Goal: Communication & Community: Answer question/provide support

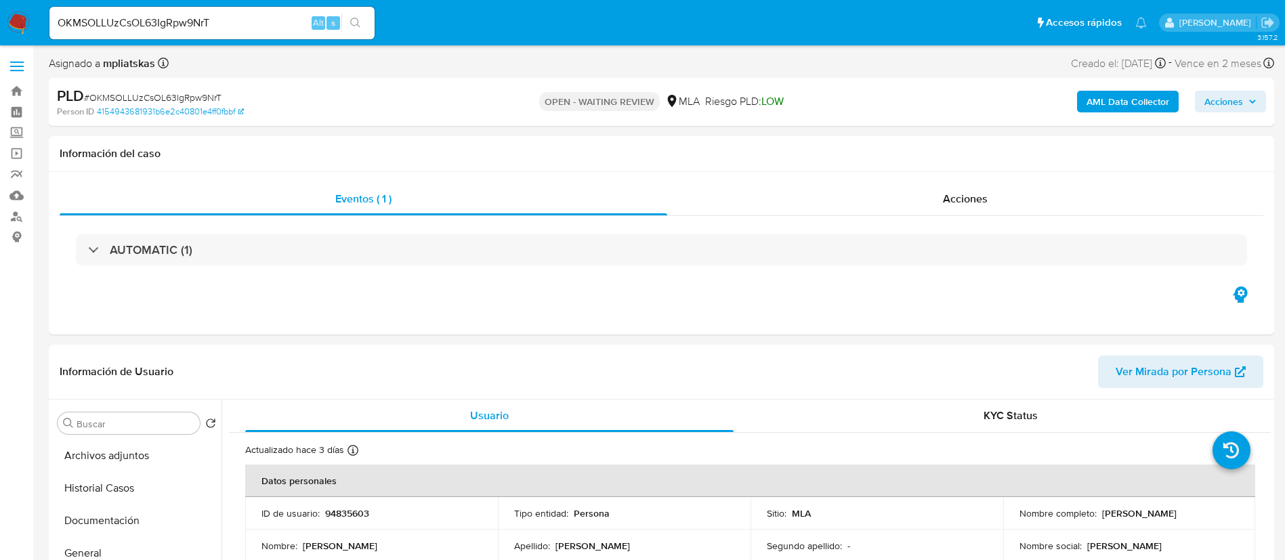
select select "10"
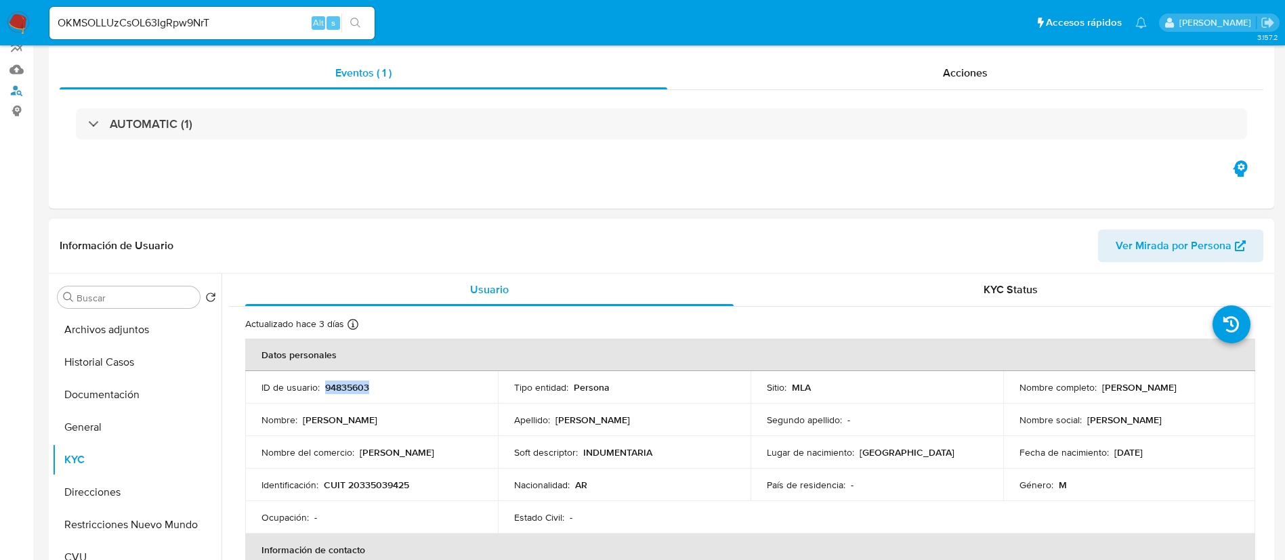
scroll to position [203, 0]
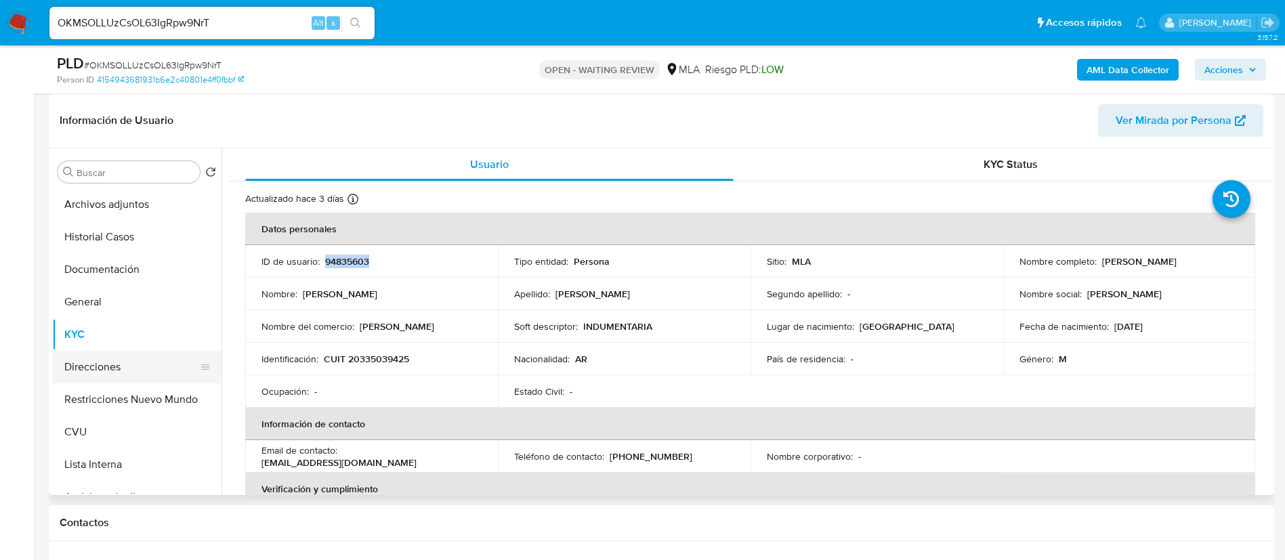
click at [125, 354] on button "Direcciones" at bounding box center [131, 367] width 159 height 33
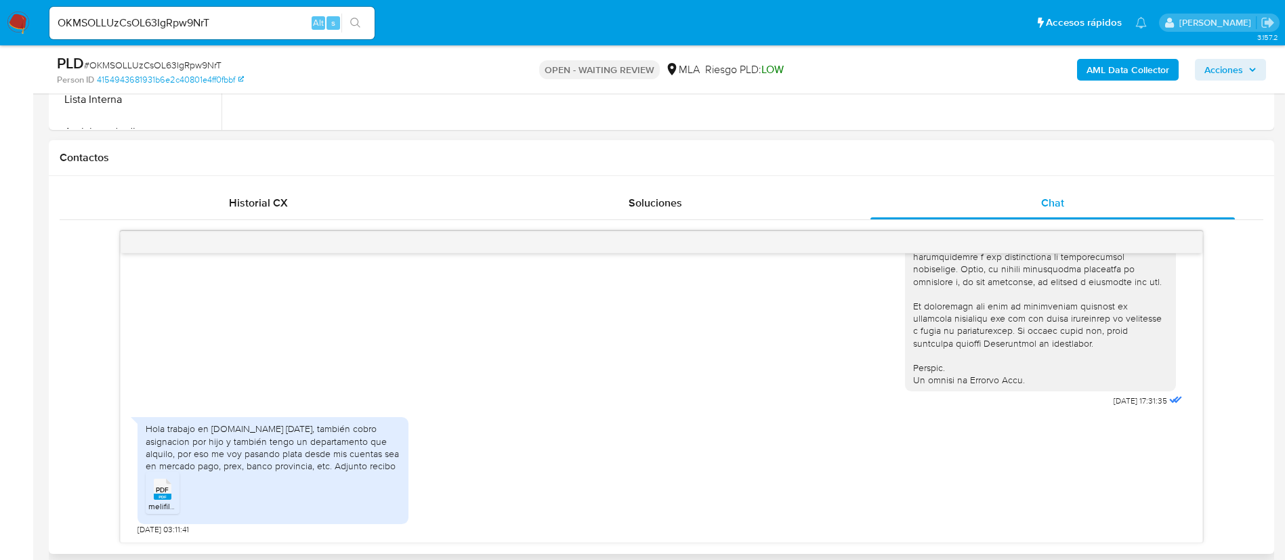
scroll to position [610, 0]
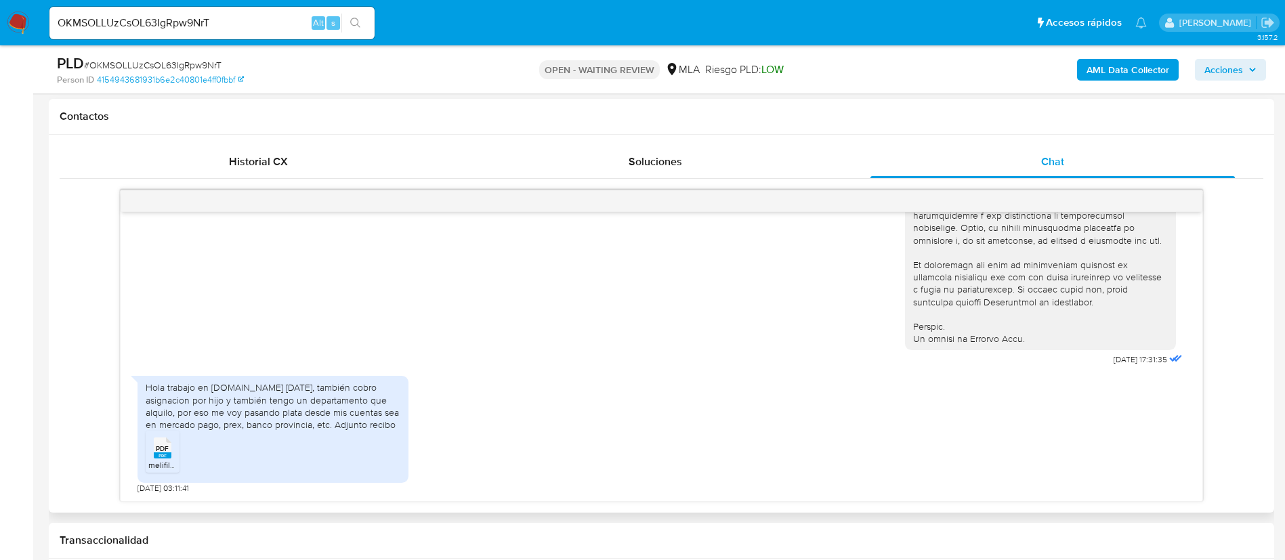
click at [176, 455] on li "PDF PDF melifile5195904098562891114.pdf" at bounding box center [163, 452] width 34 height 42
drag, startPoint x: 400, startPoint y: 423, endPoint x: 388, endPoint y: 423, distance: 12.2
click at [388, 423] on div "Hola trabajo en despegar.com hace 15 años, también cobro asignacion por hijo y …" at bounding box center [273, 429] width 271 height 107
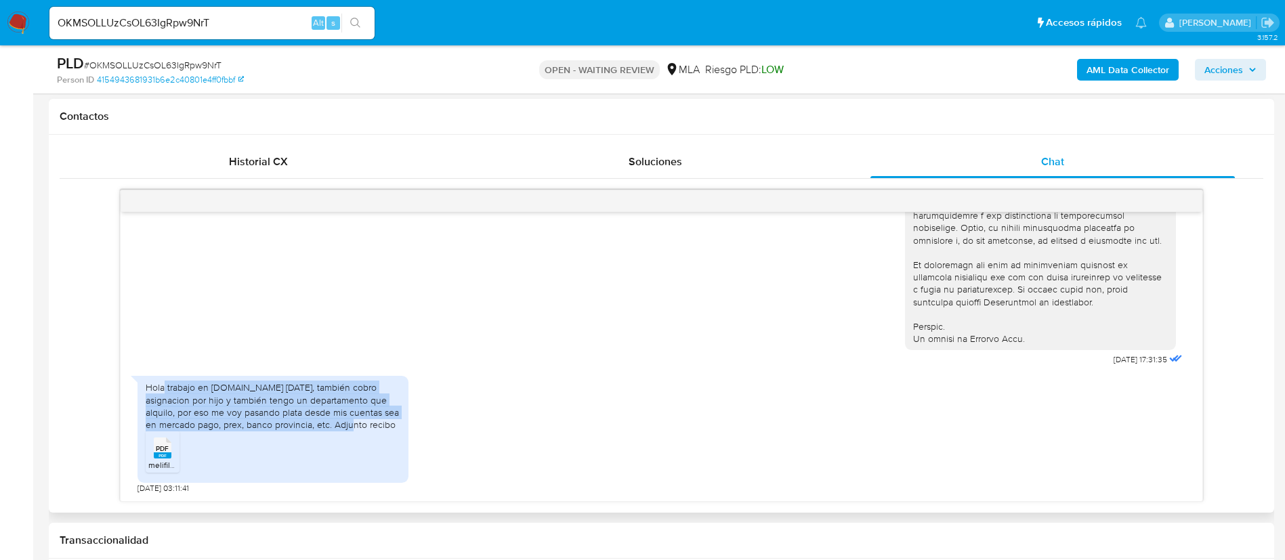
drag, startPoint x: 331, startPoint y: 427, endPoint x: 165, endPoint y: 391, distance: 169.3
click at [165, 391] on div "Hola trabajo en despegar.com hace 15 años, también cobro asignacion por hijo y …" at bounding box center [273, 405] width 255 height 49
copy div "trabajo en despegar.com hace 15 años, también cobro asignacion por hijo y tambi…"
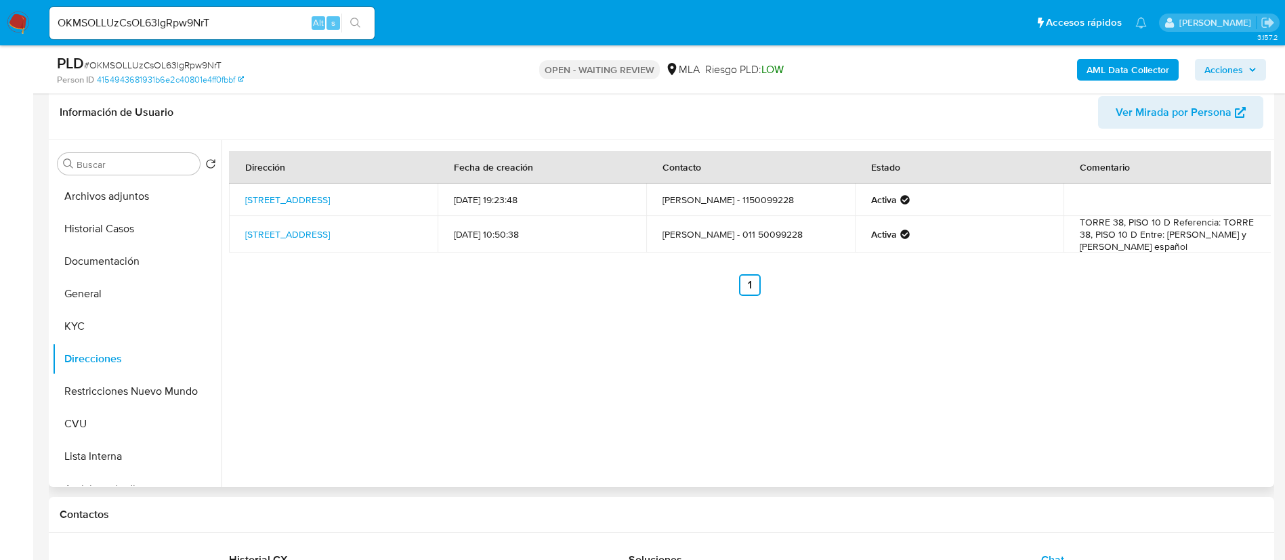
scroll to position [203, 0]
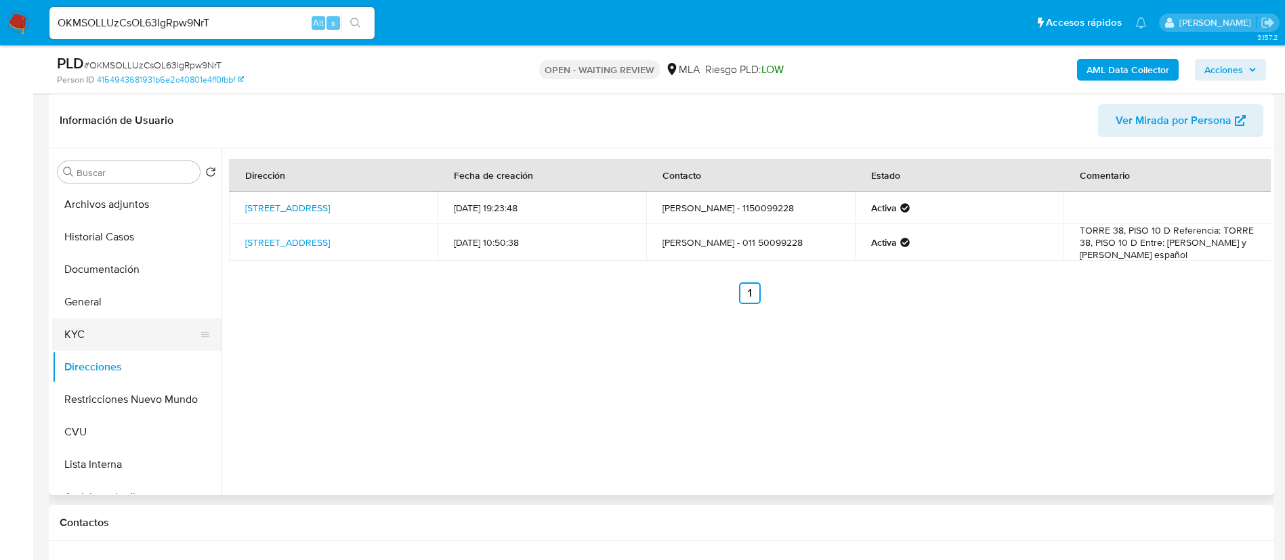
click at [108, 341] on button "KYC" at bounding box center [131, 334] width 159 height 33
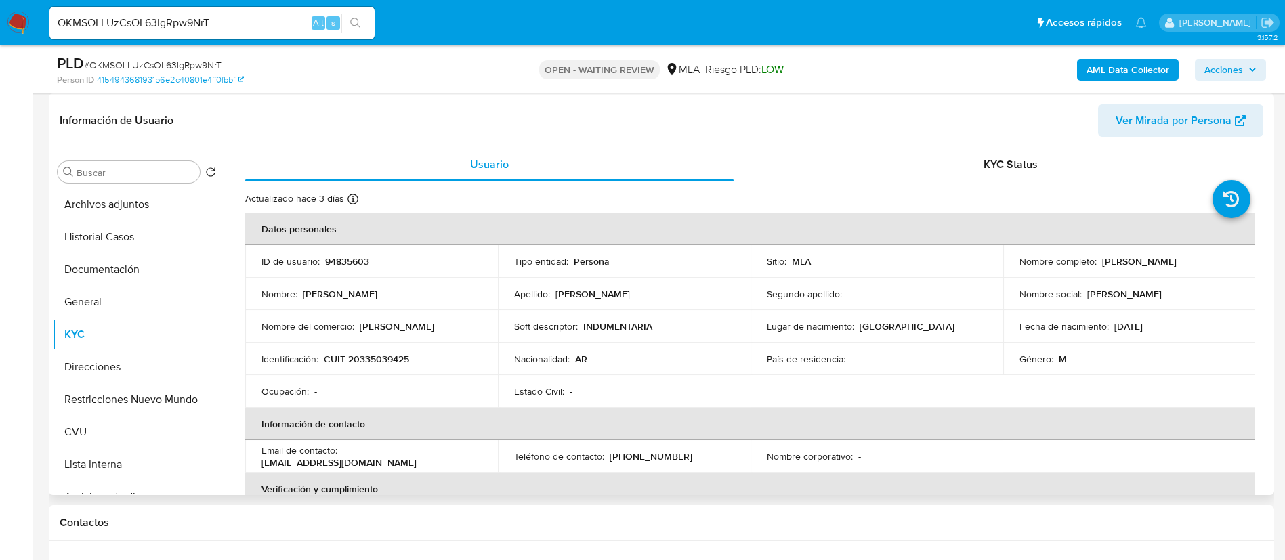
click at [375, 354] on p "CUIT 20335039425" at bounding box center [366, 359] width 85 height 12
copy p "20335039425"
click at [380, 364] on p "CUIT 20335039425" at bounding box center [366, 359] width 85 height 12
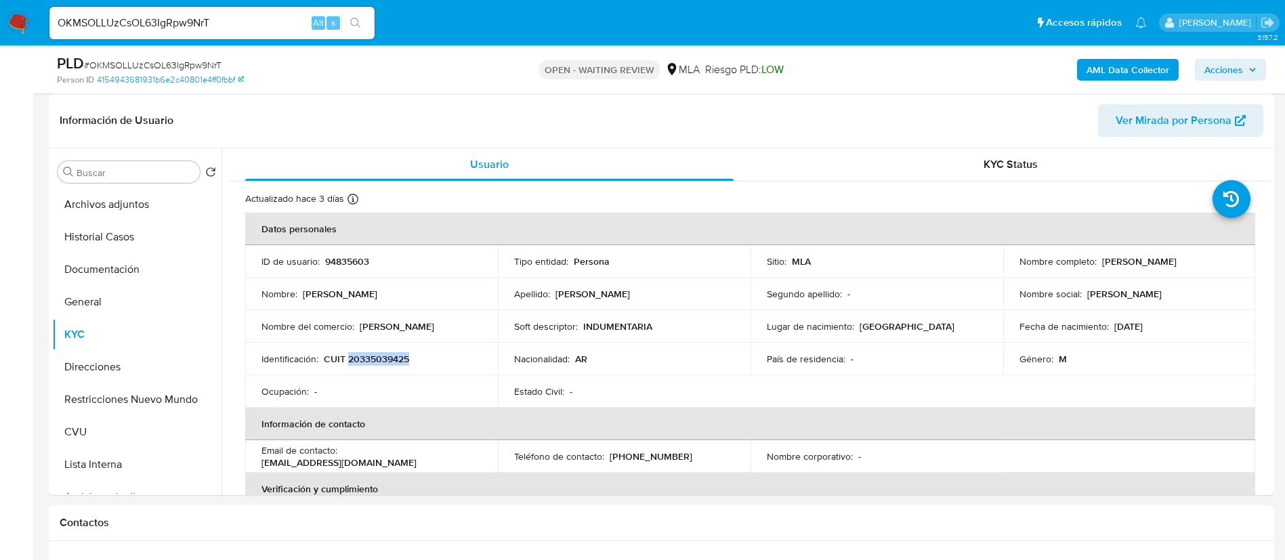
copy p "20335039425"
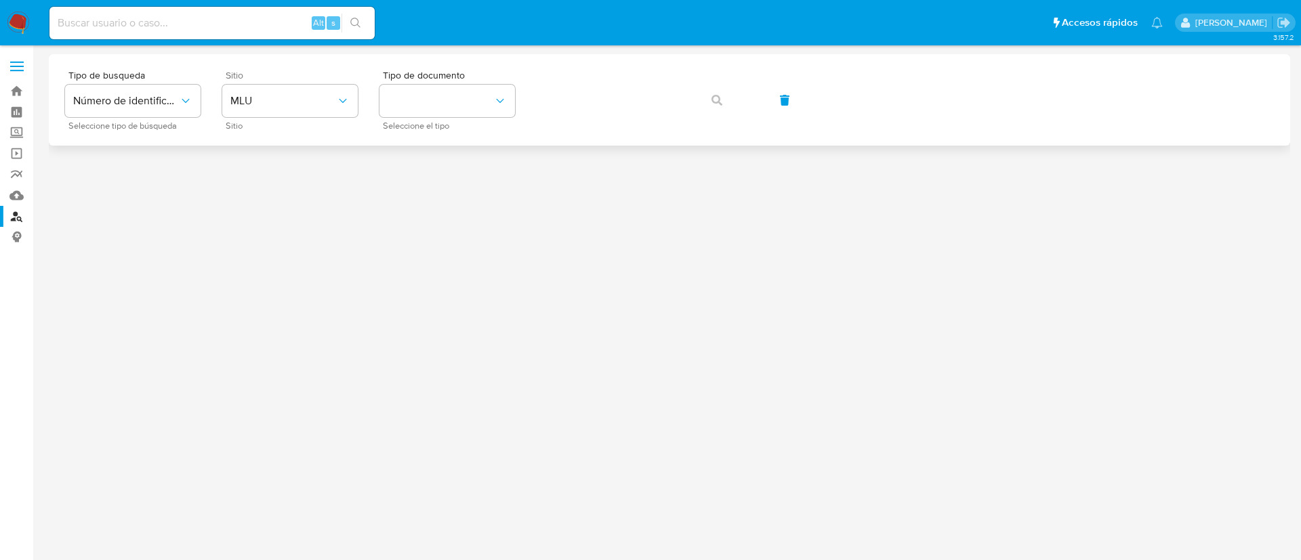
click at [339, 119] on div "Sitio MLU Sitio" at bounding box center [289, 99] width 135 height 59
click at [321, 103] on span "MLU" at bounding box center [283, 101] width 106 height 14
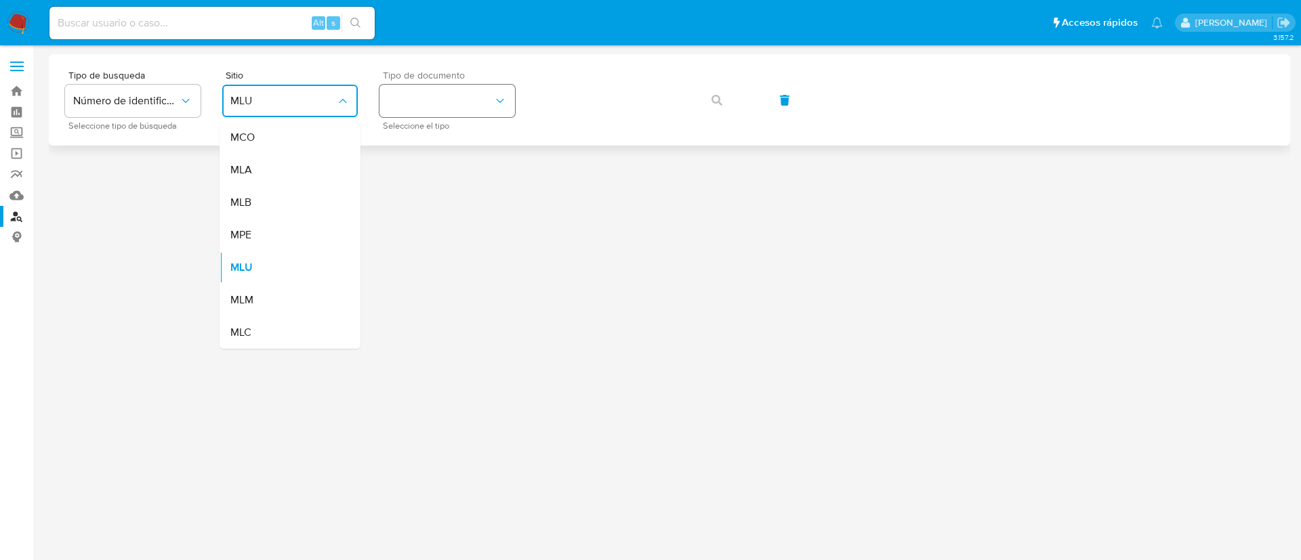
drag, startPoint x: 298, startPoint y: 163, endPoint x: 396, endPoint y: 113, distance: 109.4
click at [298, 163] on div "MLA" at bounding box center [285, 170] width 111 height 33
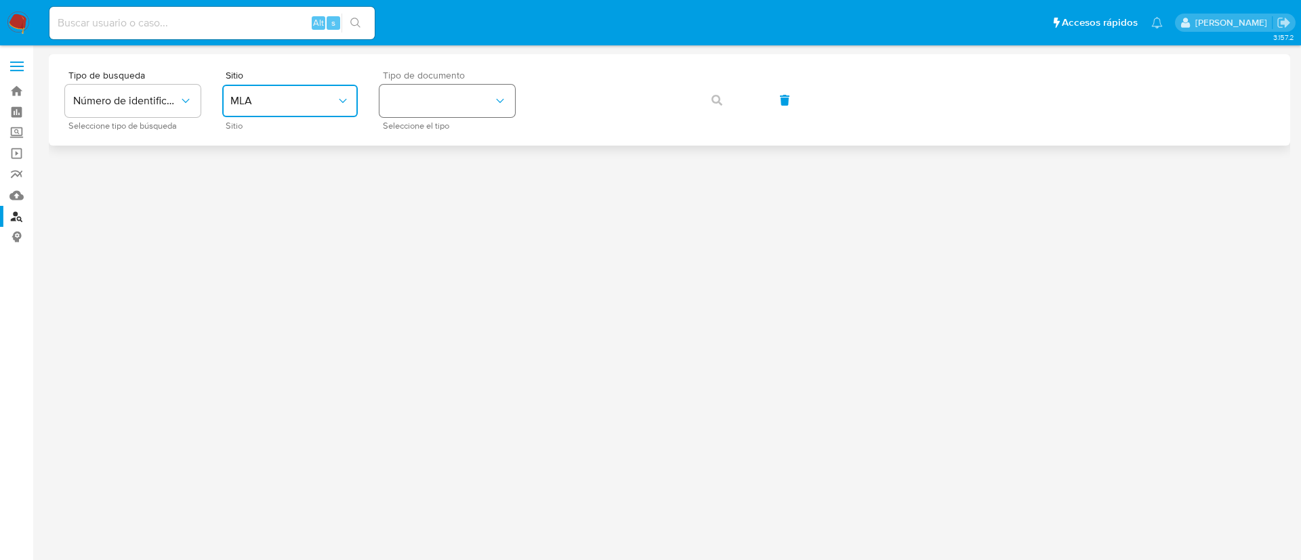
click at [406, 102] on button "identificationType" at bounding box center [446, 101] width 135 height 33
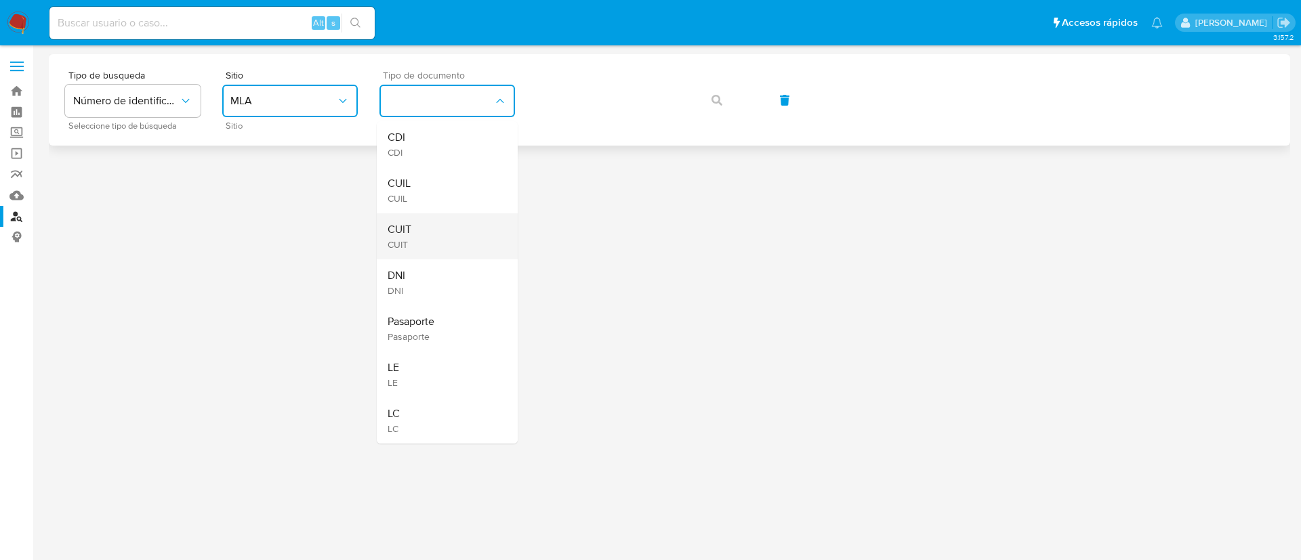
click at [424, 225] on div "CUIT CUIT" at bounding box center [442, 236] width 111 height 46
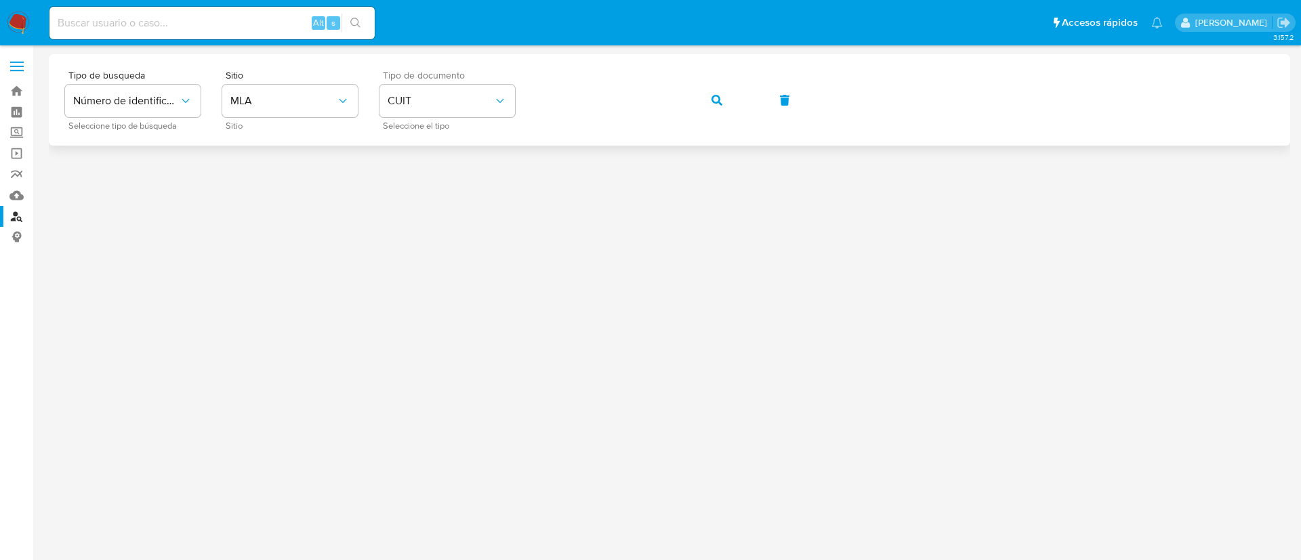
click at [686, 98] on div "Tipo de busqueda Número de identificación Seleccione tipo de búsqueda Sitio MLA…" at bounding box center [669, 99] width 1208 height 59
click at [698, 107] on button "button" at bounding box center [717, 100] width 46 height 33
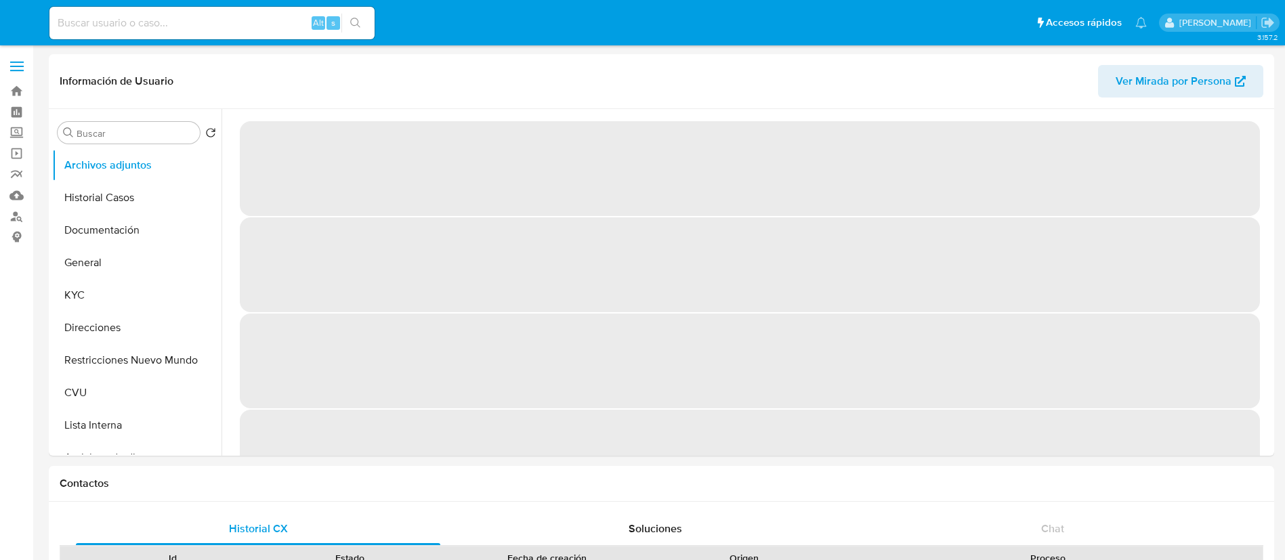
select select "10"
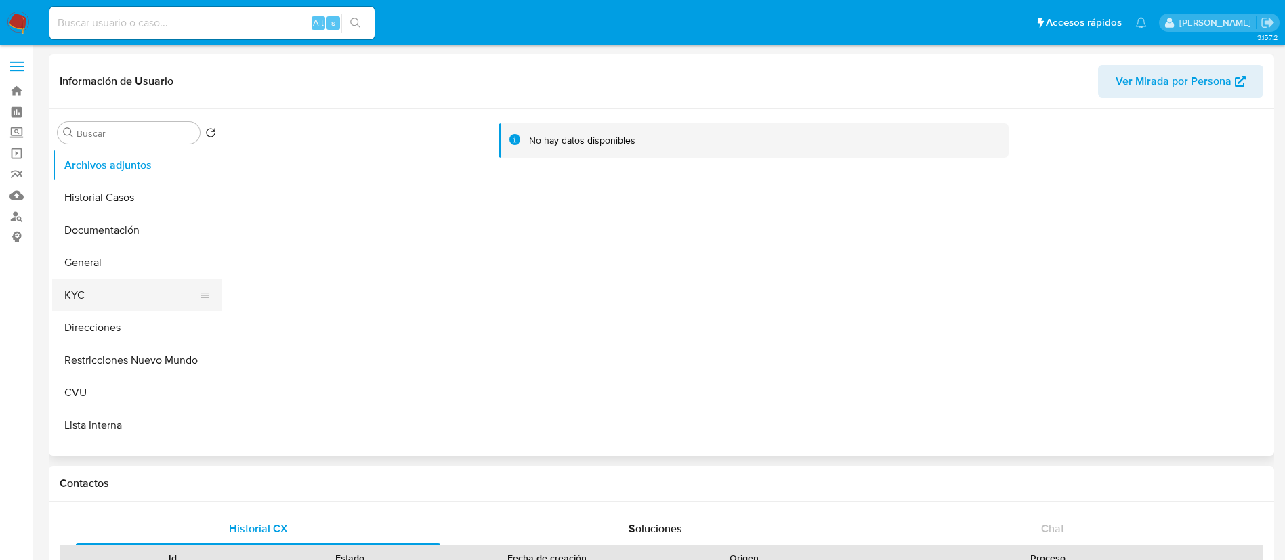
click at [88, 282] on button "KYC" at bounding box center [131, 295] width 159 height 33
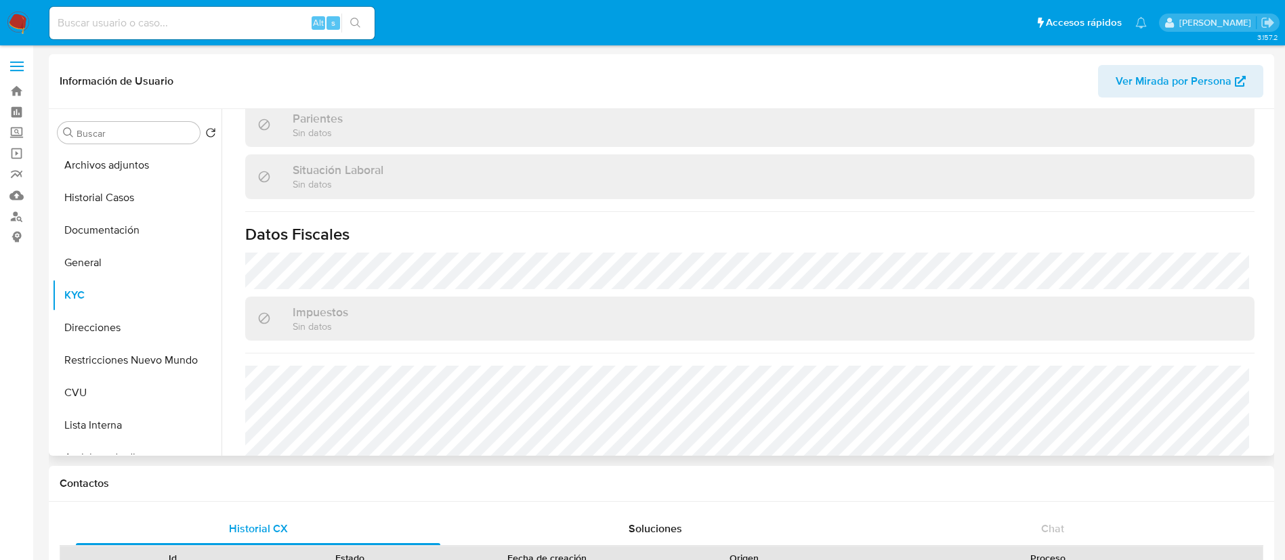
scroll to position [688, 0]
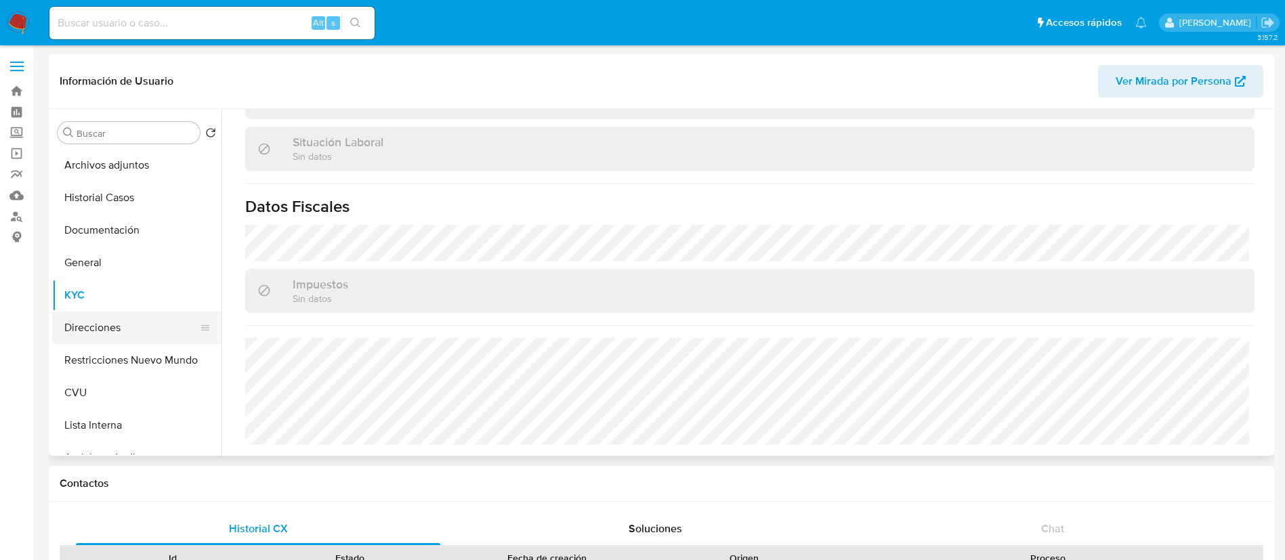
click at [93, 330] on button "Direcciones" at bounding box center [131, 328] width 159 height 33
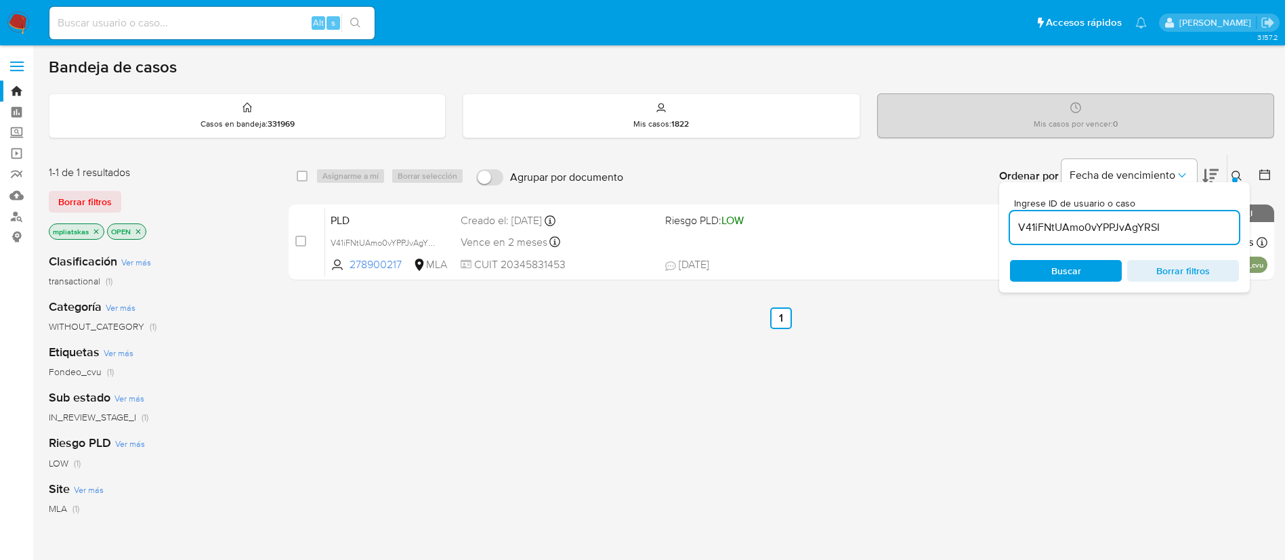
click at [1053, 228] on input "V41iFNtUAmo0vYPPJvAgYRSI" at bounding box center [1124, 228] width 229 height 18
click at [1053, 227] on input "V41iFNtUAmo0vYPPJvAgYRSI" at bounding box center [1124, 228] width 229 height 18
paste input "OKMSOLLUzCsOL63IgRpw9NrT"
type input "OKMSOLLUzCsOL63IgRpw9NrT"
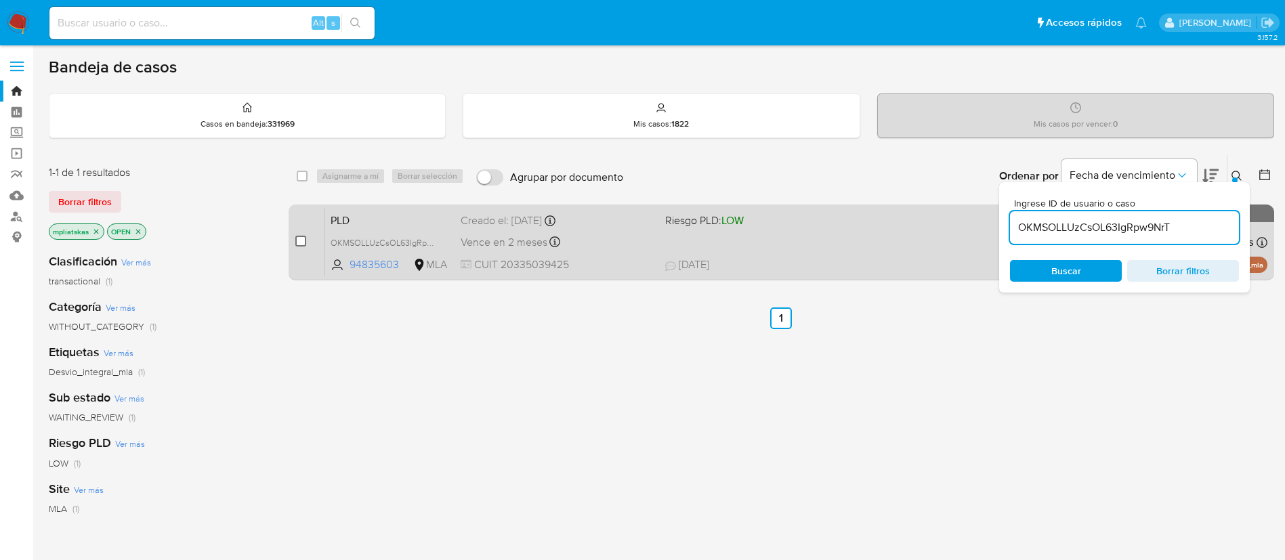
click at [295, 241] on input "checkbox" at bounding box center [300, 241] width 11 height 11
checkbox input "true"
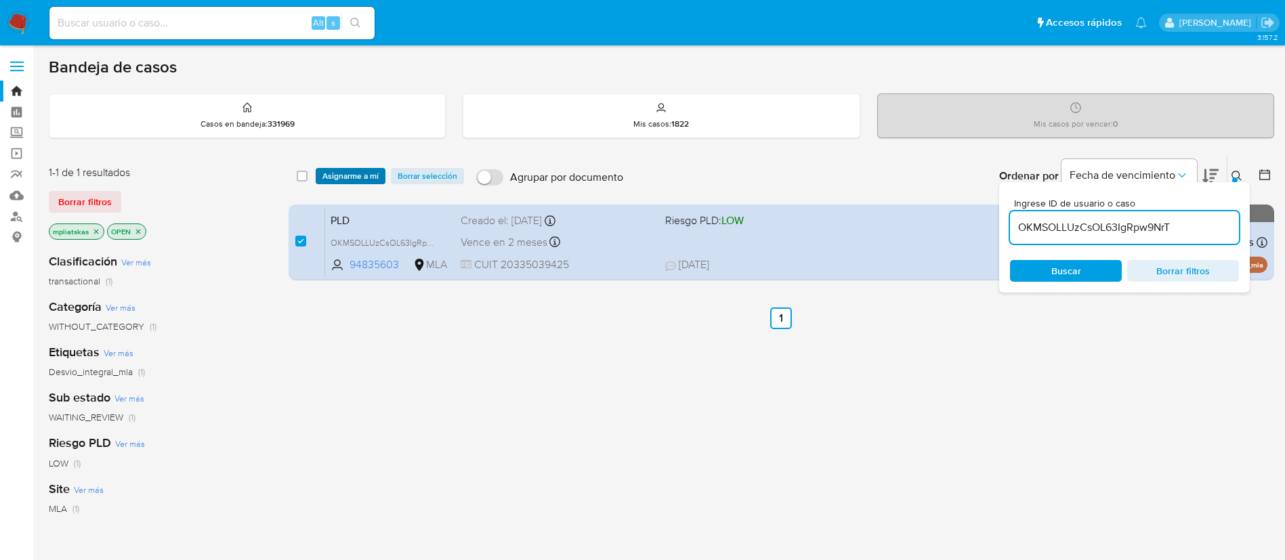
click at [326, 182] on span "Asignarme a mí" at bounding box center [350, 176] width 56 height 14
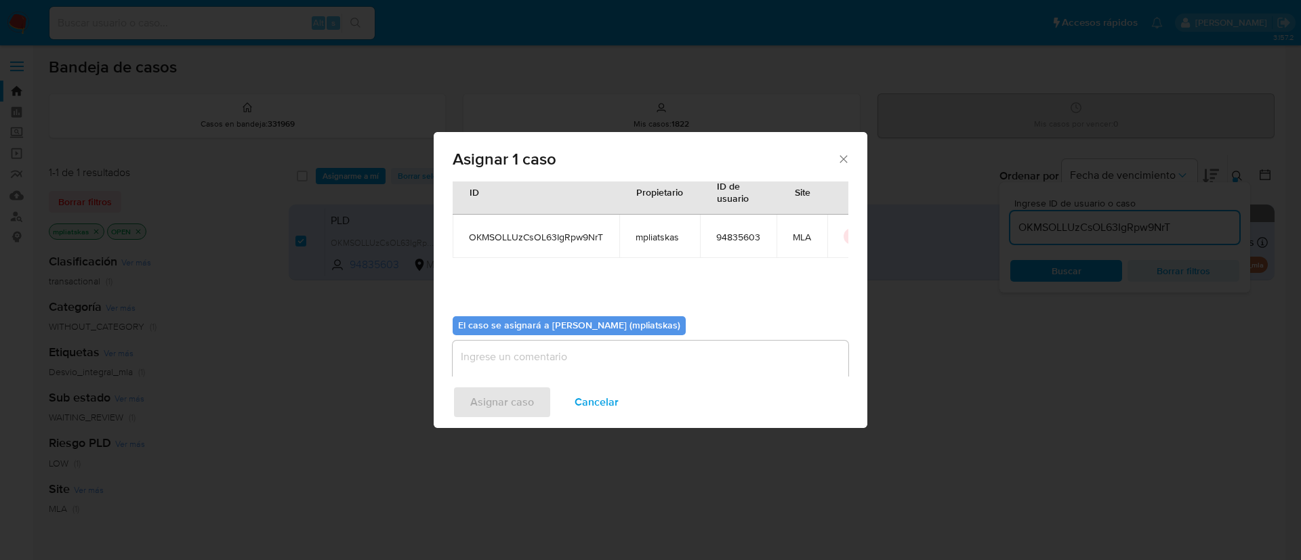
scroll to position [70, 0]
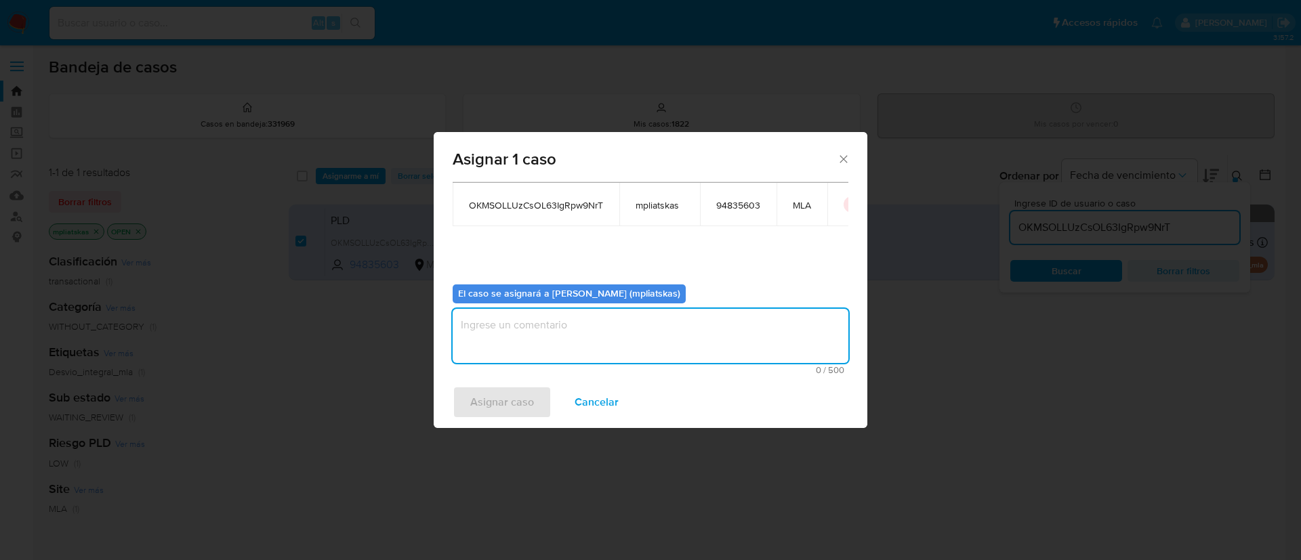
click at [495, 340] on textarea "assign-modal" at bounding box center [651, 336] width 396 height 54
click at [488, 379] on div "Asignar caso Cancelar" at bounding box center [651, 402] width 434 height 51
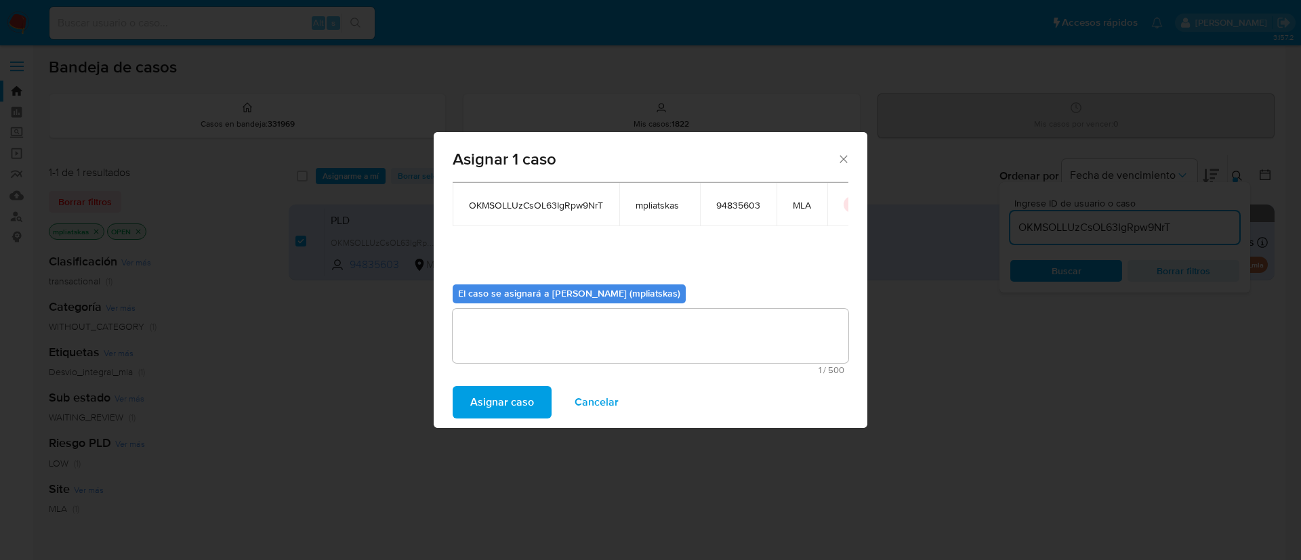
click at [484, 397] on span "Asignar caso" at bounding box center [502, 402] width 64 height 30
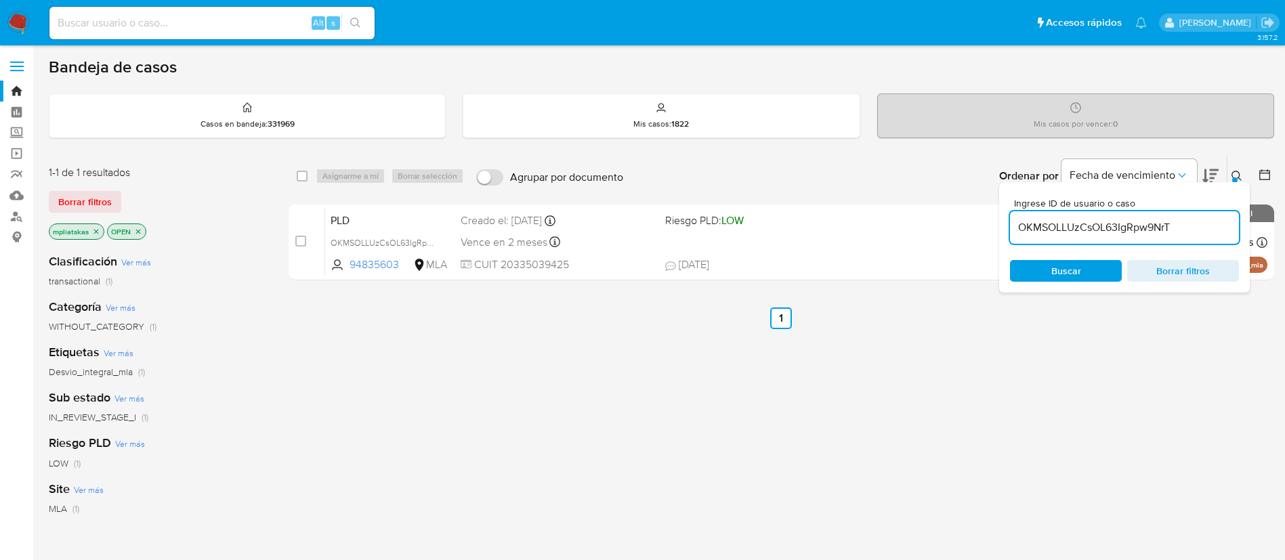
click at [1032, 226] on input "OKMSOLLUzCsOL63IgRpw9NrT" at bounding box center [1124, 228] width 229 height 18
paste input "207S93GLUr8Vagy2ED4ANvP2"
type input "207S93GLUr8Vagy2ED4ANvP2"
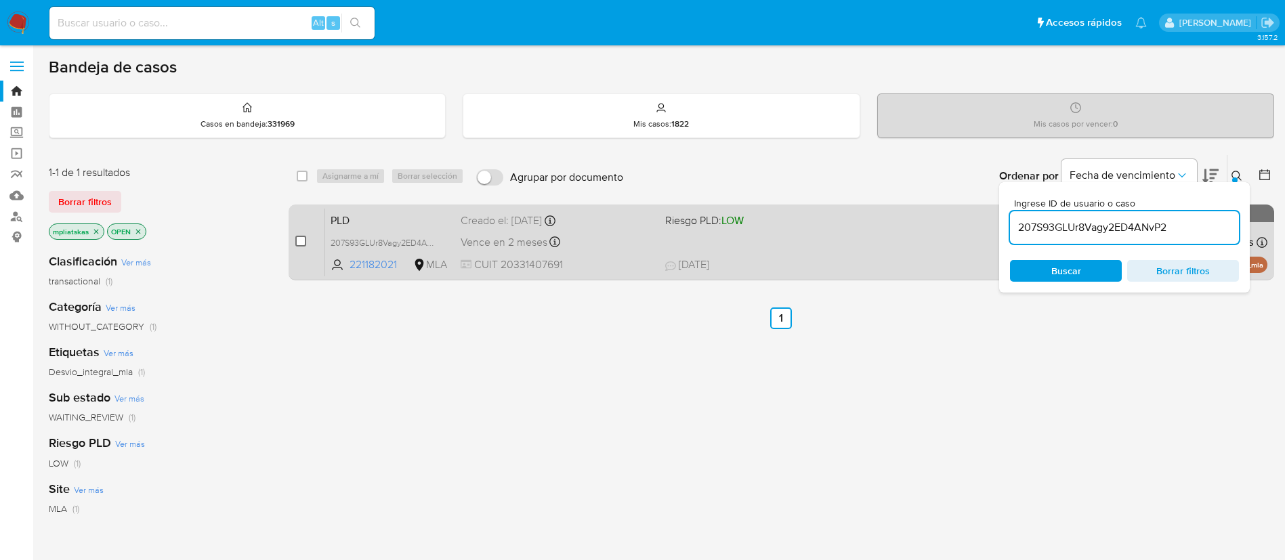
click at [299, 246] on input "checkbox" at bounding box center [300, 241] width 11 height 11
checkbox input "true"
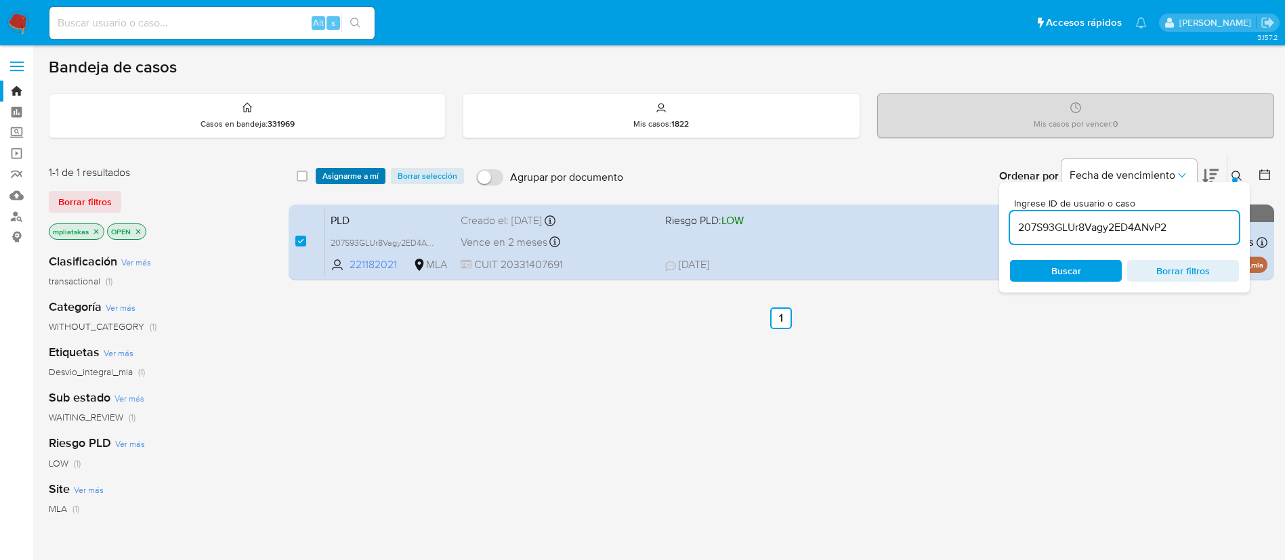
click at [341, 174] on span "Asignarme a mí" at bounding box center [350, 176] width 56 height 14
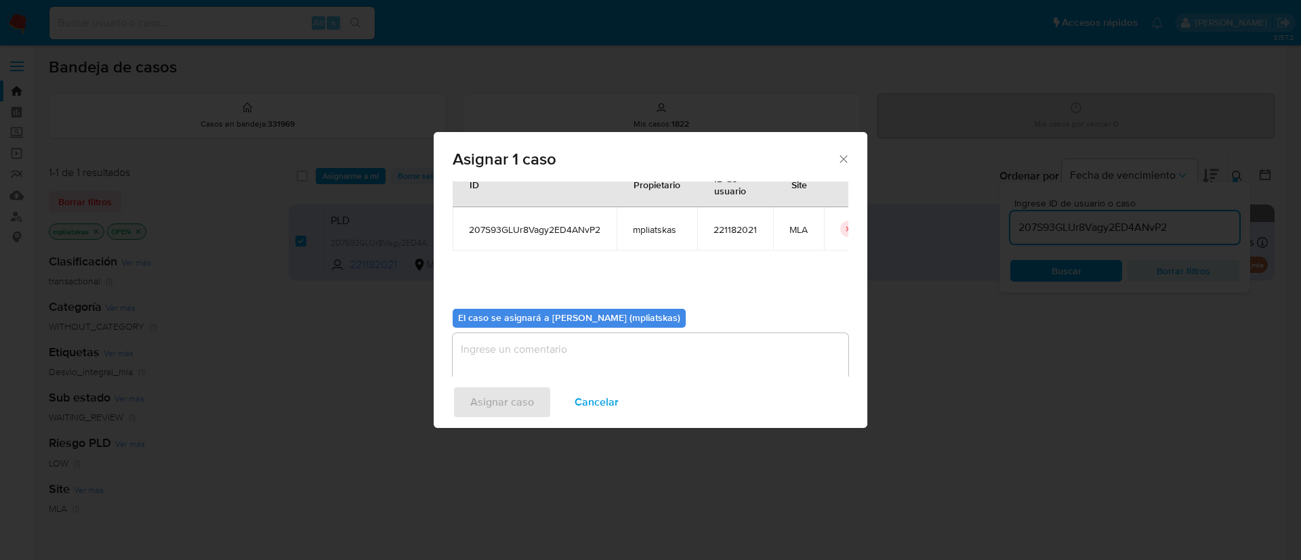
scroll to position [70, 0]
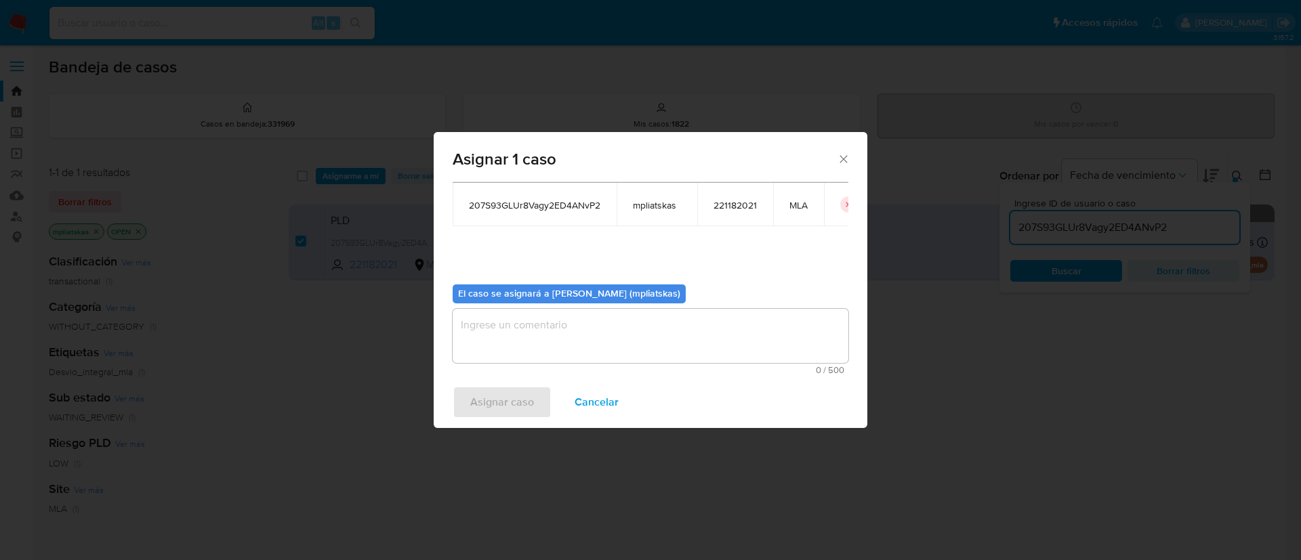
click at [567, 341] on textarea "assign-modal" at bounding box center [651, 336] width 396 height 54
click at [524, 387] on span "Asignar caso" at bounding box center [502, 402] width 64 height 30
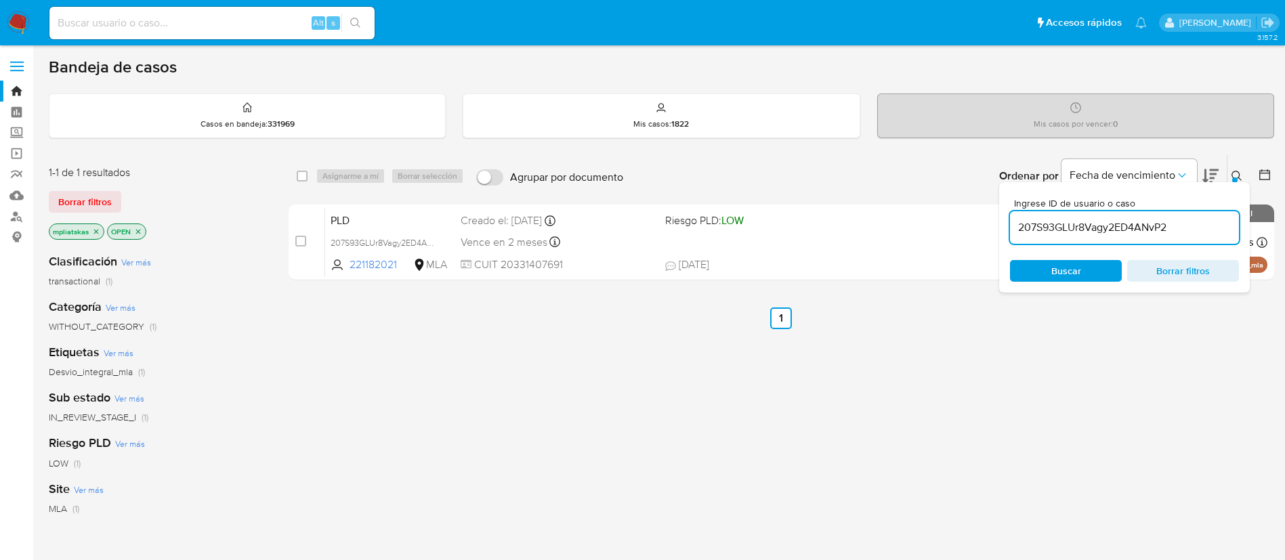
click at [1070, 223] on input "207S93GLUr8Vagy2ED4ANvP2" at bounding box center [1124, 228] width 229 height 18
paste input "ZaKdS71IhExdcSW0Nsyldf7v"
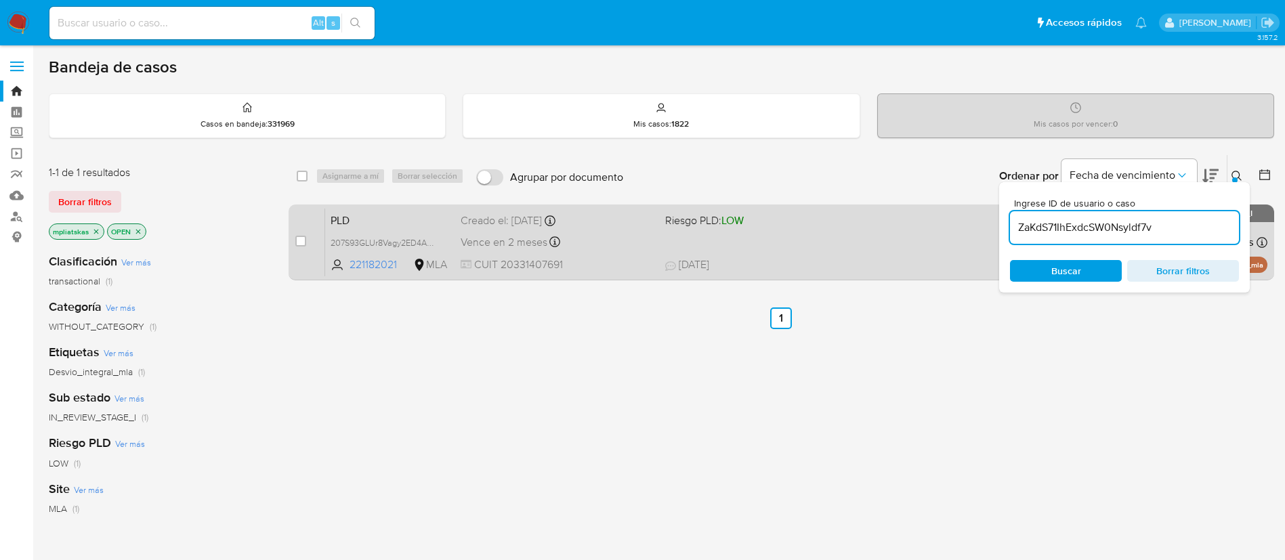
type input "ZaKdS71IhExdcSW0Nsyldf7v"
click at [299, 244] on input "checkbox" at bounding box center [300, 241] width 11 height 11
checkbox input "true"
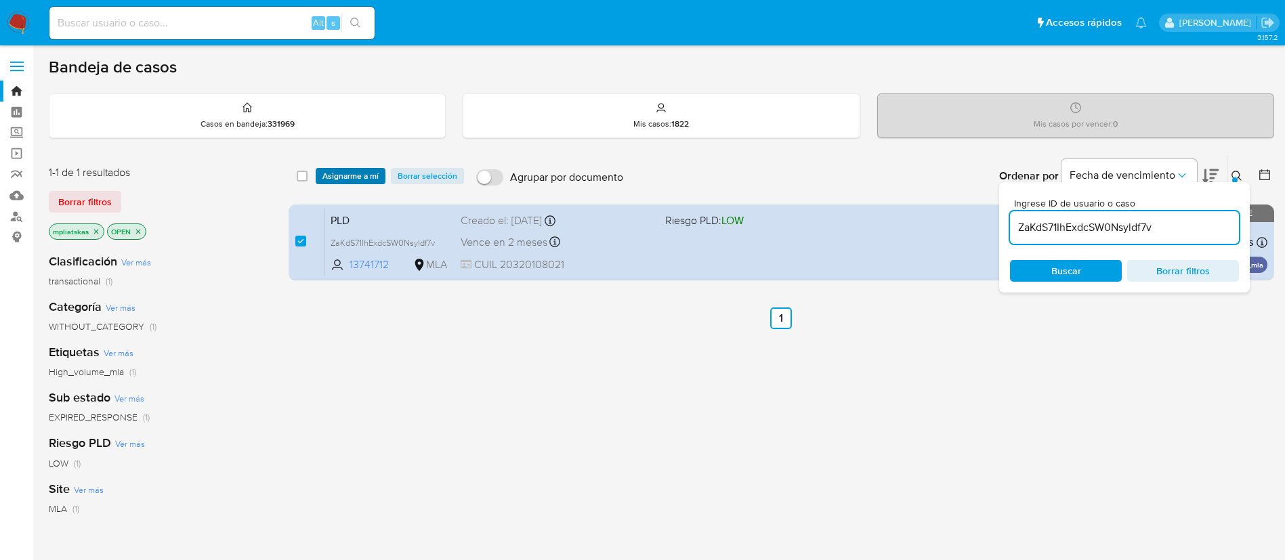
click at [339, 176] on span "Asignarme a mí" at bounding box center [350, 176] width 56 height 14
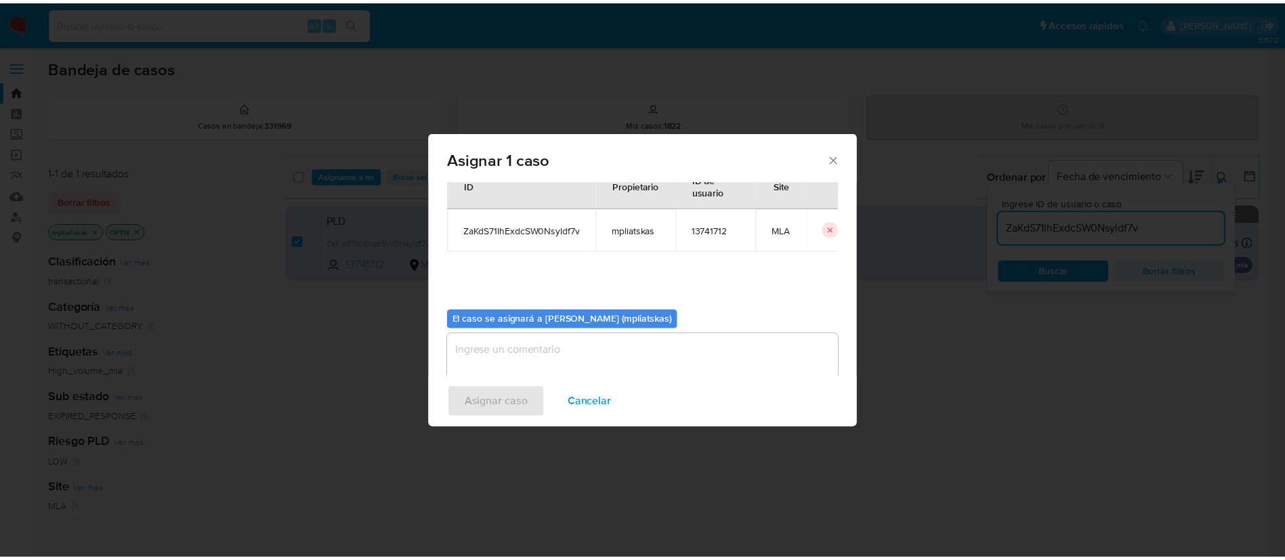
scroll to position [70, 0]
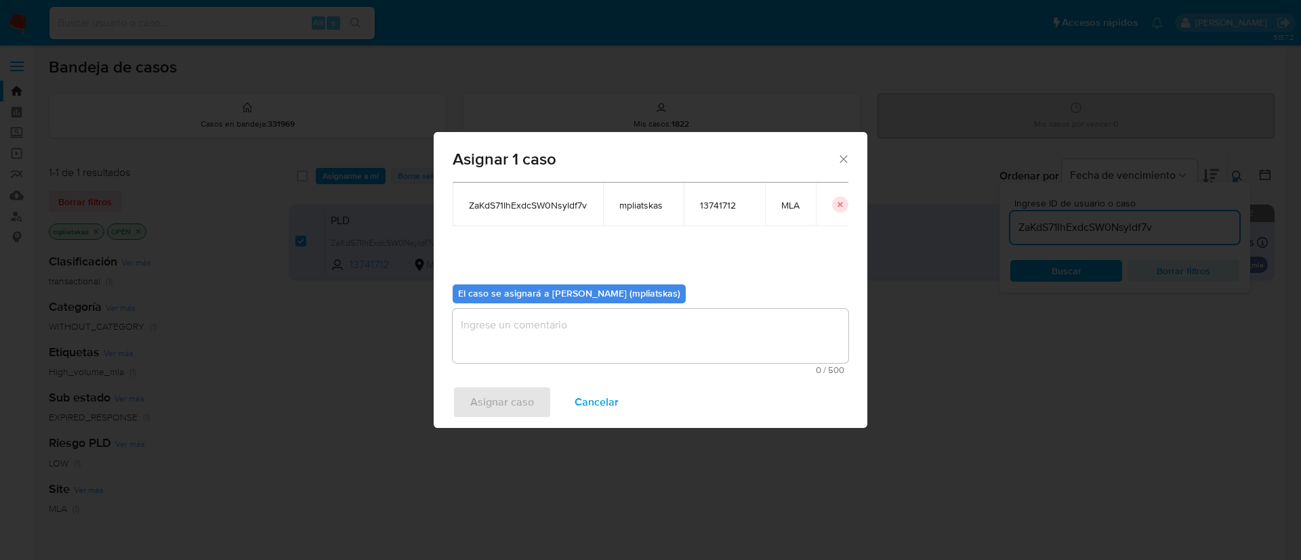
click at [496, 331] on textarea "assign-modal" at bounding box center [651, 336] width 396 height 54
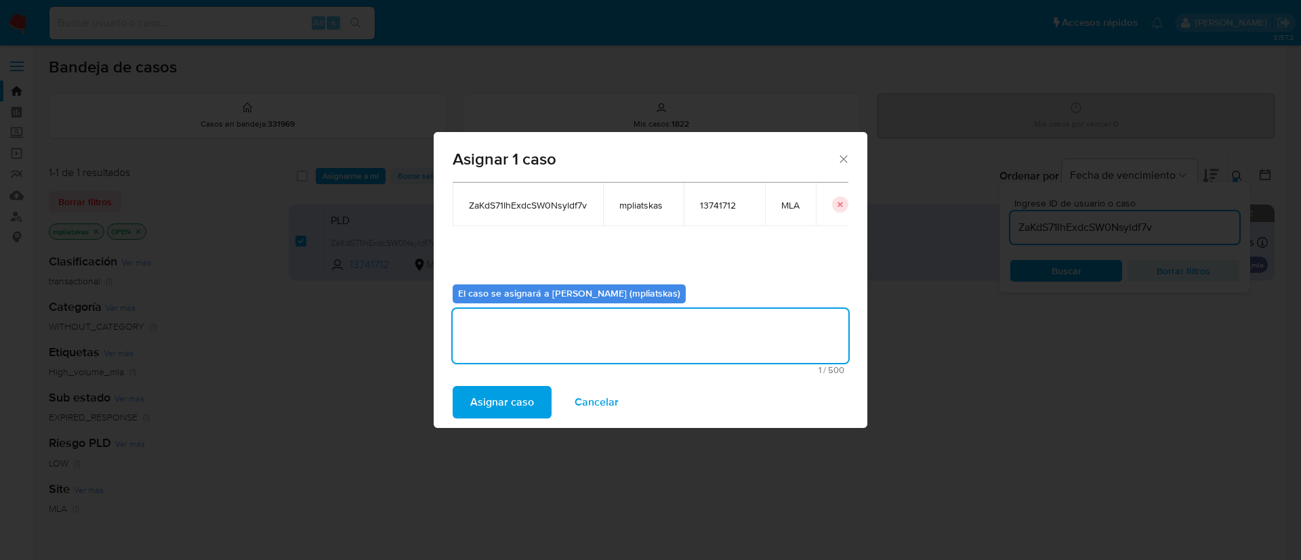
click at [482, 387] on span "Asignar caso" at bounding box center [502, 402] width 64 height 30
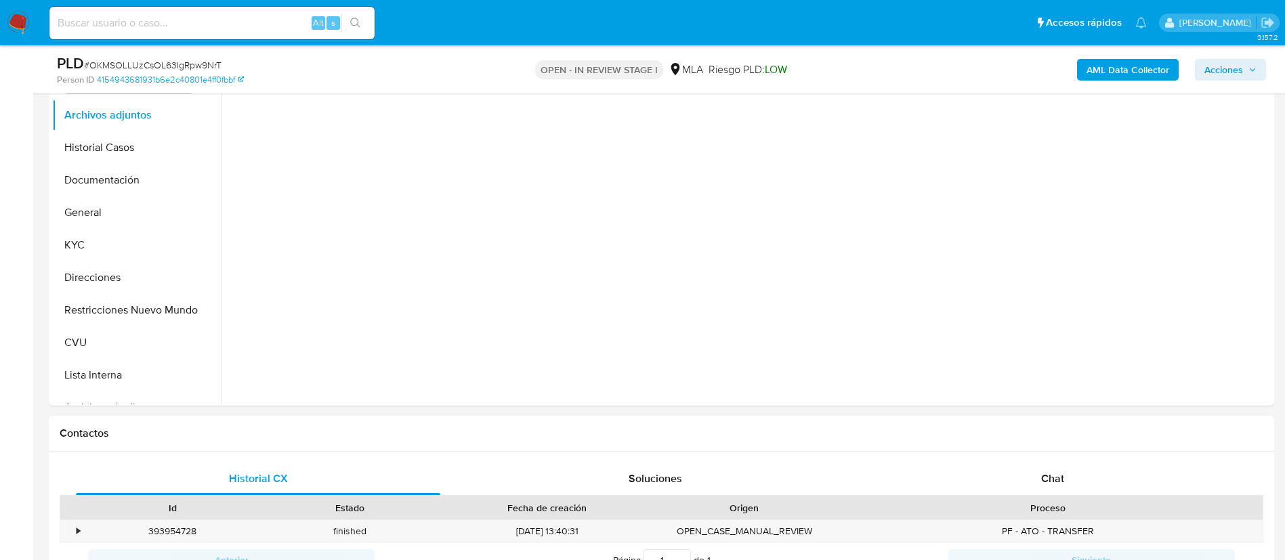
scroll to position [305, 0]
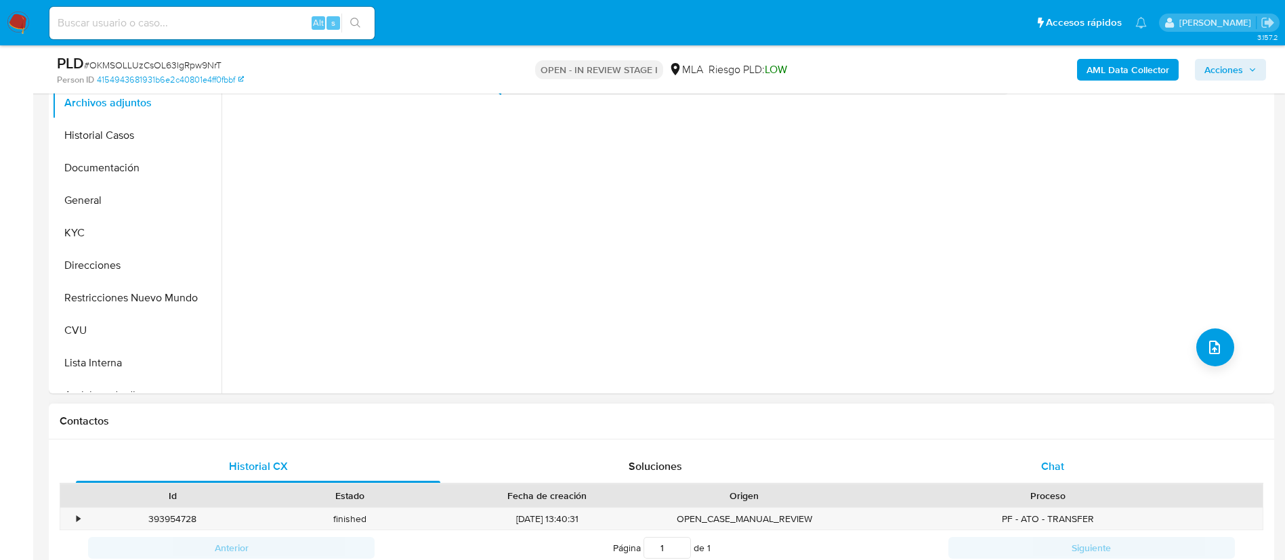
select select "10"
click at [931, 457] on div "Chat" at bounding box center [1052, 466] width 364 height 33
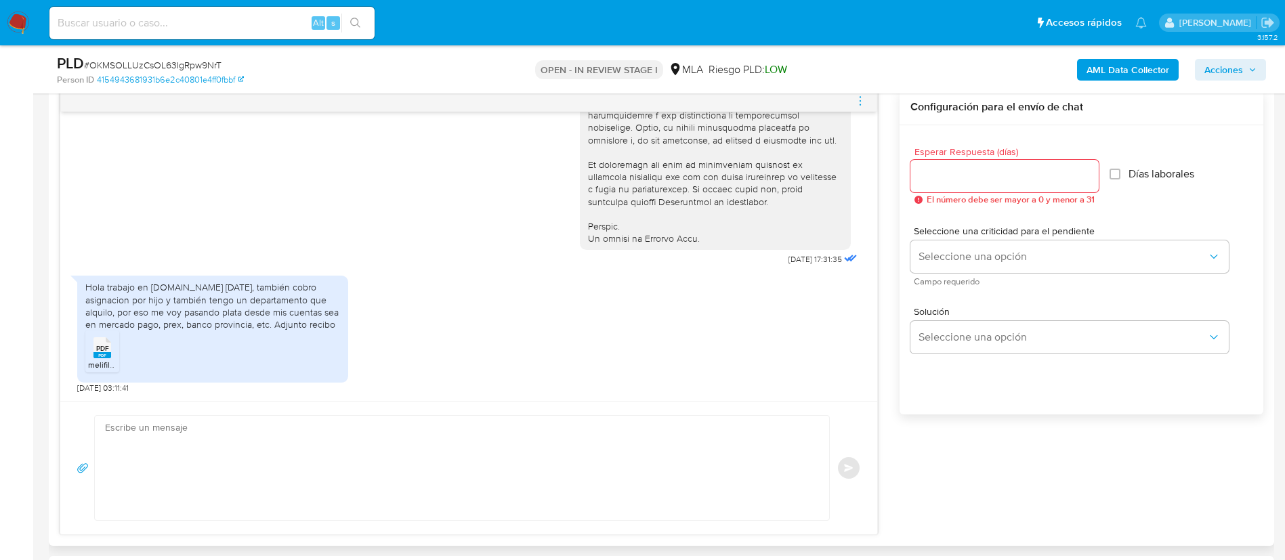
scroll to position [711, 0]
click at [532, 478] on textarea at bounding box center [458, 467] width 707 height 104
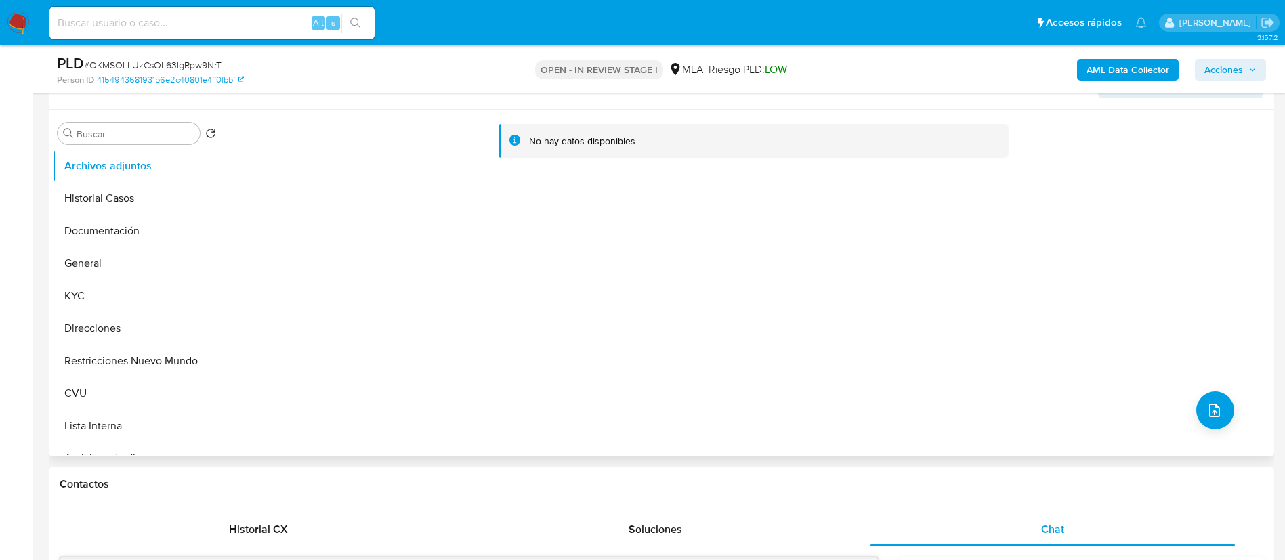
scroll to position [203, 0]
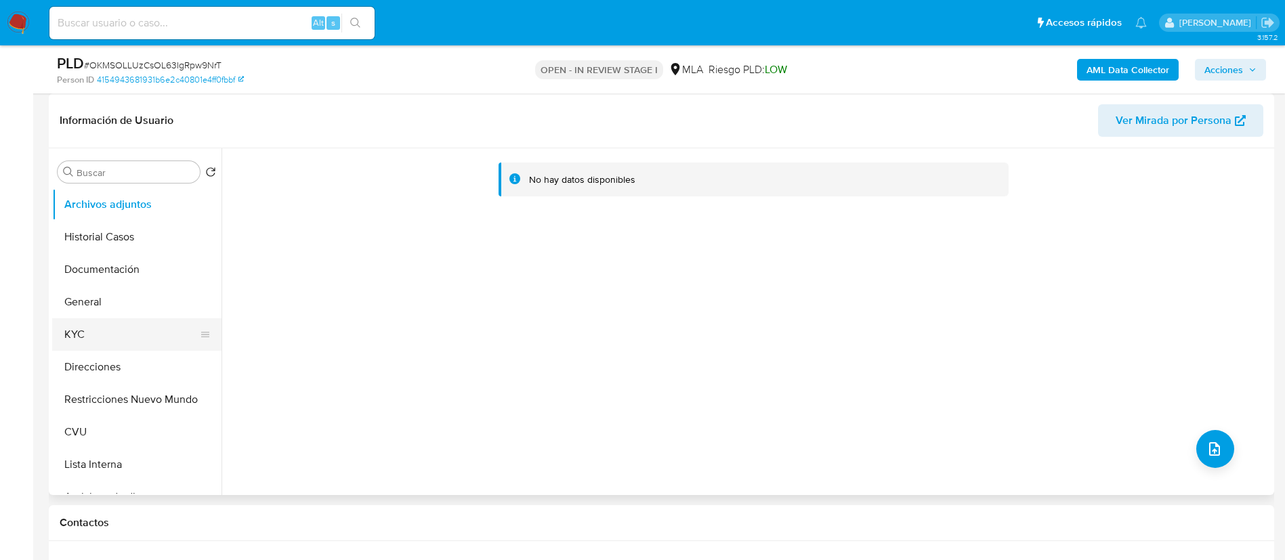
click at [125, 327] on button "KYC" at bounding box center [131, 334] width 159 height 33
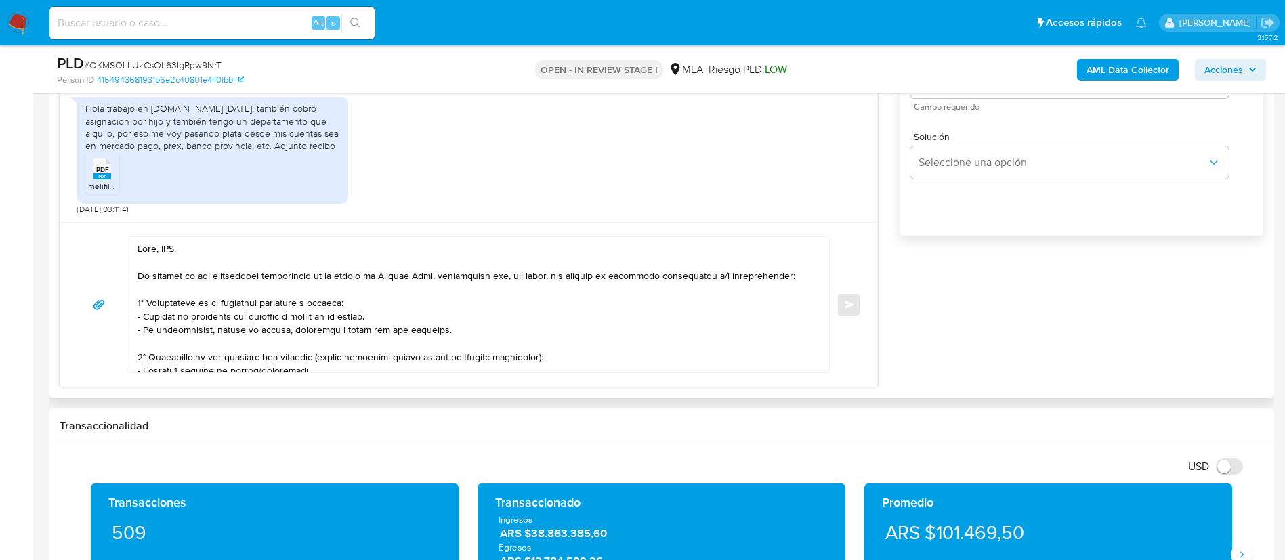
scroll to position [813, 0]
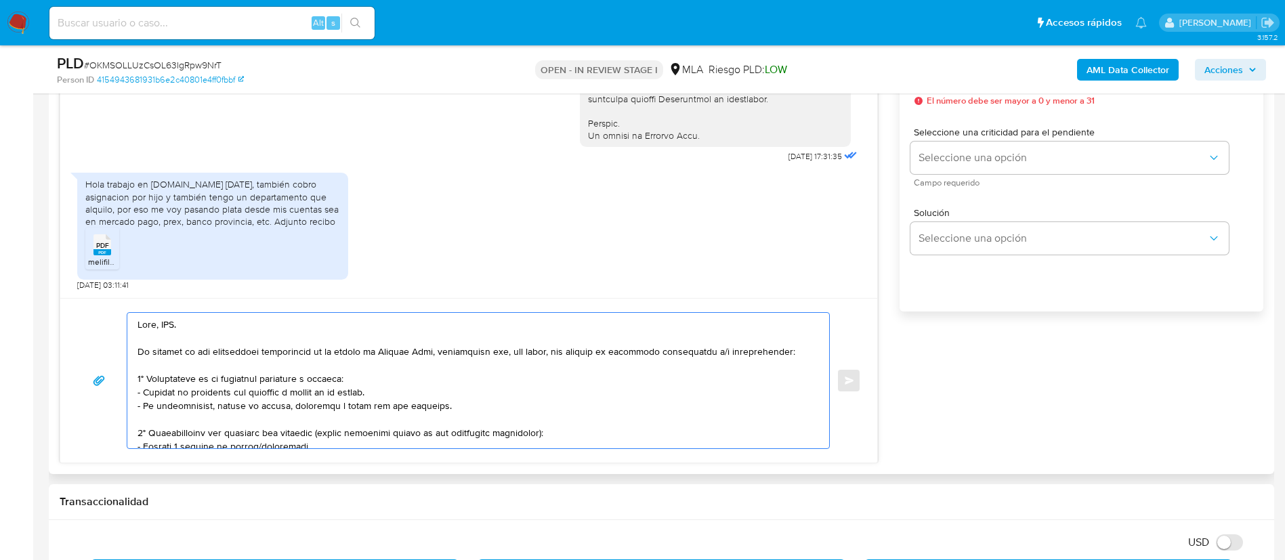
click at [156, 322] on textarea at bounding box center [475, 380] width 675 height 135
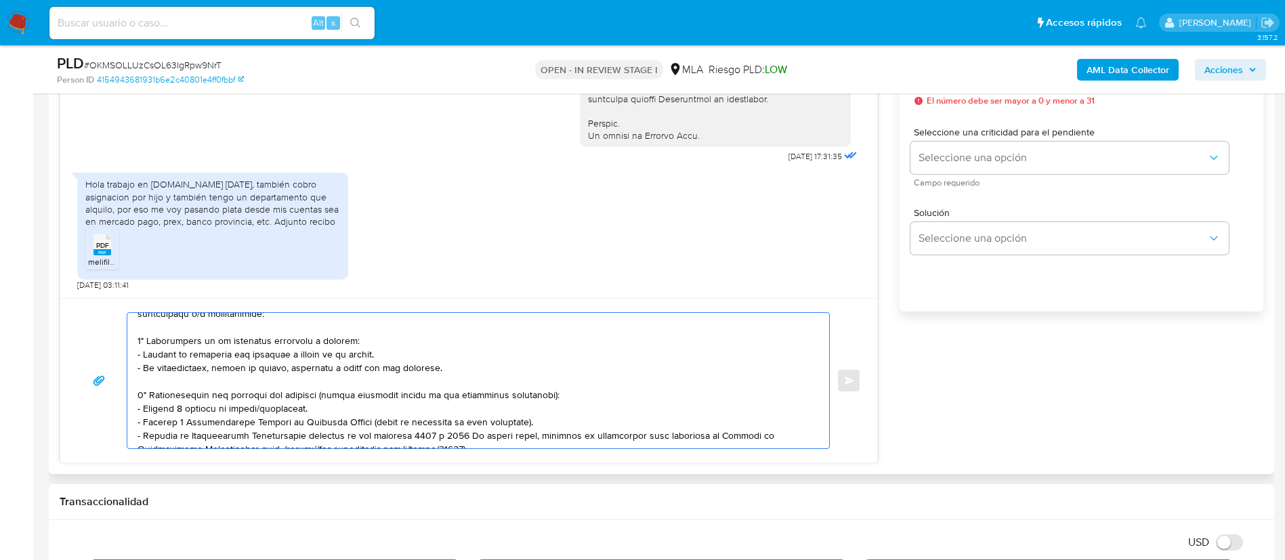
scroll to position [58, 0]
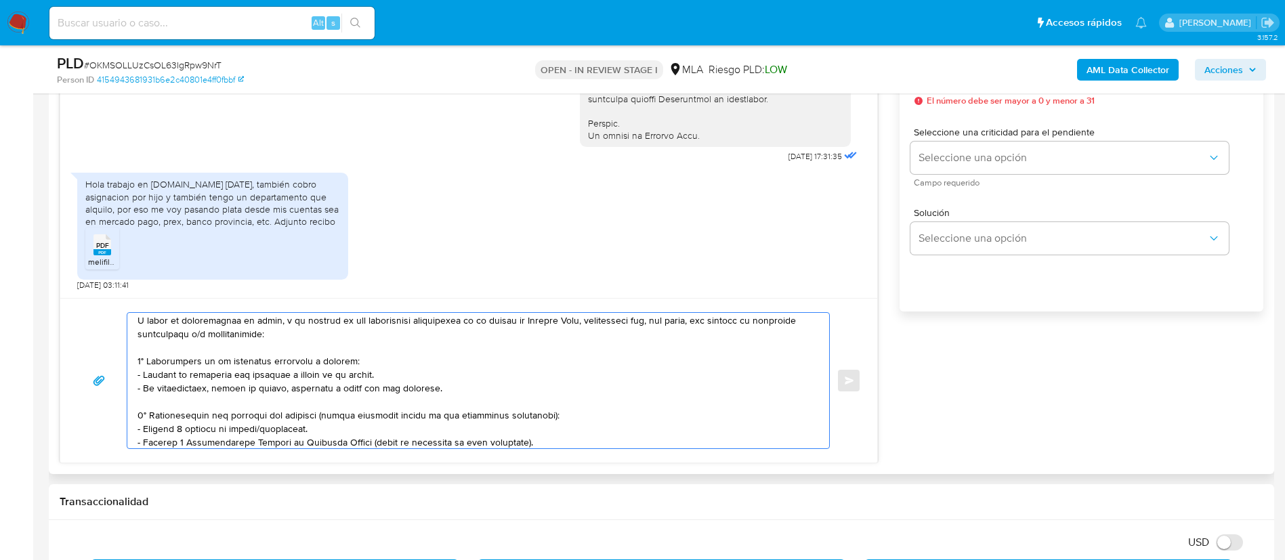
drag, startPoint x: 149, startPoint y: 373, endPoint x: 148, endPoint y: 359, distance: 14.3
click at [148, 359] on textarea at bounding box center [475, 380] width 675 height 135
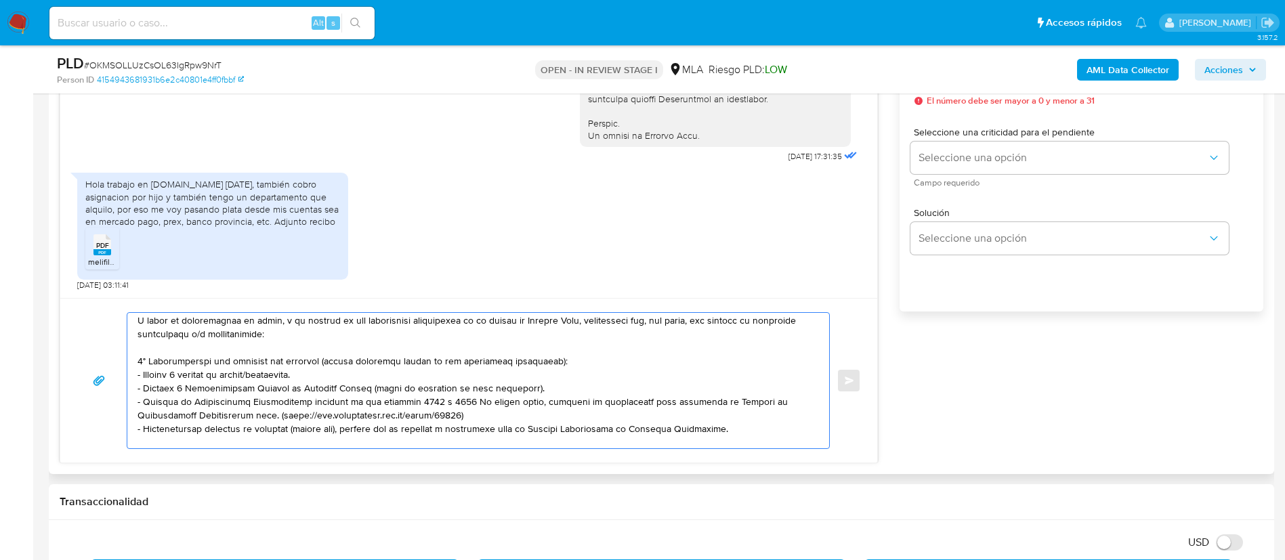
click at [271, 377] on textarea at bounding box center [475, 380] width 675 height 135
drag, startPoint x: 324, startPoint y: 364, endPoint x: 560, endPoint y: 356, distance: 236.6
click at [560, 356] on textarea at bounding box center [475, 380] width 675 height 135
click at [232, 389] on textarea at bounding box center [475, 380] width 675 height 135
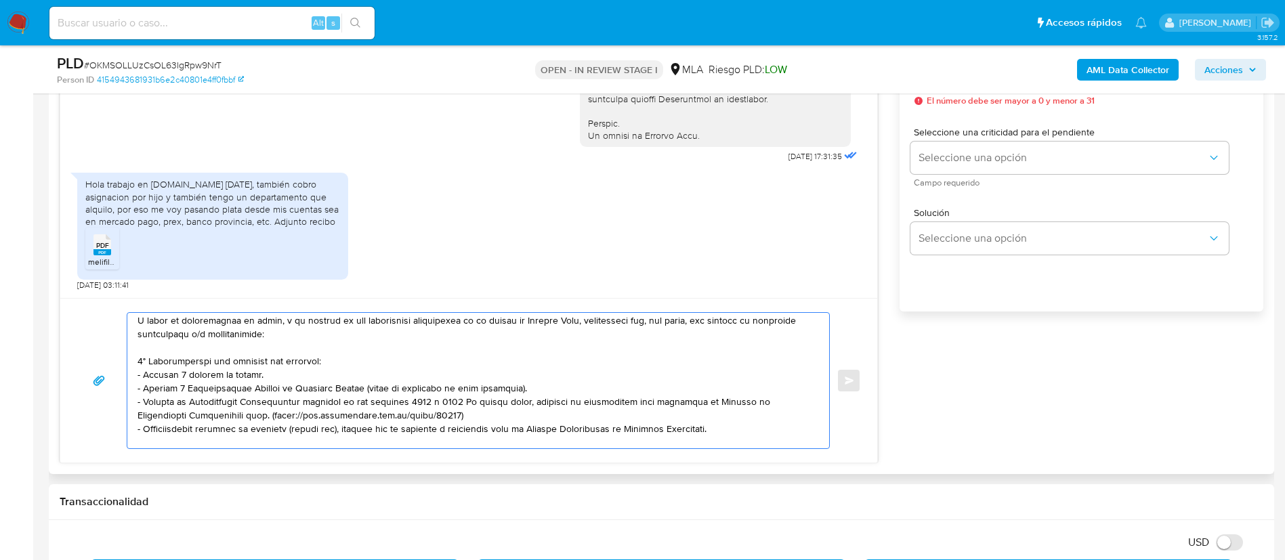
drag, startPoint x: 142, startPoint y: 392, endPoint x: 475, endPoint y: 415, distance: 334.1
click at [475, 415] on textarea at bounding box center [475, 380] width 675 height 135
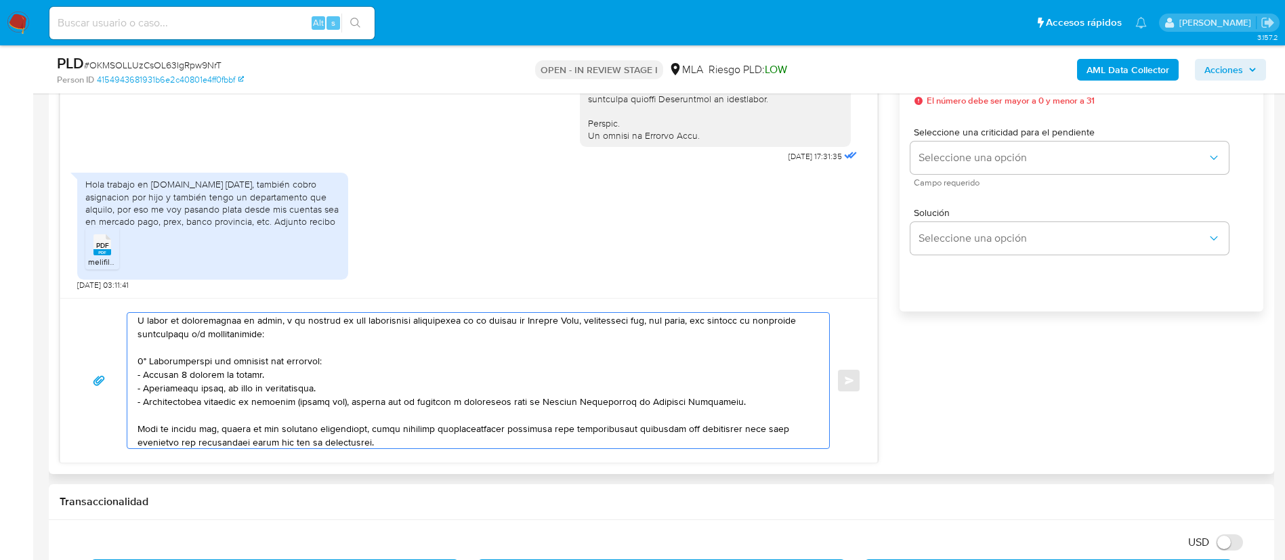
click at [475, 415] on textarea at bounding box center [475, 380] width 675 height 135
click at [463, 404] on textarea at bounding box center [475, 380] width 675 height 135
click at [463, 405] on textarea at bounding box center [475, 380] width 675 height 135
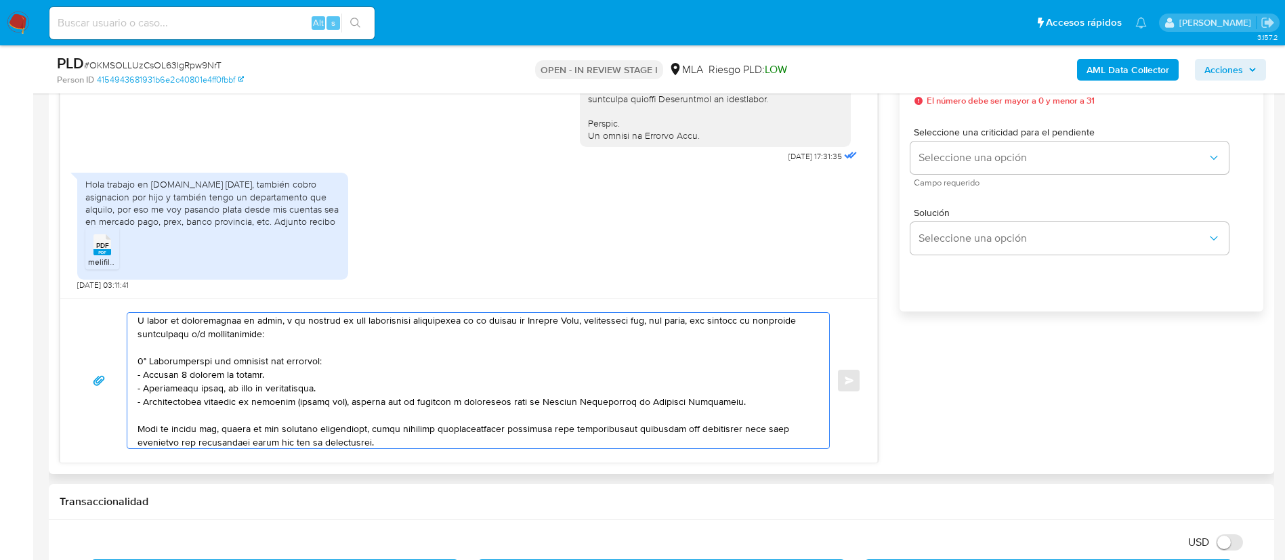
click at [463, 405] on textarea at bounding box center [475, 380] width 675 height 135
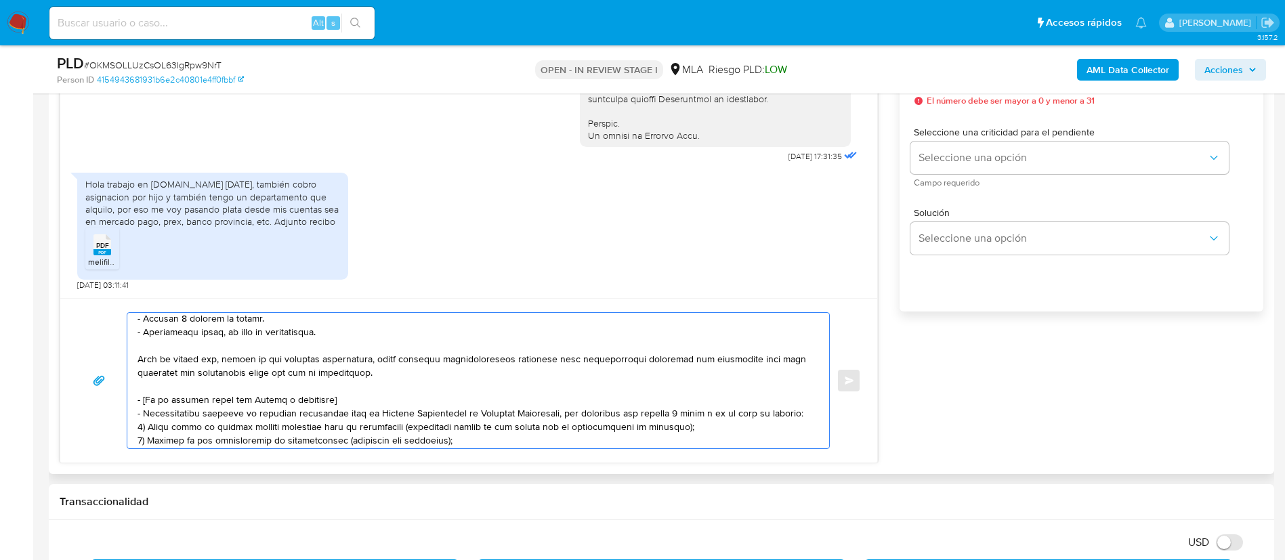
scroll to position [160, 0]
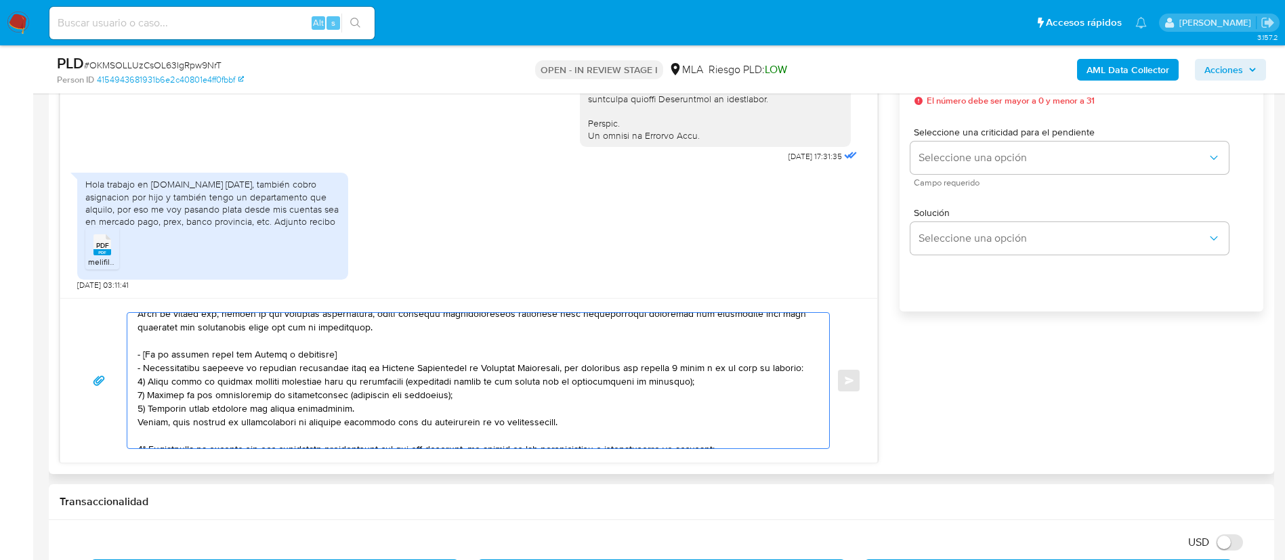
drag, startPoint x: 139, startPoint y: 357, endPoint x: 579, endPoint y: 419, distance: 444.7
click at [579, 419] on textarea at bounding box center [475, 380] width 675 height 135
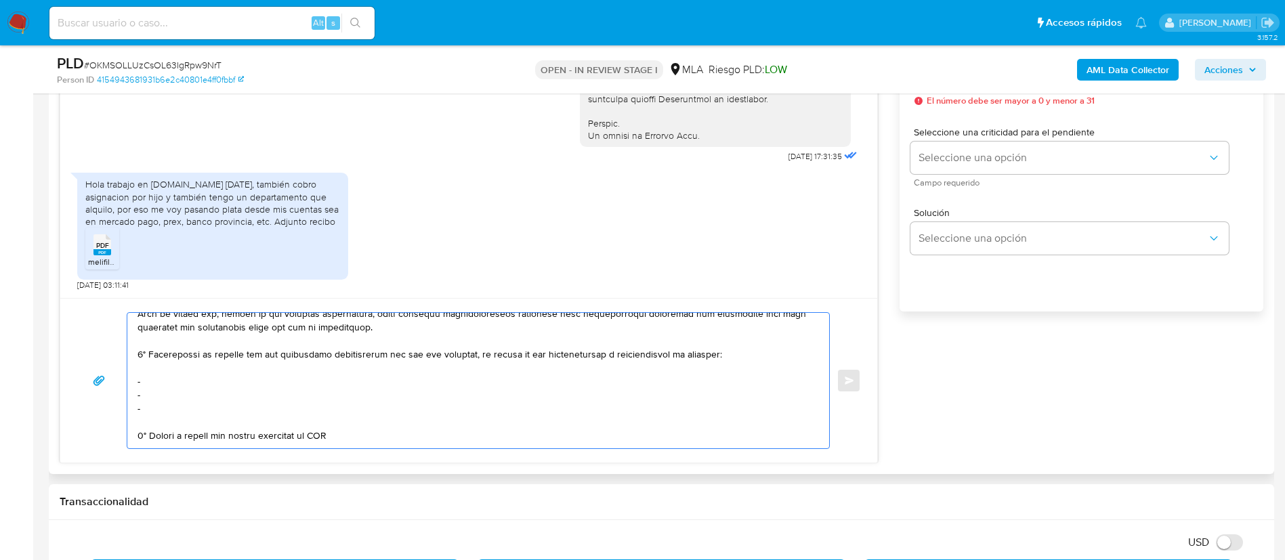
scroll to position [146, 0]
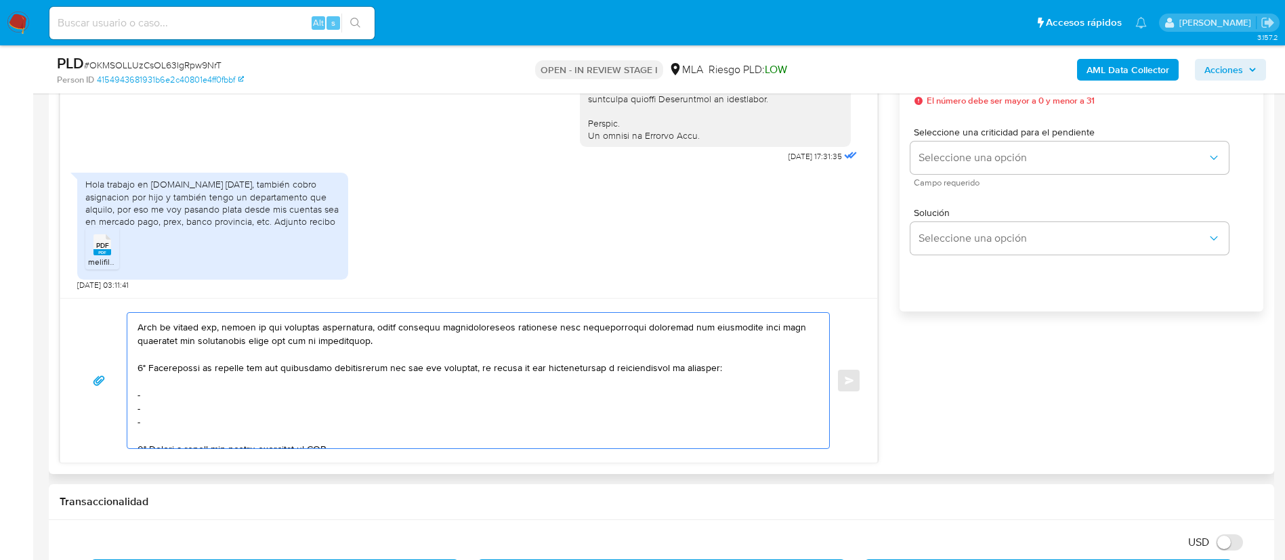
drag, startPoint x: 148, startPoint y: 422, endPoint x: 150, endPoint y: 366, distance: 55.6
click at [150, 366] on textarea at bounding box center [475, 380] width 675 height 135
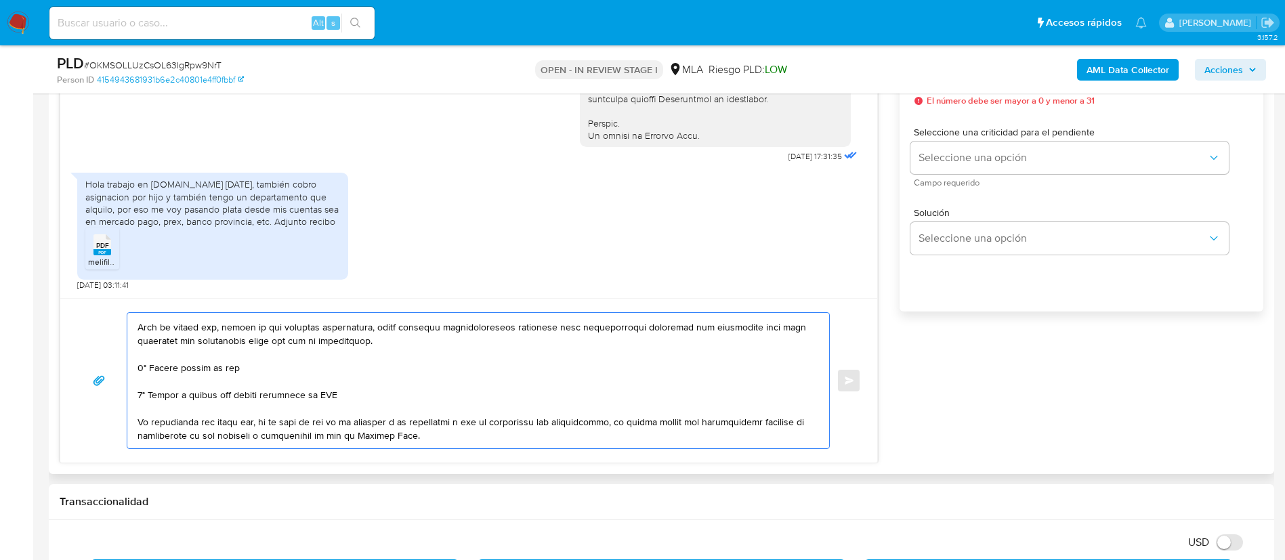
paste textarea "$ 29.838.766"
paste textarea "Despegar.Com.Ar Sa - 30701307115"
click at [299, 390] on textarea at bounding box center [475, 380] width 675 height 135
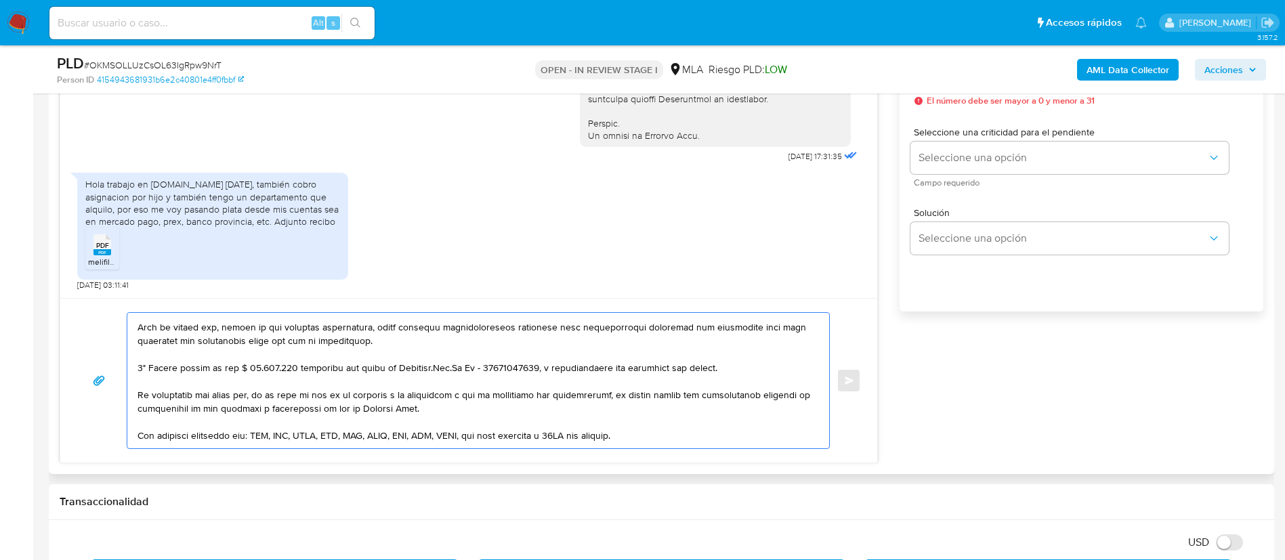
click at [141, 372] on textarea at bounding box center [475, 380] width 675 height 135
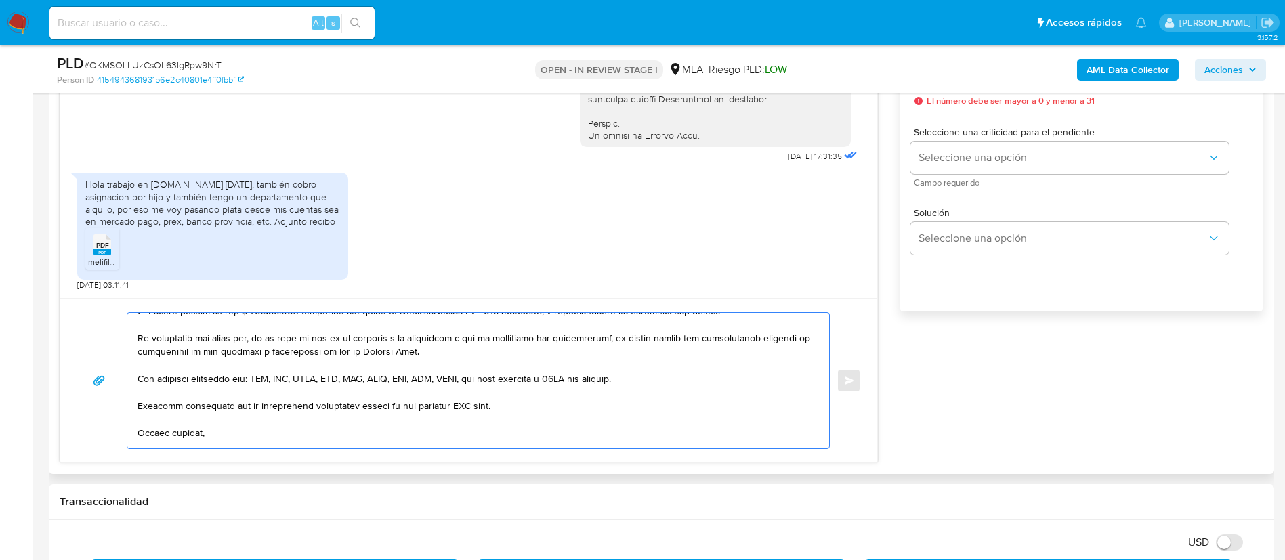
scroll to position [240, 0]
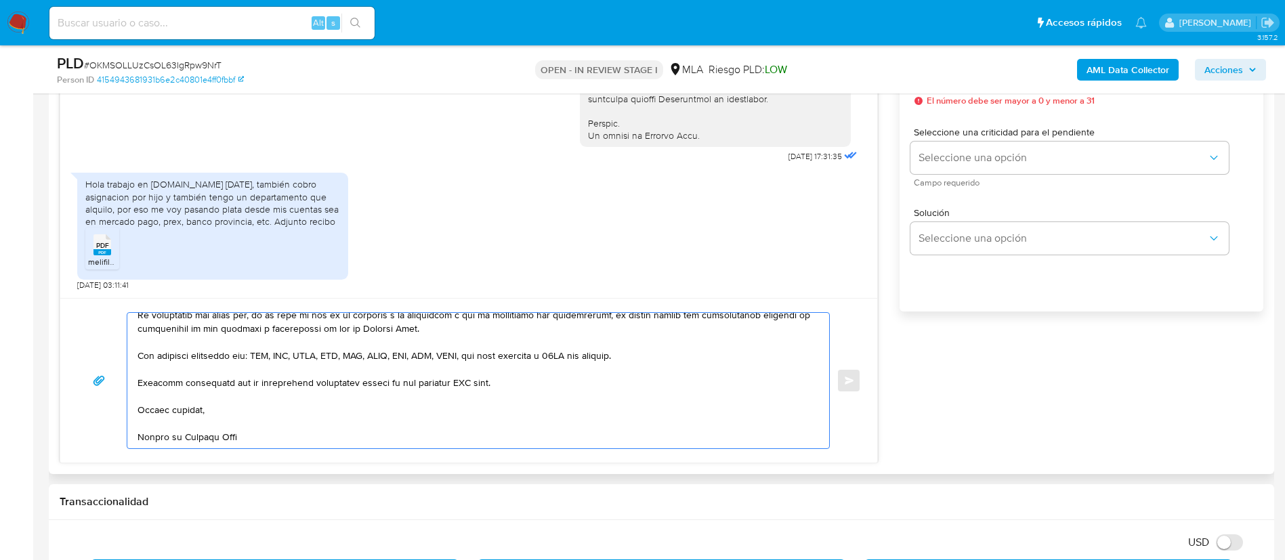
click at [454, 370] on textarea at bounding box center [475, 380] width 675 height 135
click at [457, 370] on textarea at bounding box center [475, 380] width 675 height 135
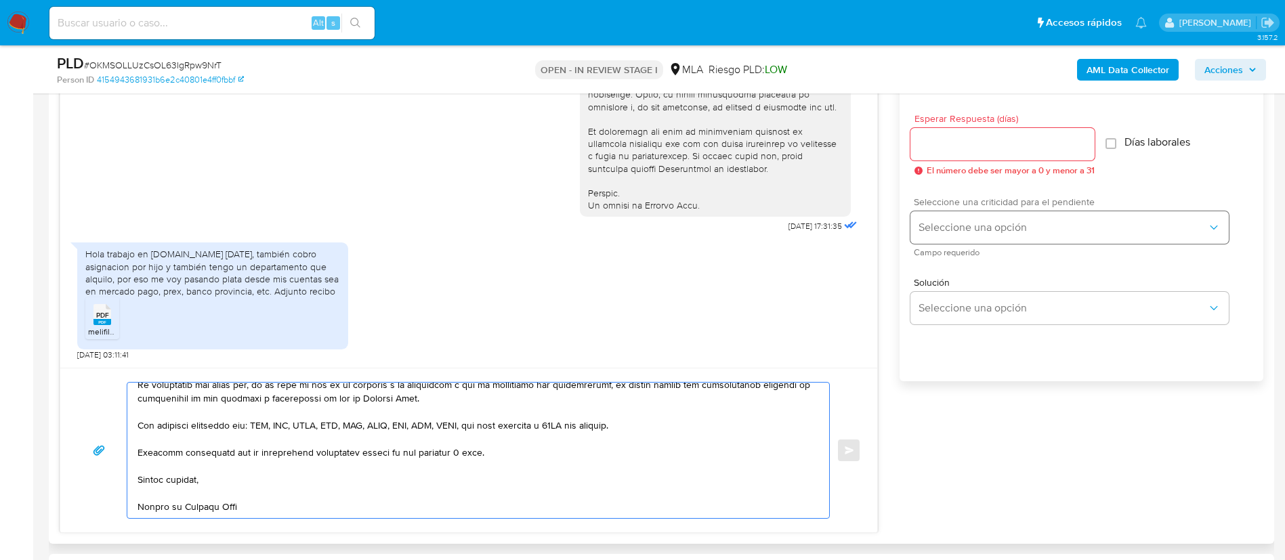
scroll to position [711, 0]
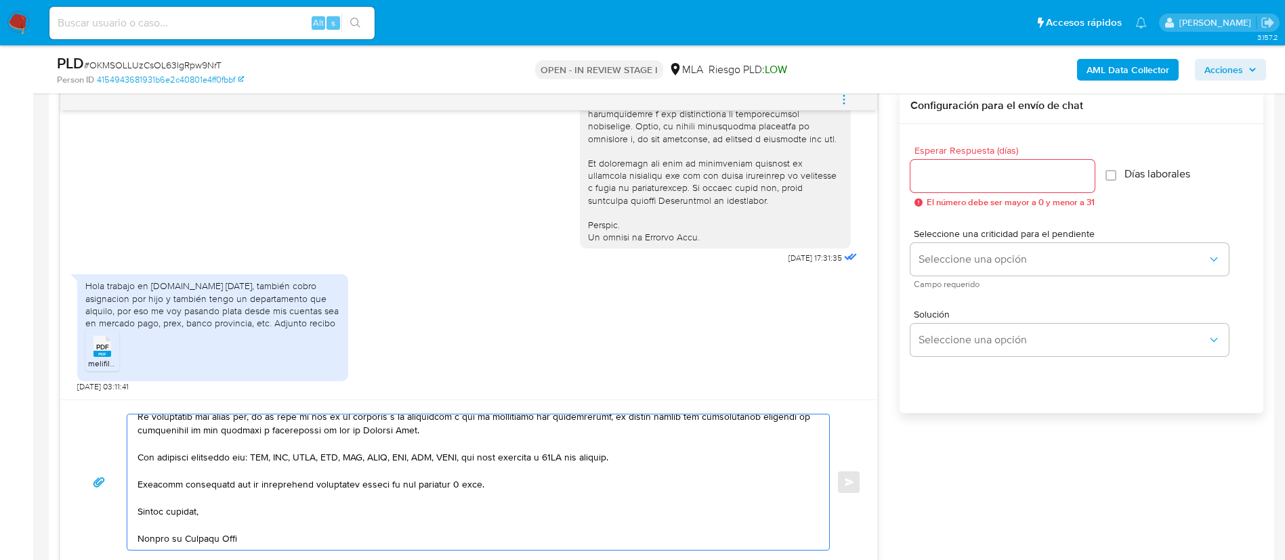
type textarea "Buenos días, Nicolas. Muchas gracias por la respuesta enviada. A fines de compl…"
click at [975, 173] on input "Esperar Respuesta (días)" at bounding box center [1002, 176] width 184 height 18
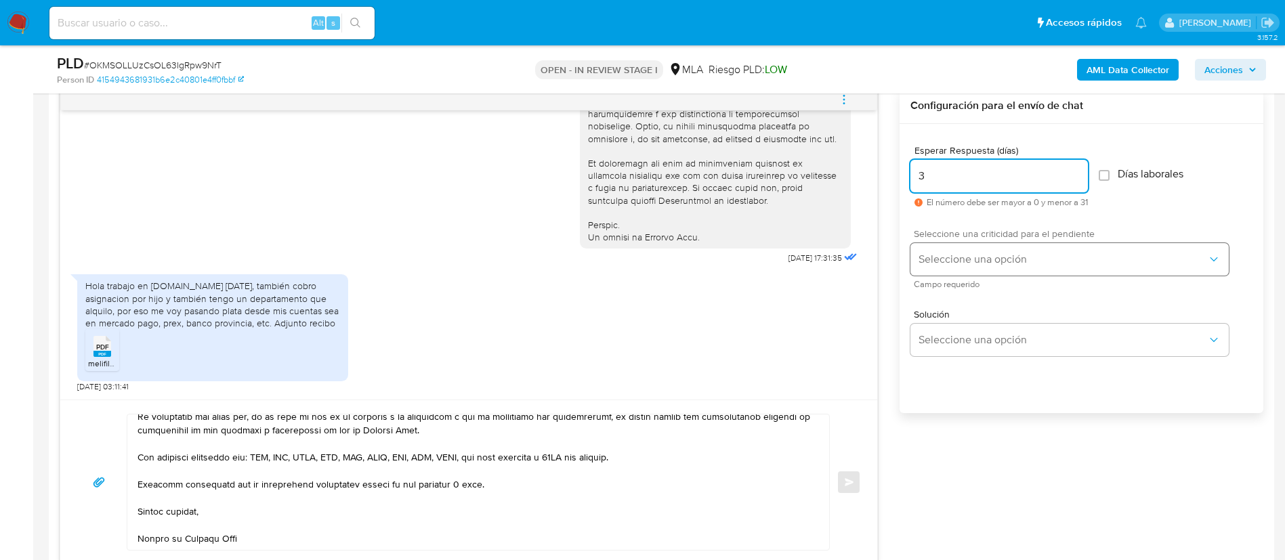
type input "3"
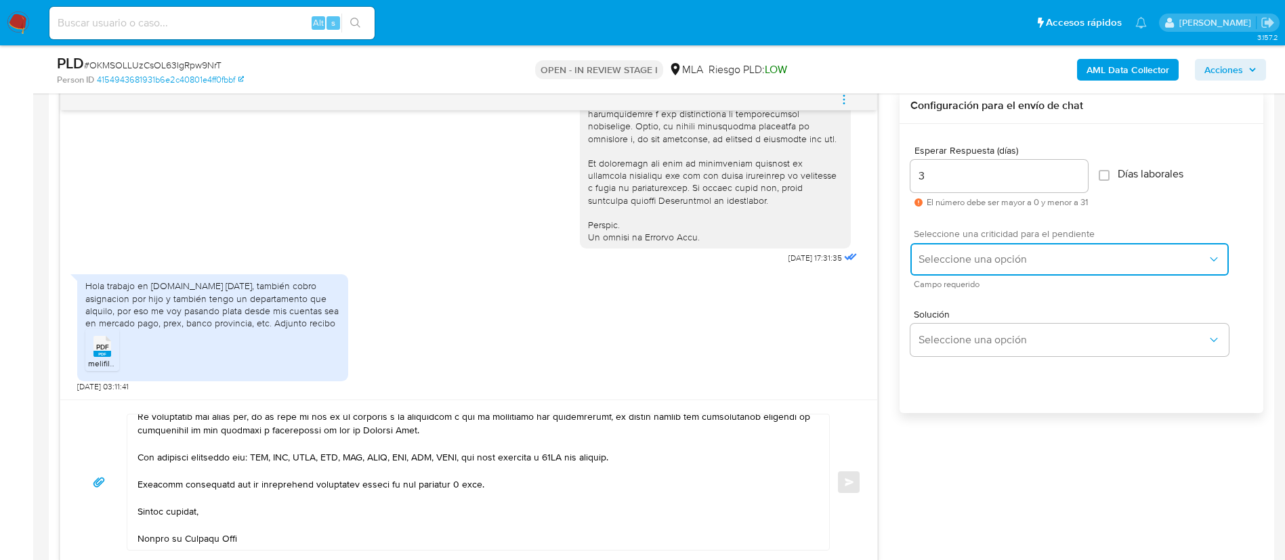
click at [934, 268] on button "Seleccione una opción" at bounding box center [1069, 259] width 318 height 33
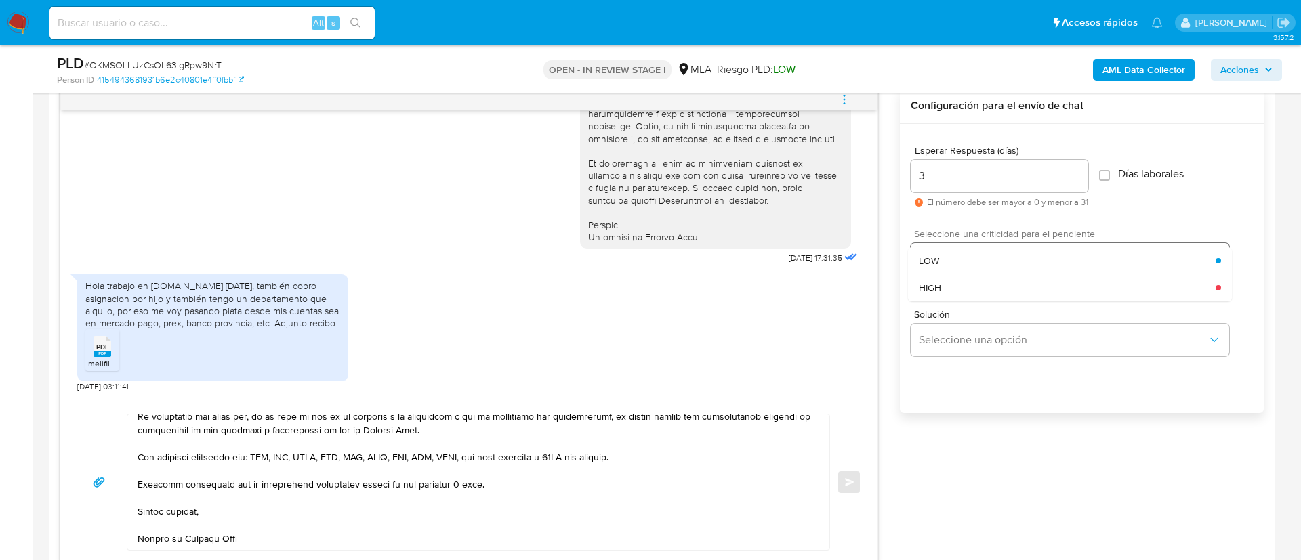
click at [935, 271] on div "LOW" at bounding box center [1067, 260] width 297 height 27
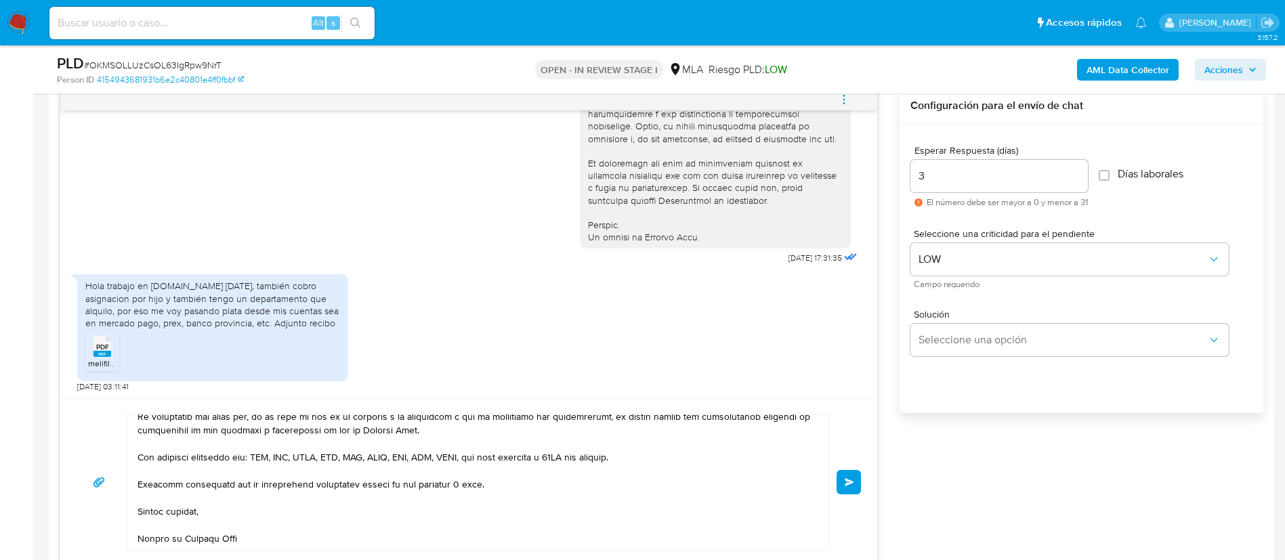
click at [851, 476] on button "Enviar" at bounding box center [849, 482] width 24 height 24
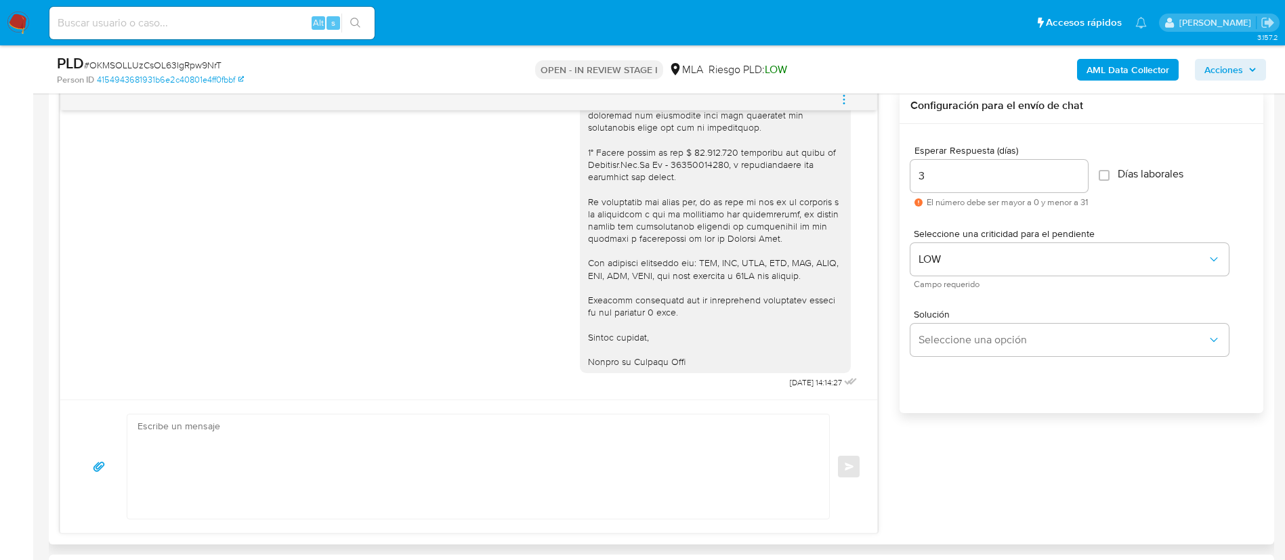
scroll to position [0, 0]
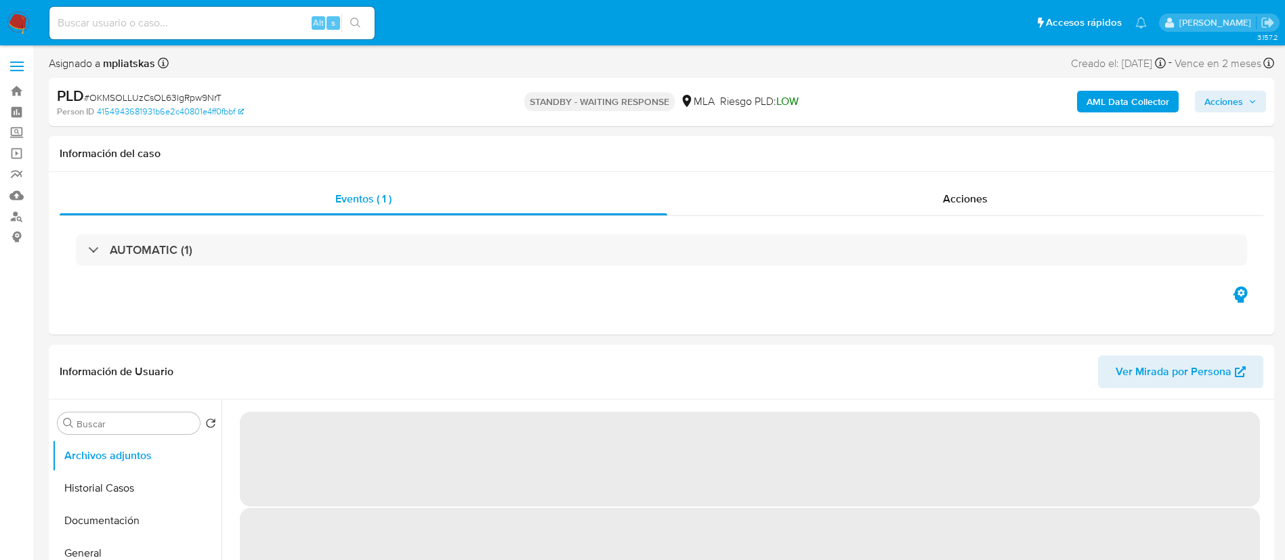
select select "10"
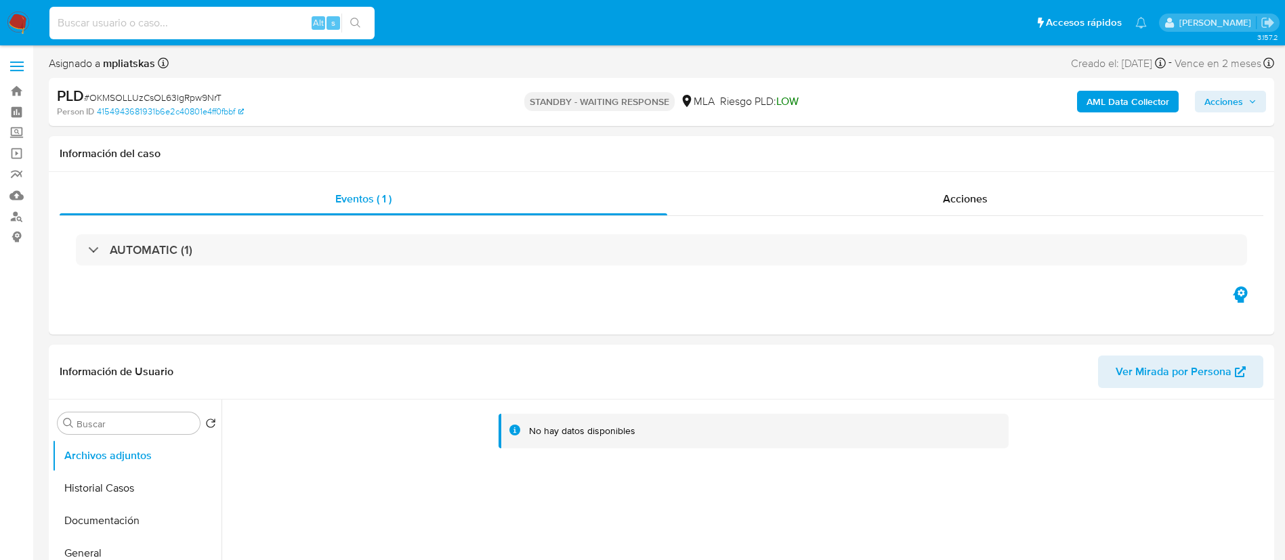
click at [305, 15] on input at bounding box center [211, 23] width 325 height 18
paste input "207S93GLUr8Vagy2ED4ANvP2"
type input "207S93GLUr8Vagy2ED4ANvP2"
click at [351, 27] on icon "search-icon" at bounding box center [355, 23] width 11 height 11
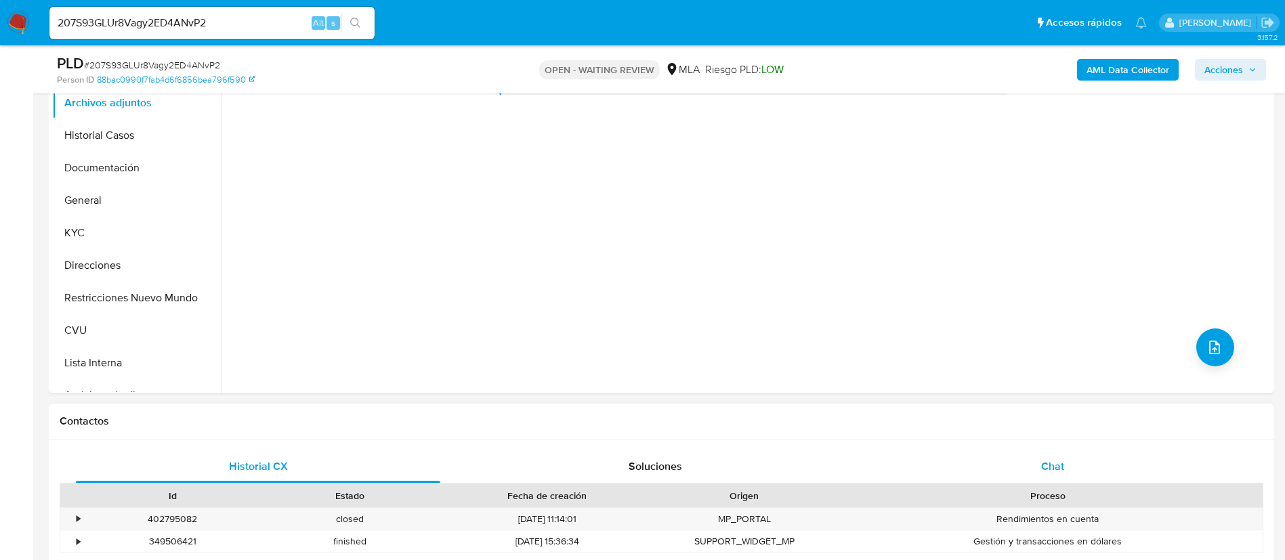
click at [990, 472] on div "Chat" at bounding box center [1052, 466] width 364 height 33
select select "10"
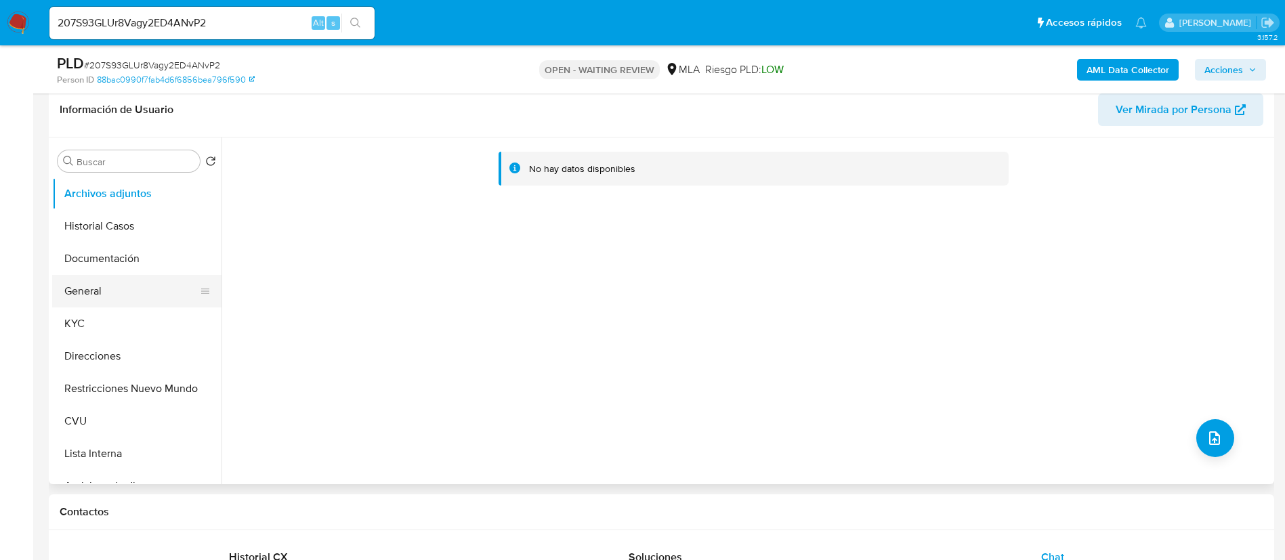
scroll to position [203, 0]
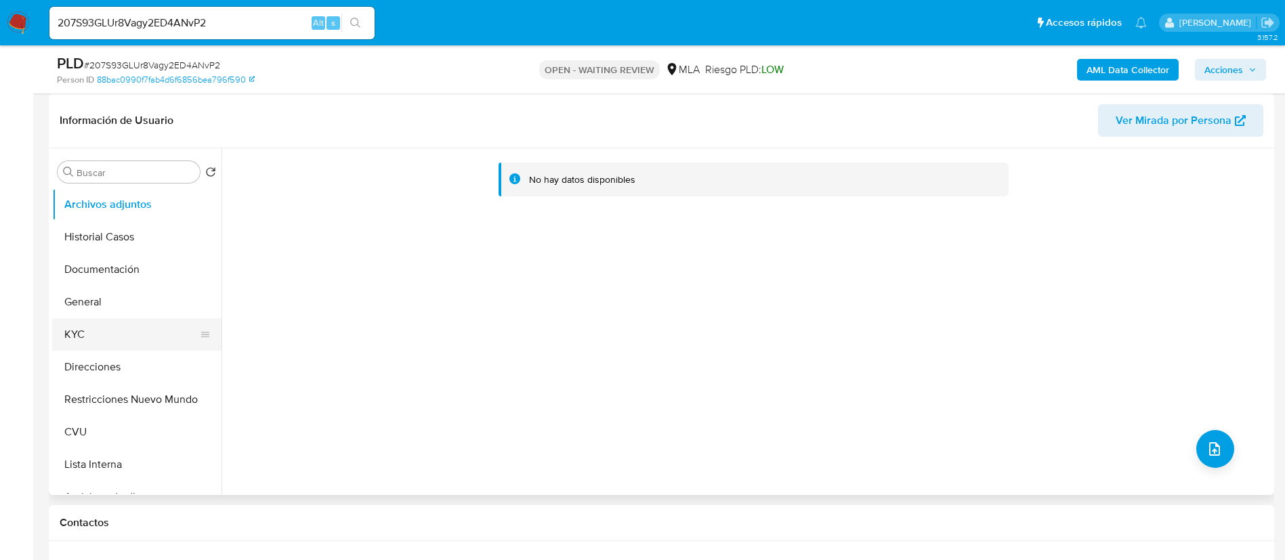
click at [146, 324] on button "KYC" at bounding box center [131, 334] width 159 height 33
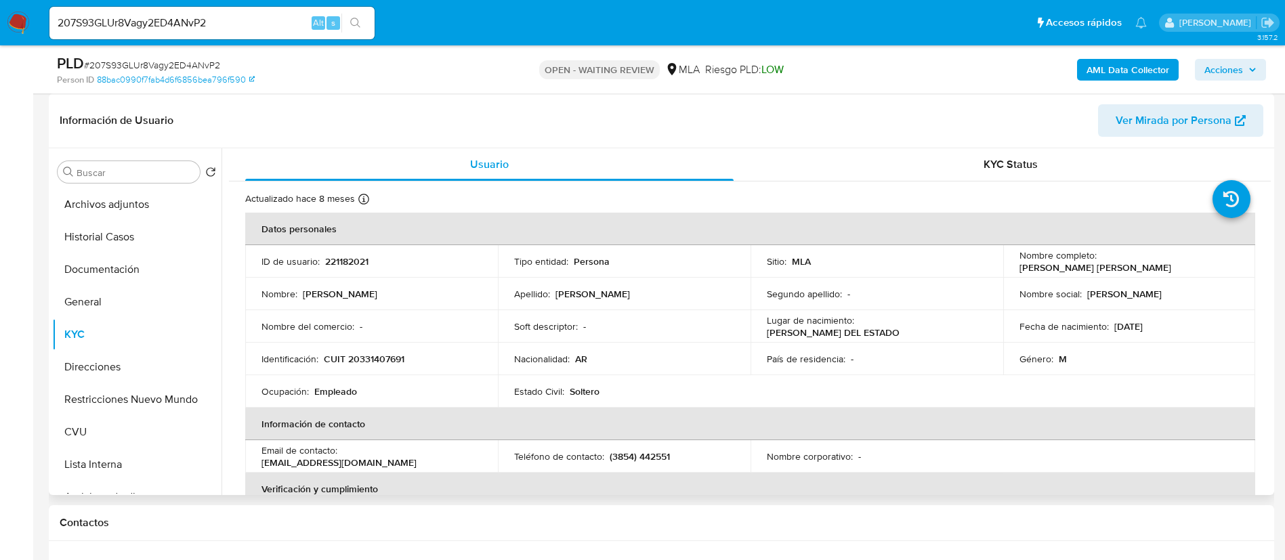
click at [357, 257] on p "221182021" at bounding box center [346, 261] width 43 height 12
copy p "221182021"
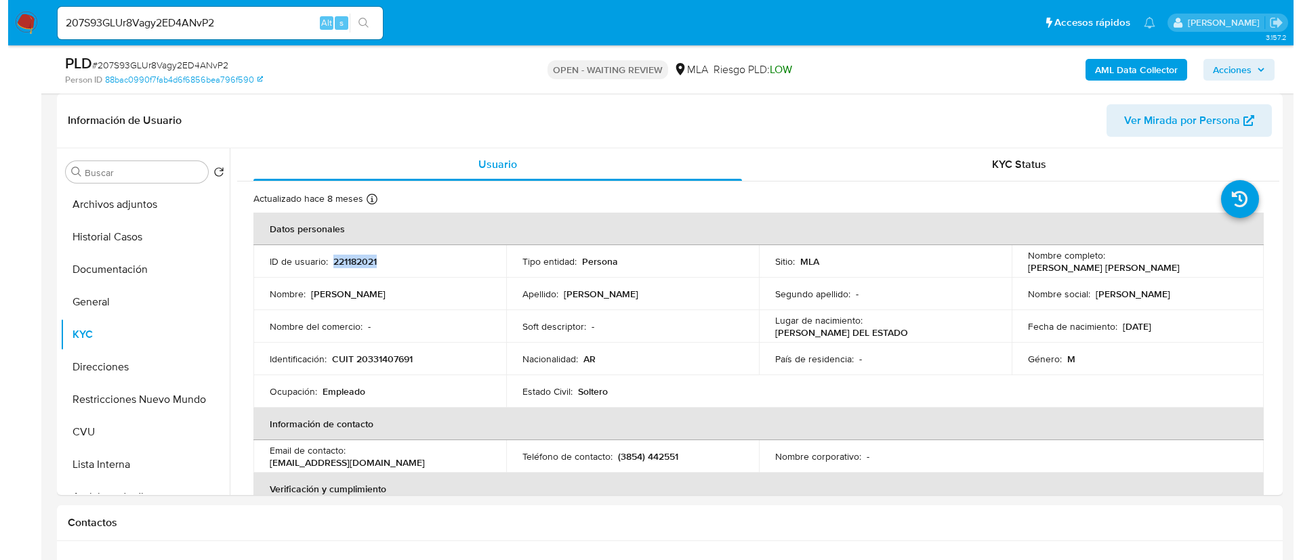
scroll to position [610, 0]
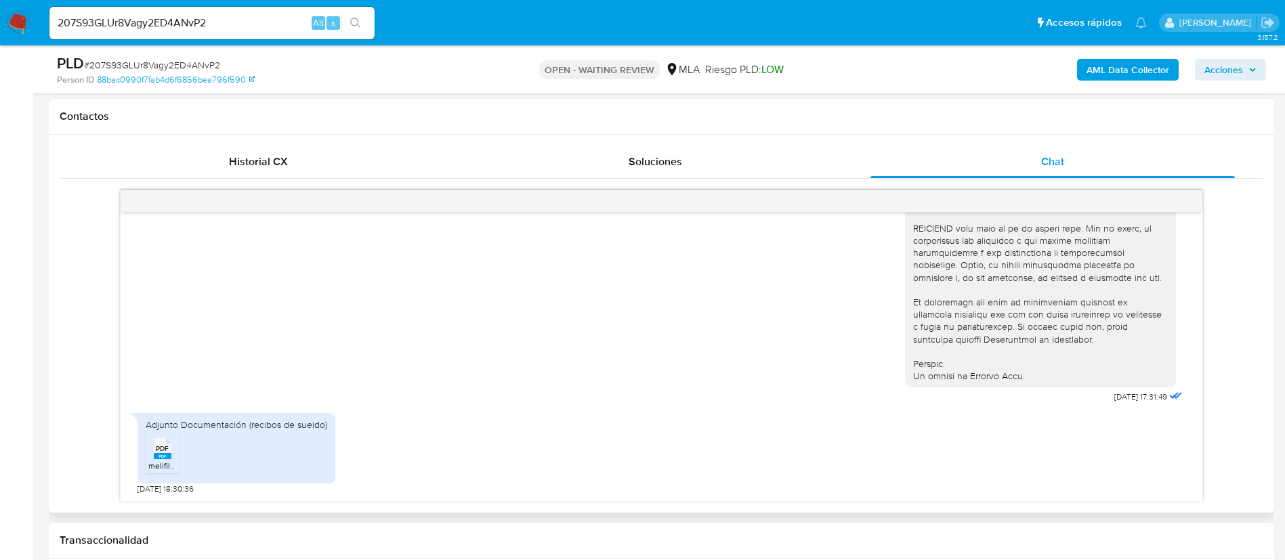
click at [162, 455] on rect at bounding box center [163, 456] width 18 height 6
click at [1123, 70] on b "AML Data Collector" at bounding box center [1128, 70] width 83 height 22
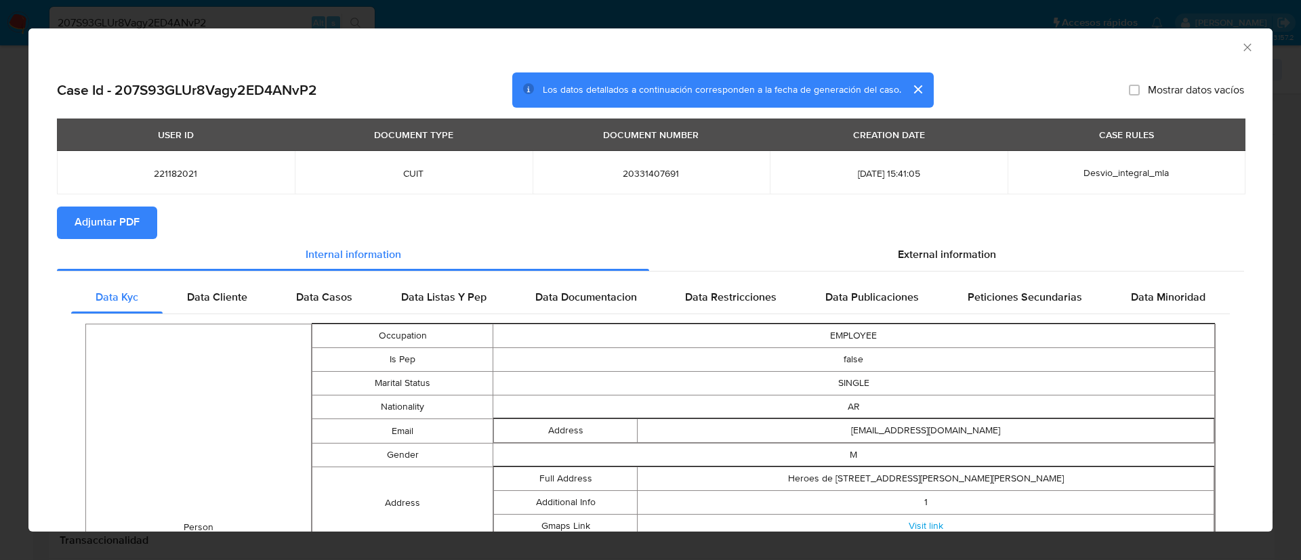
click at [137, 222] on span "Adjuntar PDF" at bounding box center [107, 223] width 65 height 30
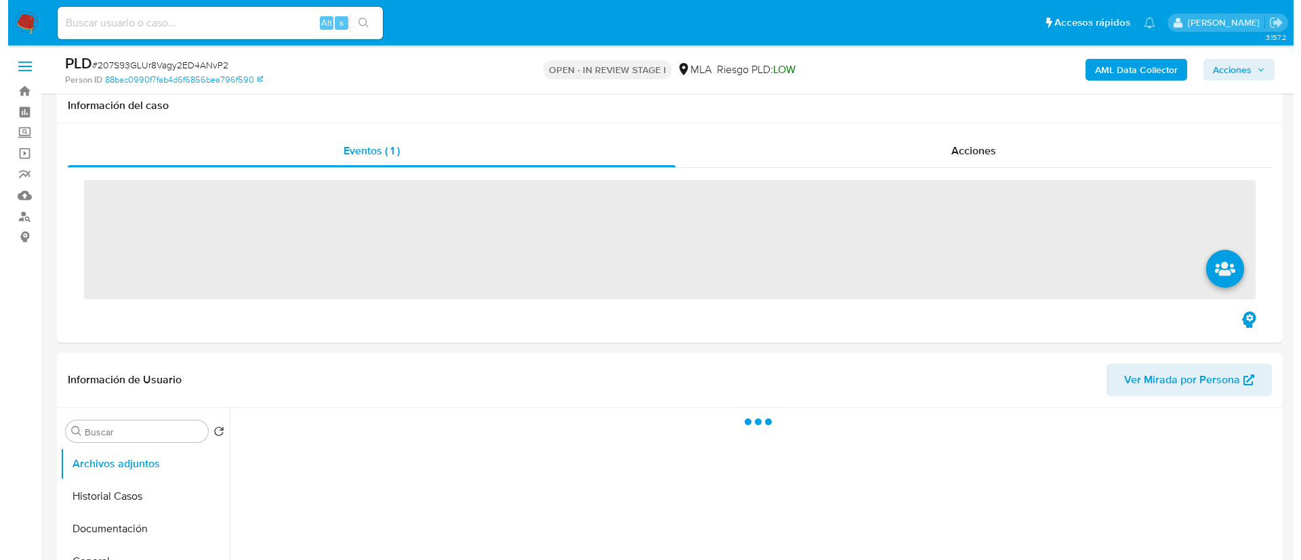
scroll to position [203, 0]
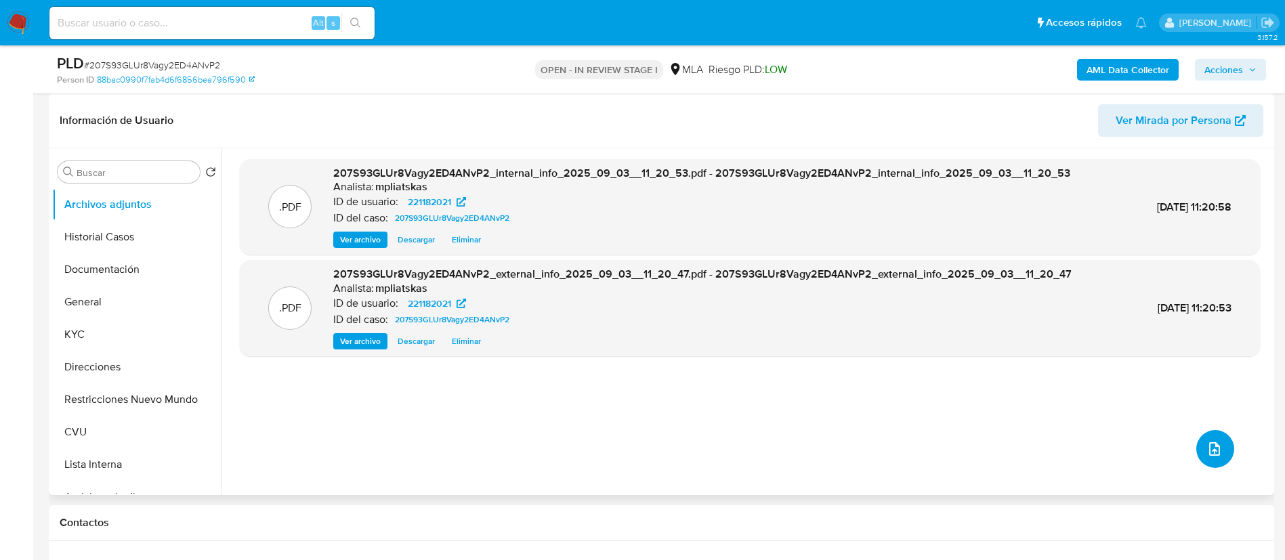
click at [1196, 448] on button "upload-file" at bounding box center [1215, 449] width 38 height 38
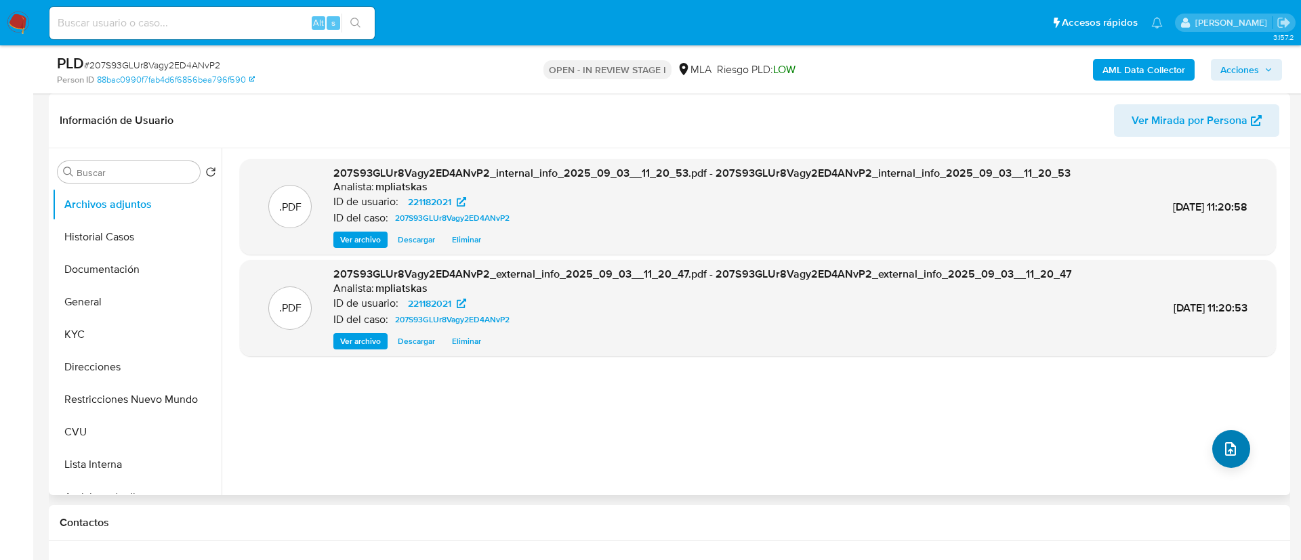
select select "10"
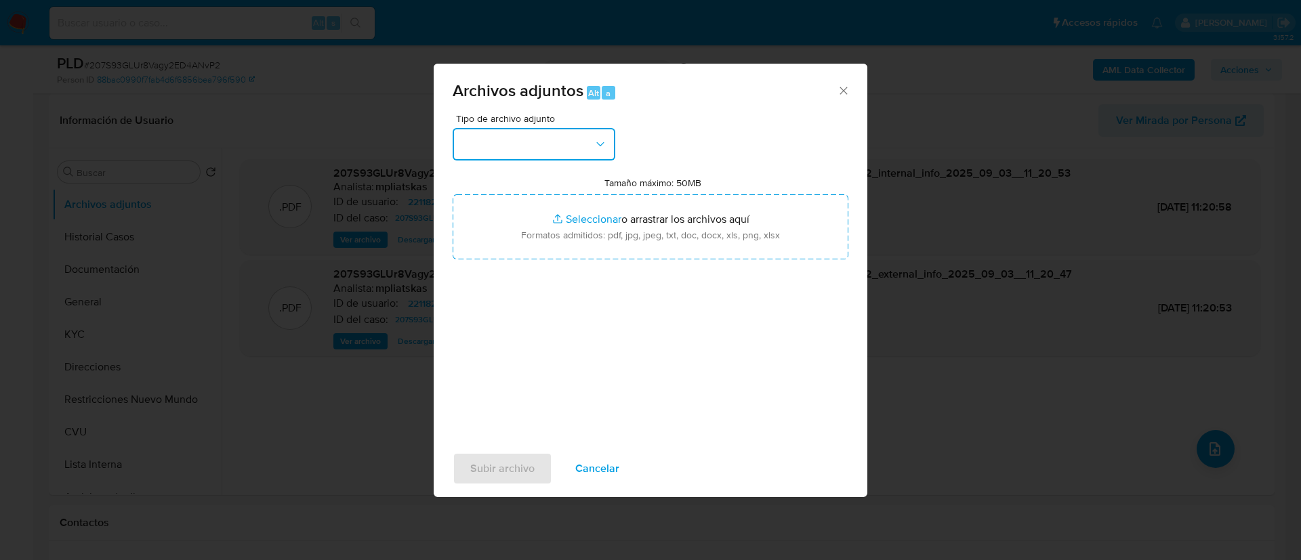
click at [505, 150] on button "button" at bounding box center [534, 144] width 163 height 33
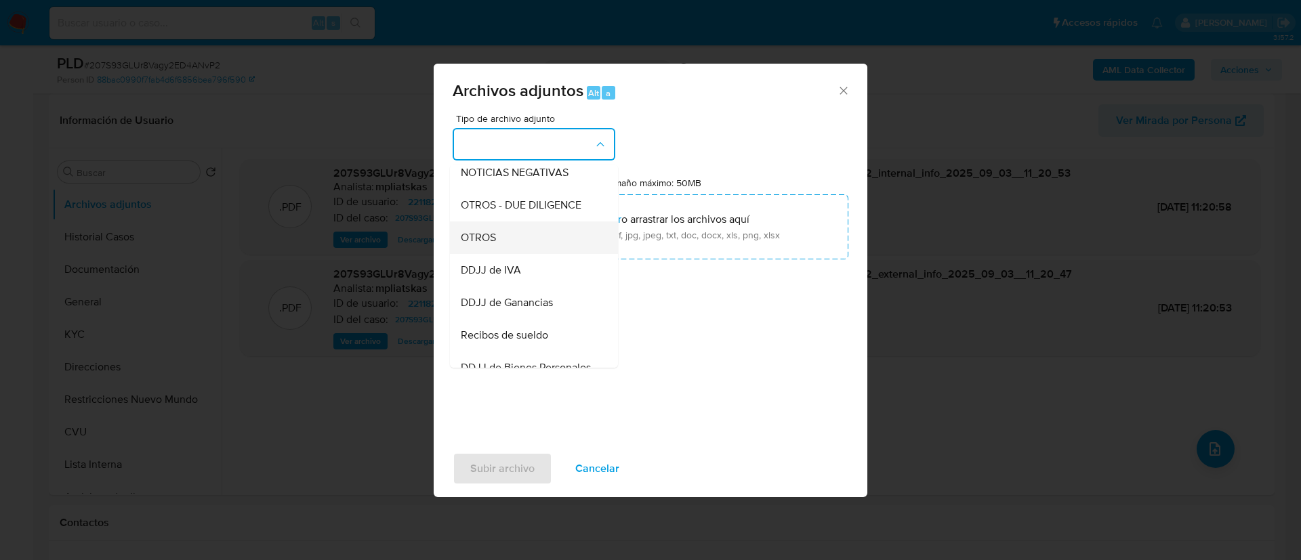
click at [517, 245] on div "OTROS" at bounding box center [530, 238] width 138 height 33
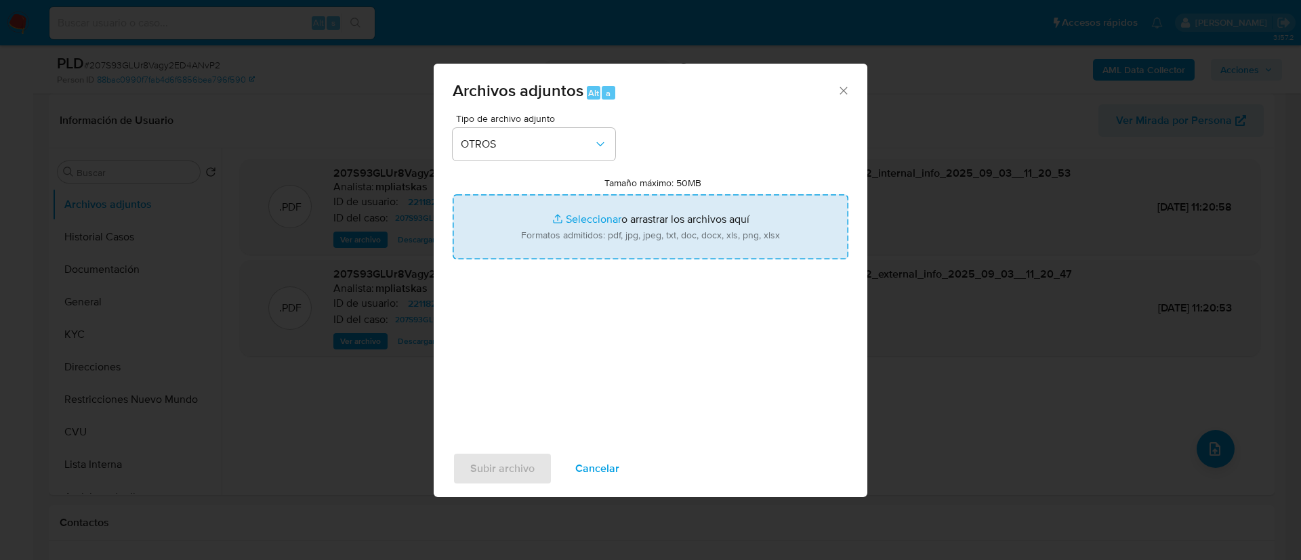
click at [517, 243] on input "Tamaño máximo: 50MB Seleccionar archivos" at bounding box center [651, 226] width 396 height 65
type input "C:\fakepath\221182021 Movimientos.xlsx"
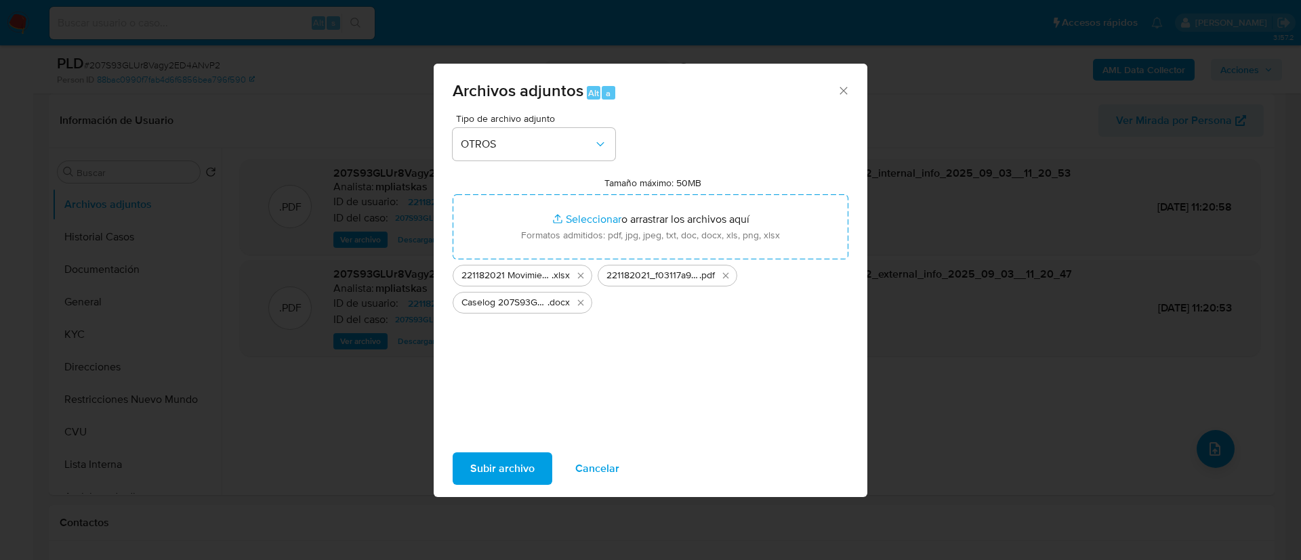
click at [513, 472] on span "Subir archivo" at bounding box center [502, 469] width 64 height 30
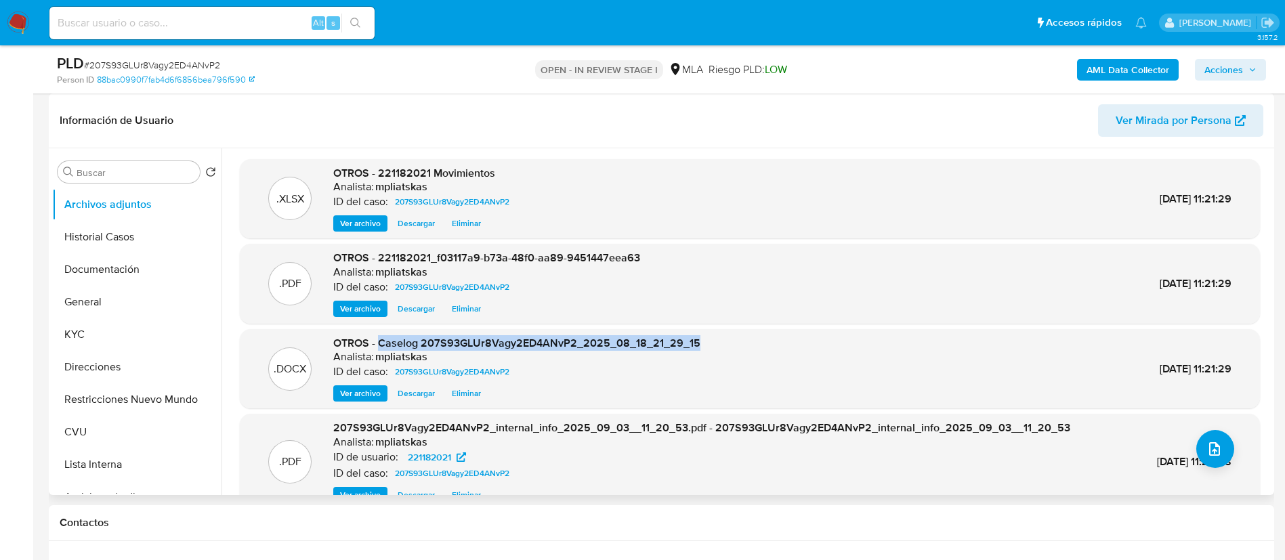
drag, startPoint x: 379, startPoint y: 346, endPoint x: 718, endPoint y: 341, distance: 338.7
click at [718, 341] on div ".DOCX OTROS - Caselog 207S93GLUr8Vagy2ED4ANvP2_2025_08_18_21_29_15 Analista: mp…" at bounding box center [750, 369] width 1007 height 66
copy span "Caselog 207S93GLUr8Vagy2ED4ANvP2_2025_08_18_21_29_15"
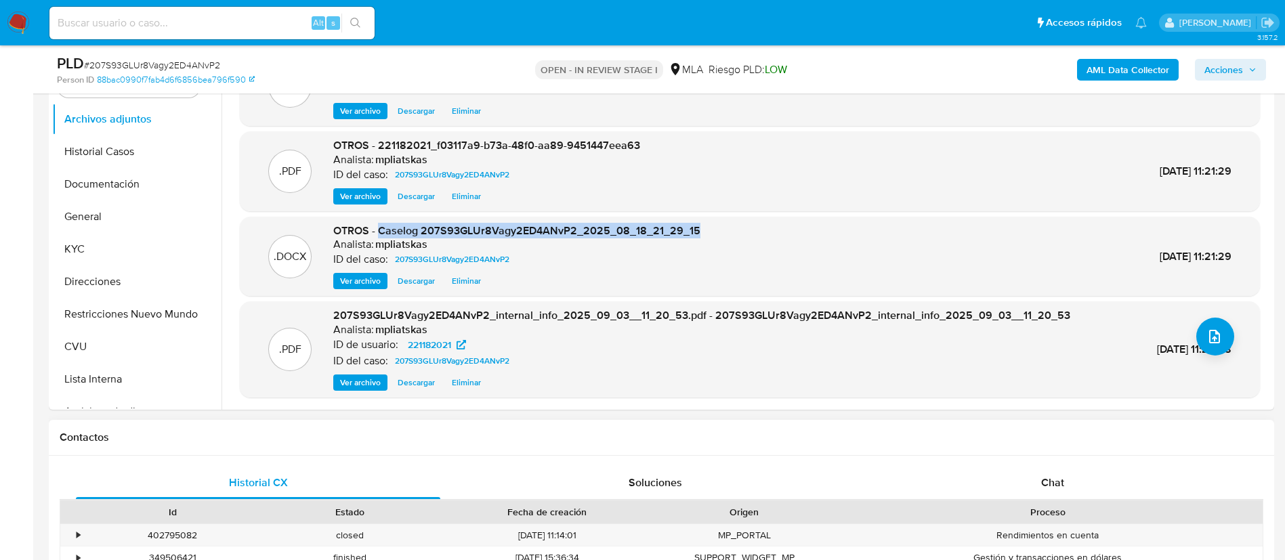
scroll to position [610, 0]
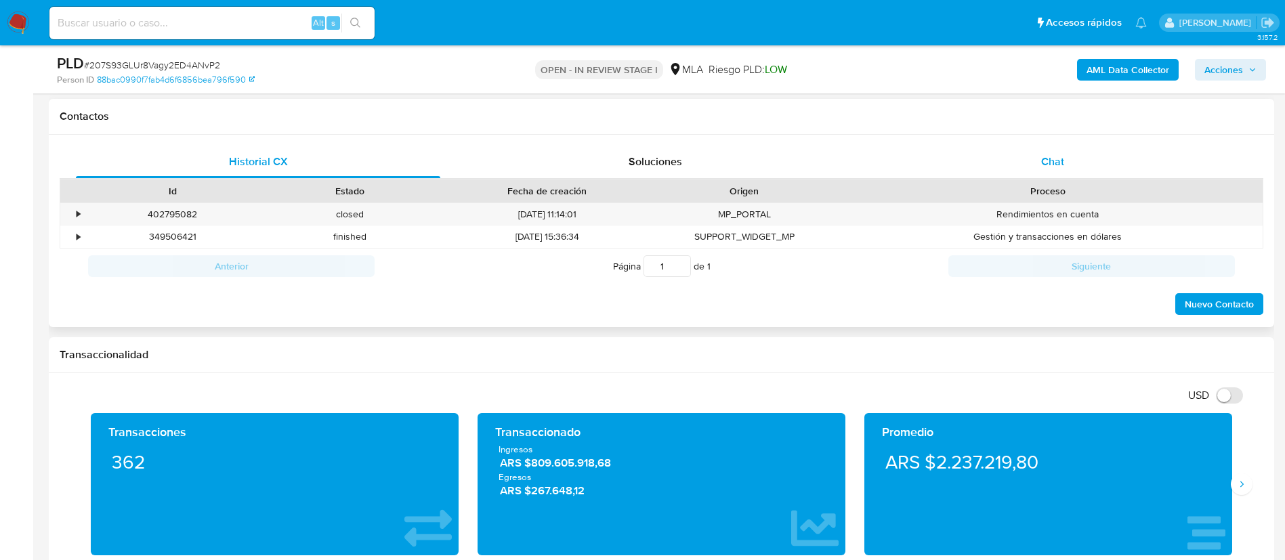
click at [1076, 174] on div "Chat" at bounding box center [1052, 162] width 364 height 33
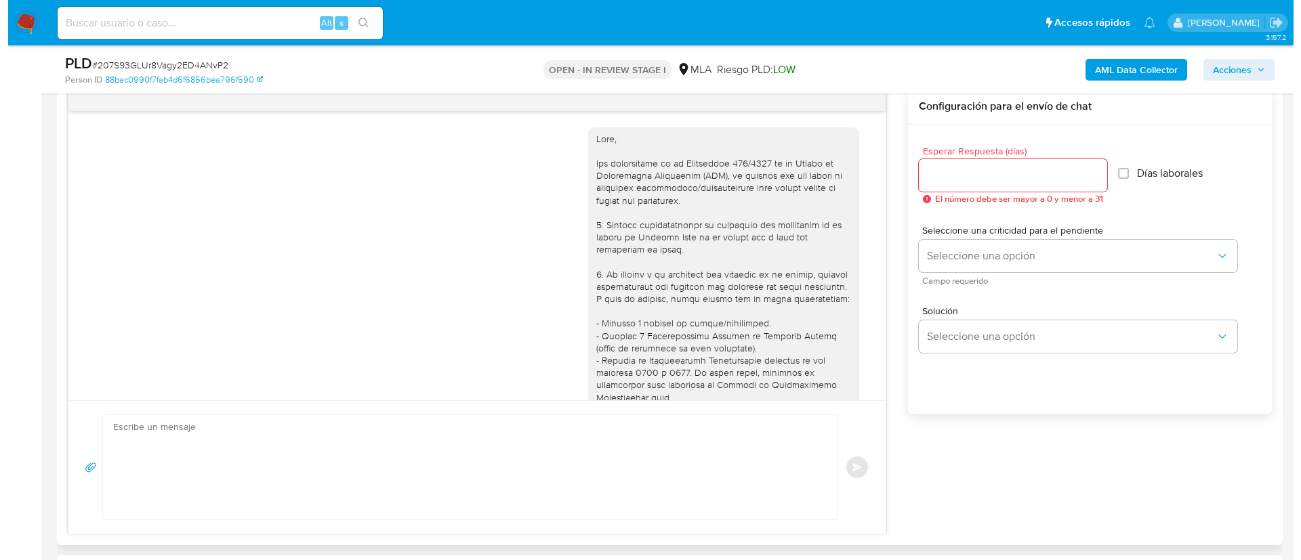
scroll to position [579, 0]
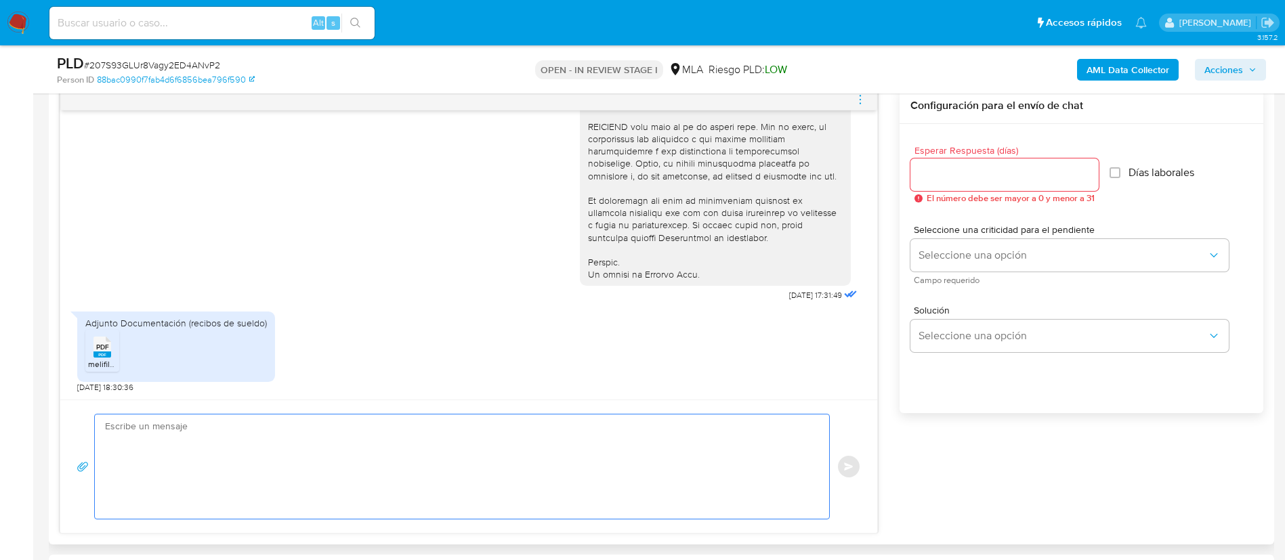
click at [637, 476] on textarea at bounding box center [458, 467] width 707 height 104
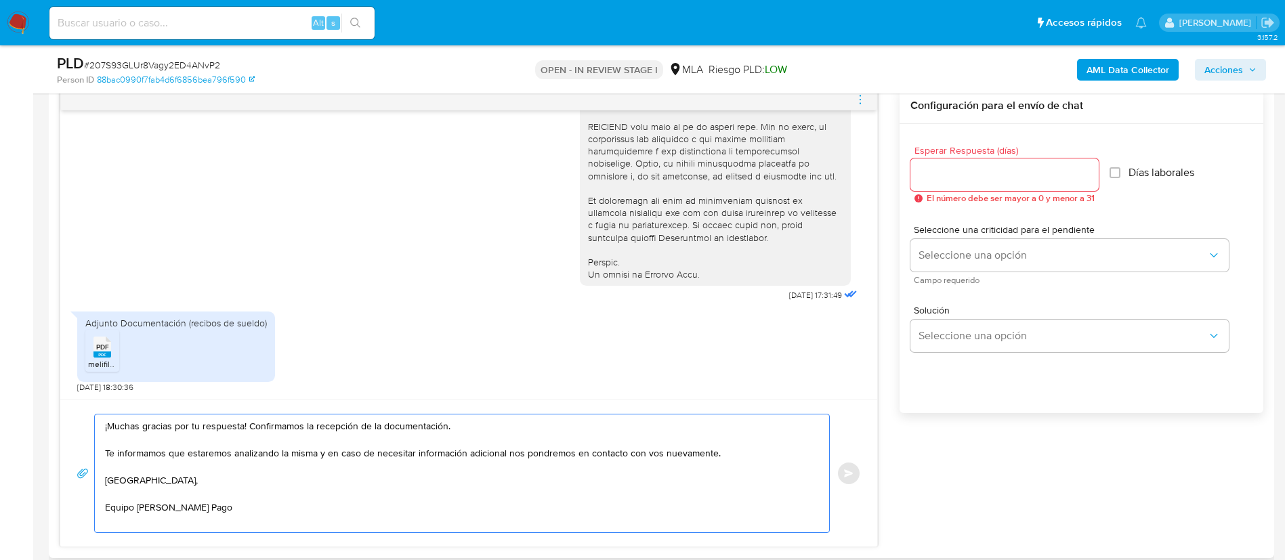
type textarea "¡Muchas gracias por tu respuesta! Confirmamos la recepción de la documentación.…"
click at [944, 170] on input "Esperar Respuesta (días)" at bounding box center [1004, 175] width 188 height 18
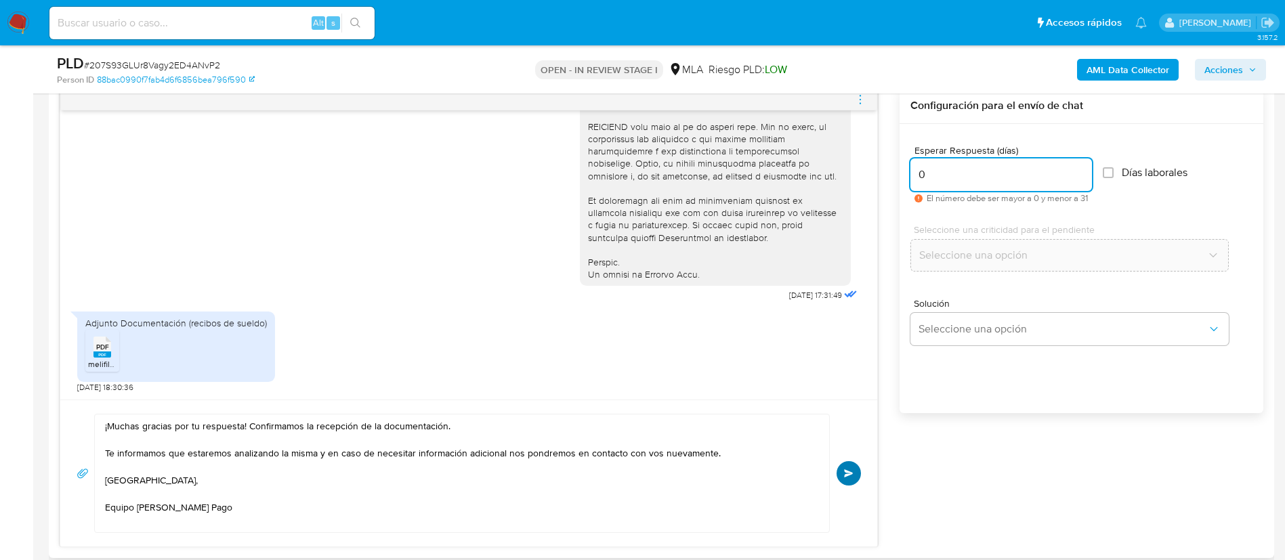
type input "0"
click at [849, 472] on span "Enviar" at bounding box center [848, 473] width 9 height 8
click at [860, 103] on icon "menu-action" at bounding box center [860, 99] width 12 height 12
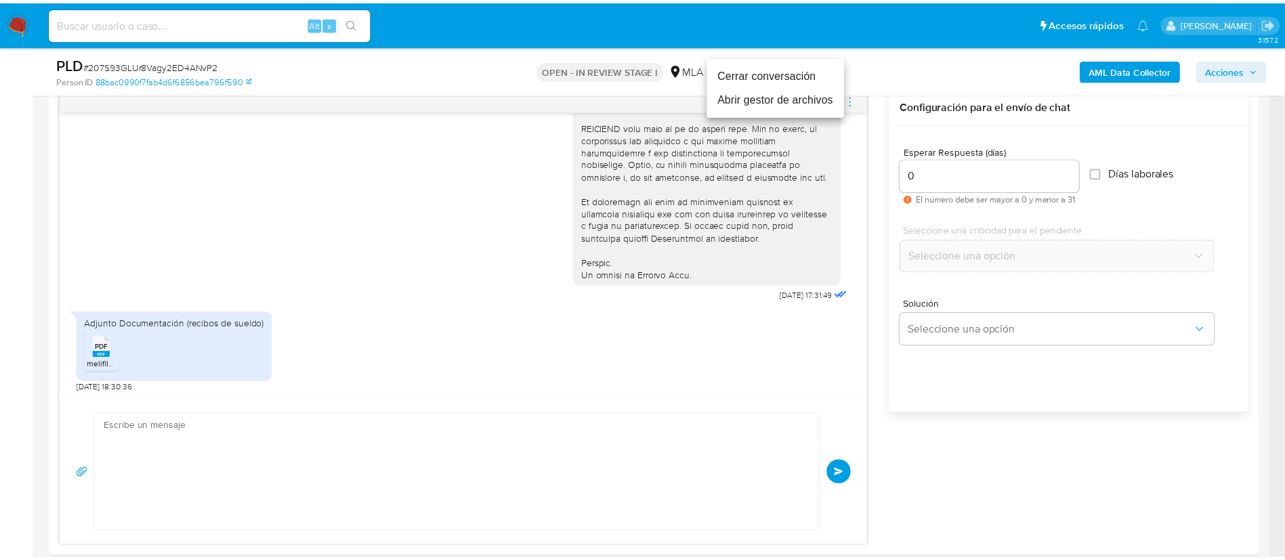
scroll to position [741, 0]
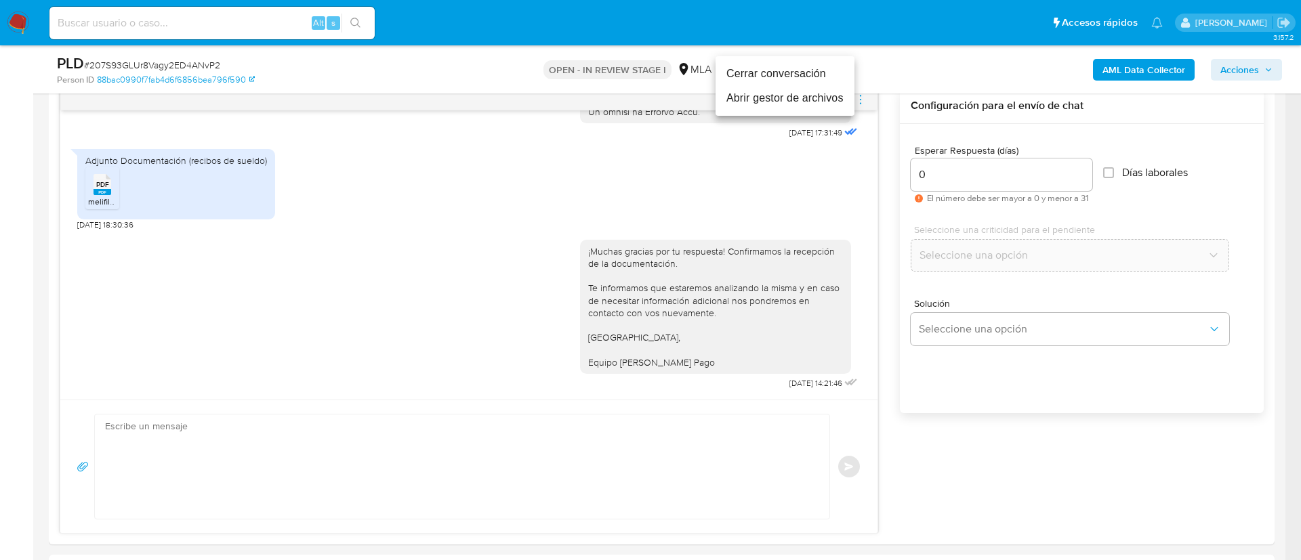
click at [796, 70] on li "Cerrar conversación" at bounding box center [784, 74] width 139 height 24
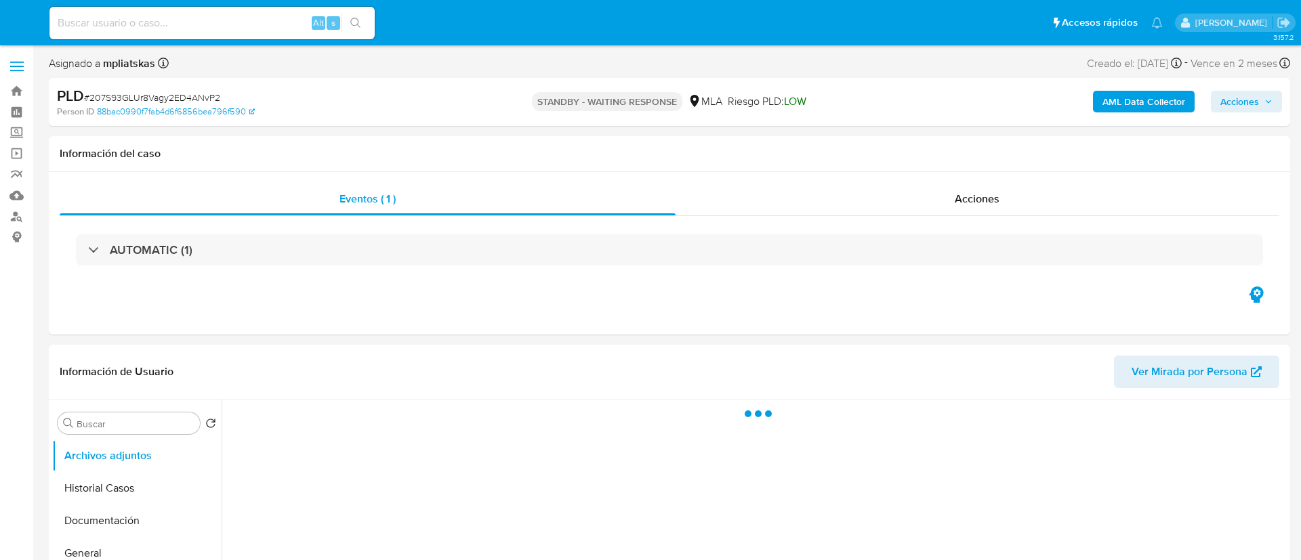
select select "10"
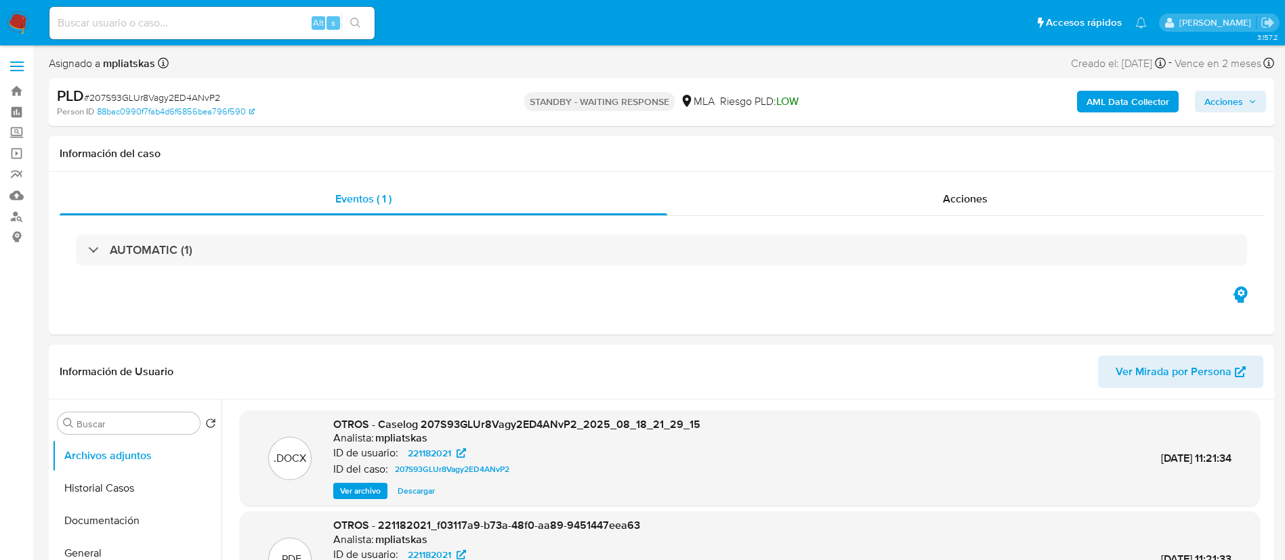
click at [263, 24] on input at bounding box center [211, 23] width 325 height 18
paste input "ZaKdS71IhExdcSW0Nsyldf7v"
type input "ZaKdS71IhExdcSW0Nsyldf7v"
click at [343, 27] on button "search-icon" at bounding box center [355, 23] width 28 height 19
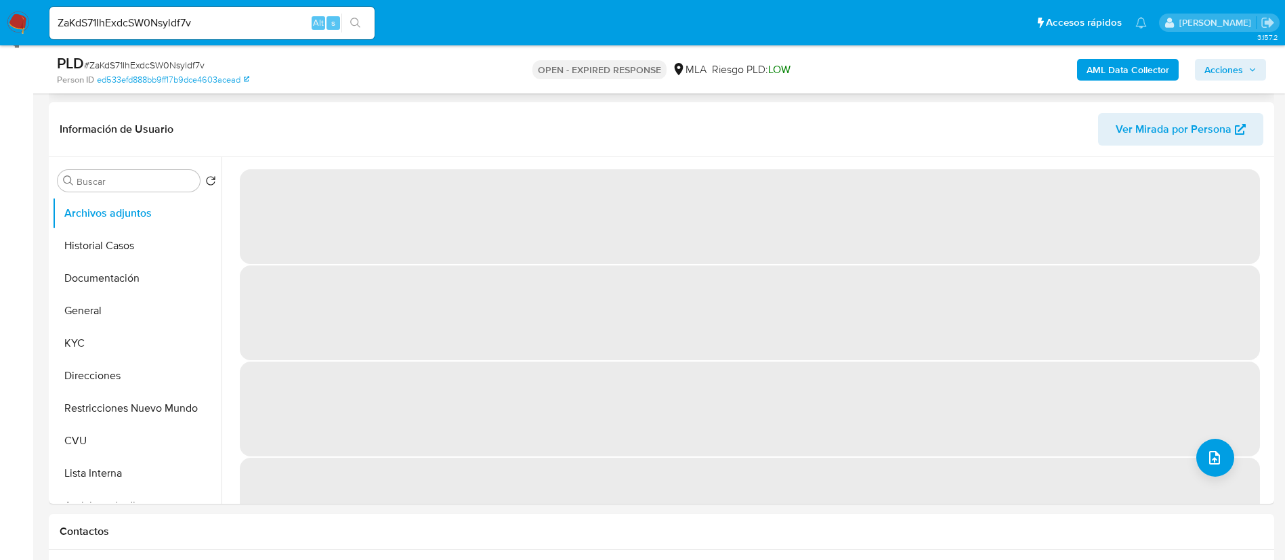
scroll to position [203, 0]
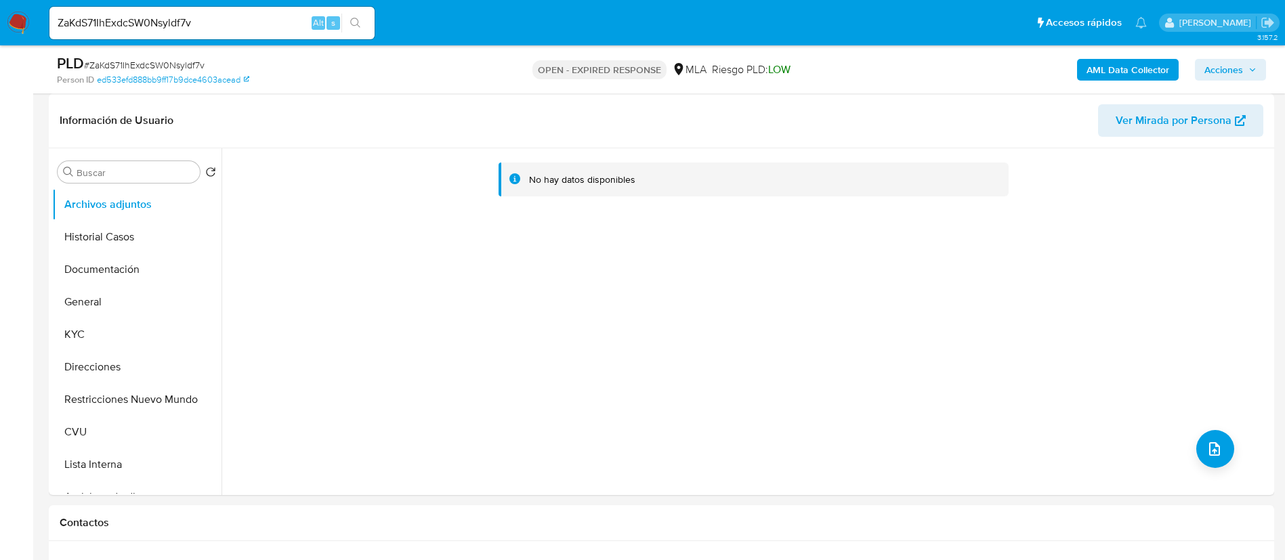
select select "10"
click at [119, 338] on button "KYC" at bounding box center [131, 334] width 159 height 33
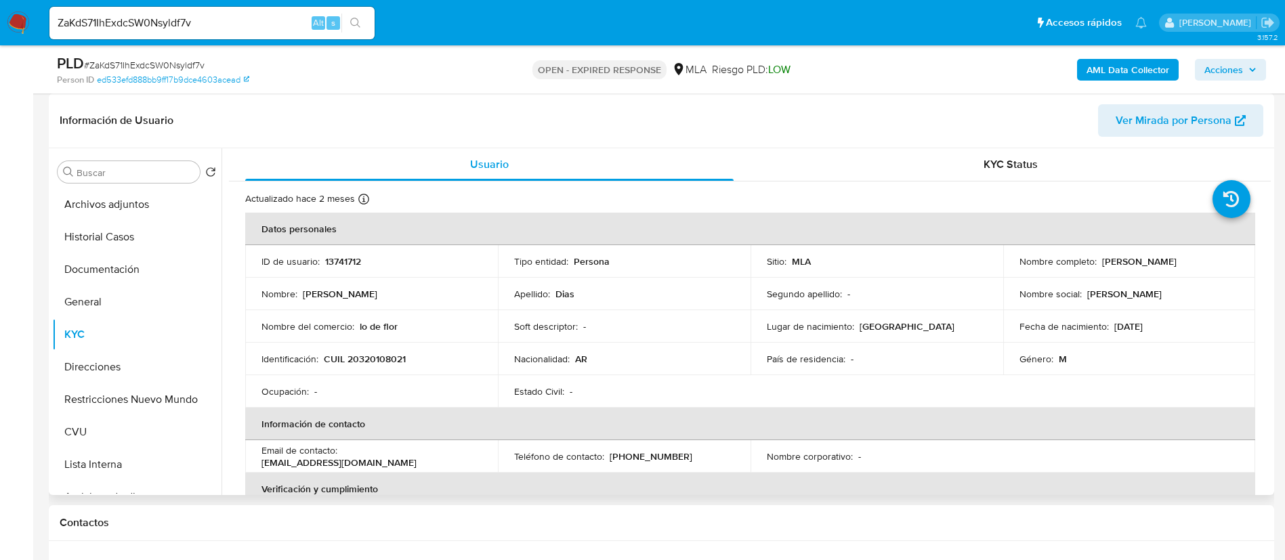
click at [348, 259] on p "13741712" at bounding box center [343, 261] width 36 height 12
copy p "13741712"
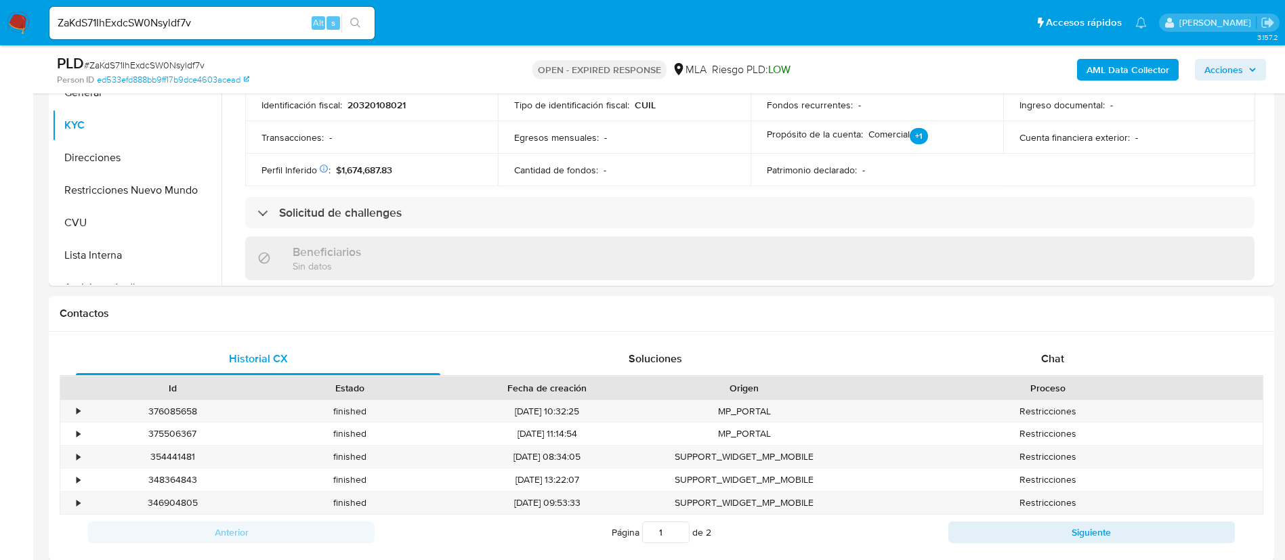
scroll to position [610, 0]
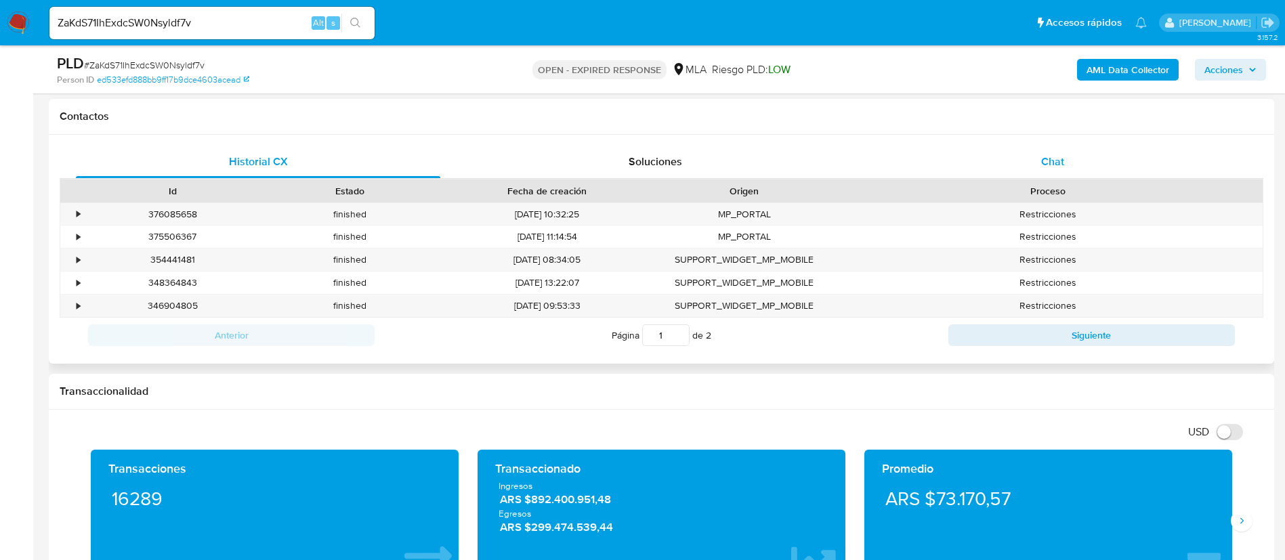
click at [1079, 157] on div "Chat" at bounding box center [1052, 162] width 364 height 33
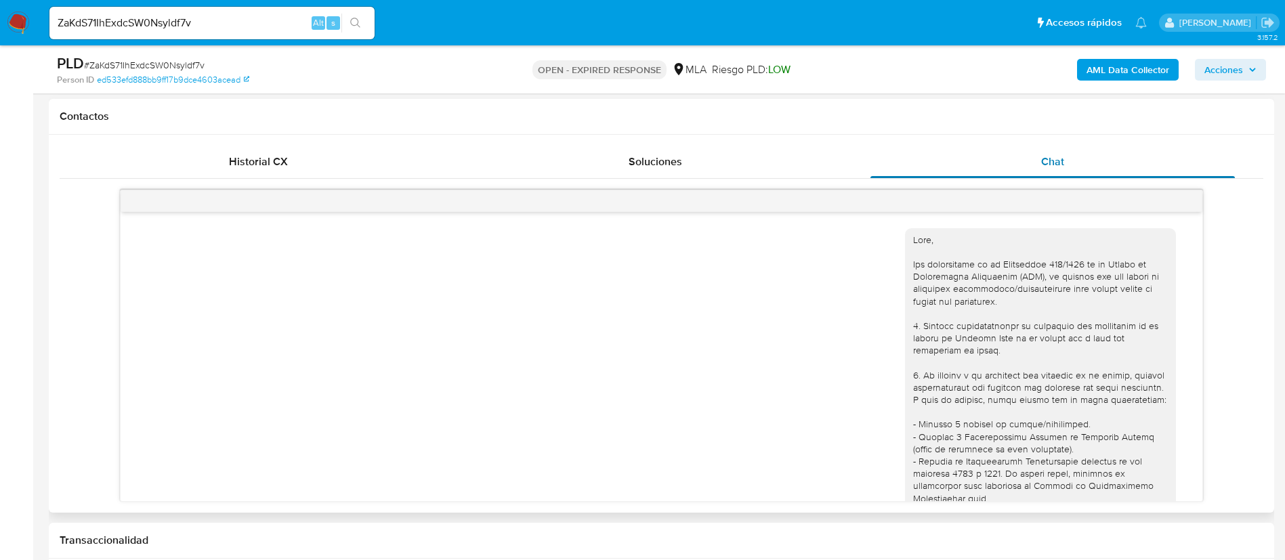
scroll to position [776, 0]
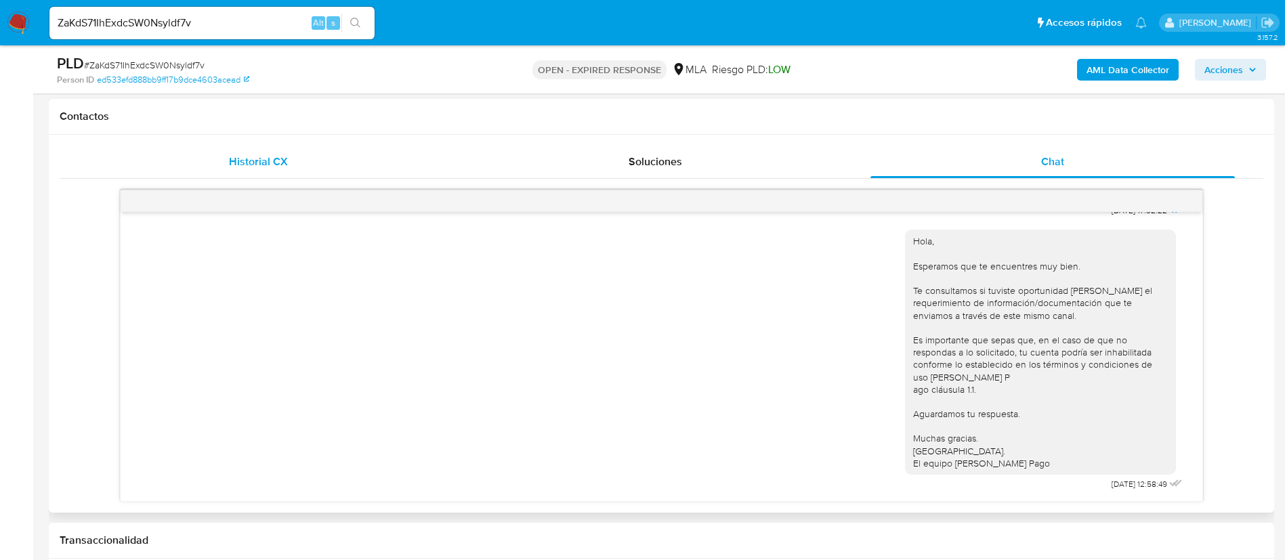
click at [320, 152] on div "Historial CX" at bounding box center [258, 162] width 364 height 33
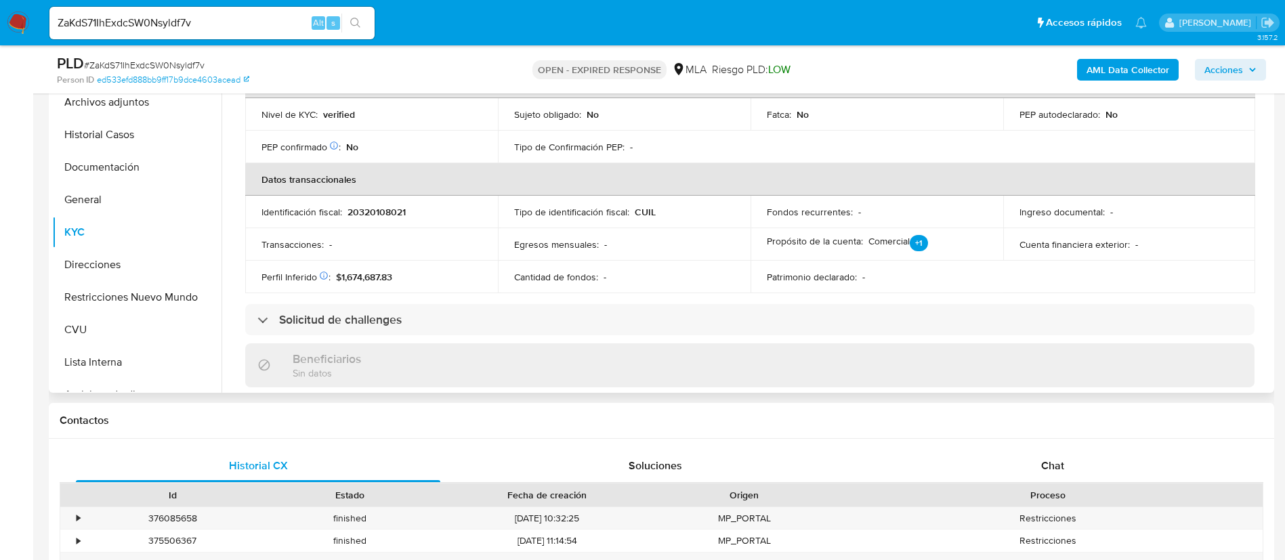
scroll to position [305, 0]
click at [126, 300] on button "Restricciones Nuevo Mundo" at bounding box center [131, 298] width 159 height 33
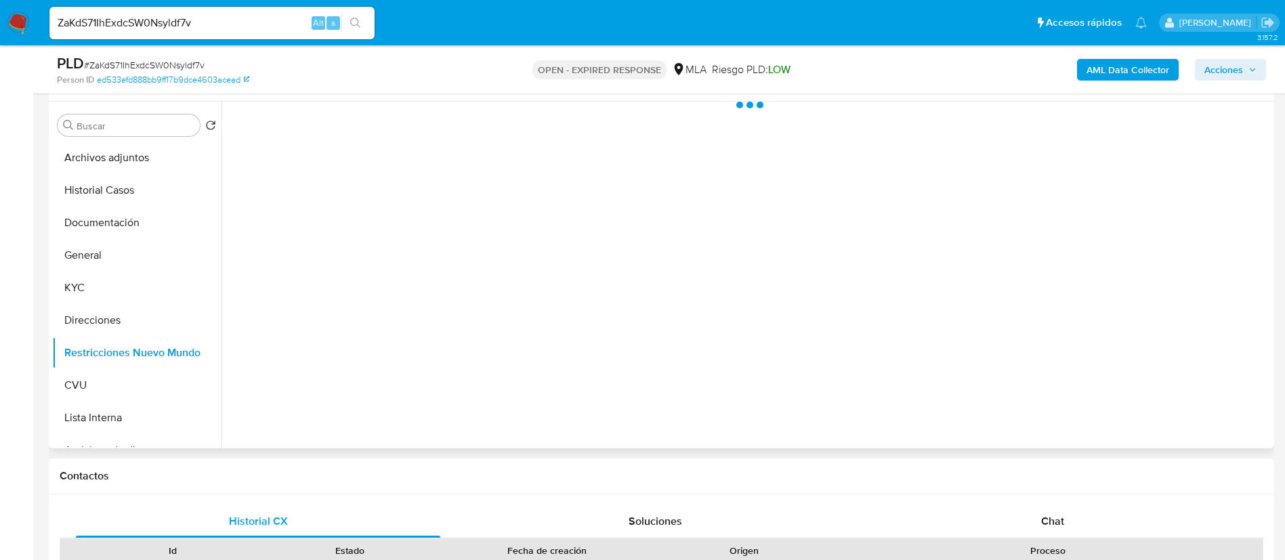
scroll to position [203, 0]
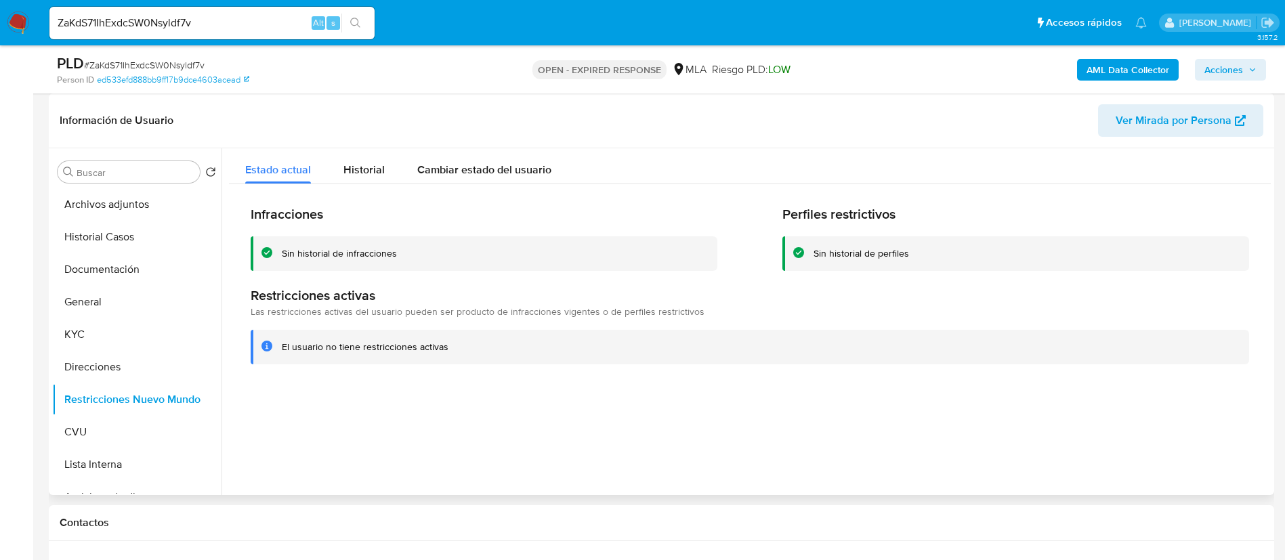
click at [310, 458] on div at bounding box center [746, 321] width 1049 height 347
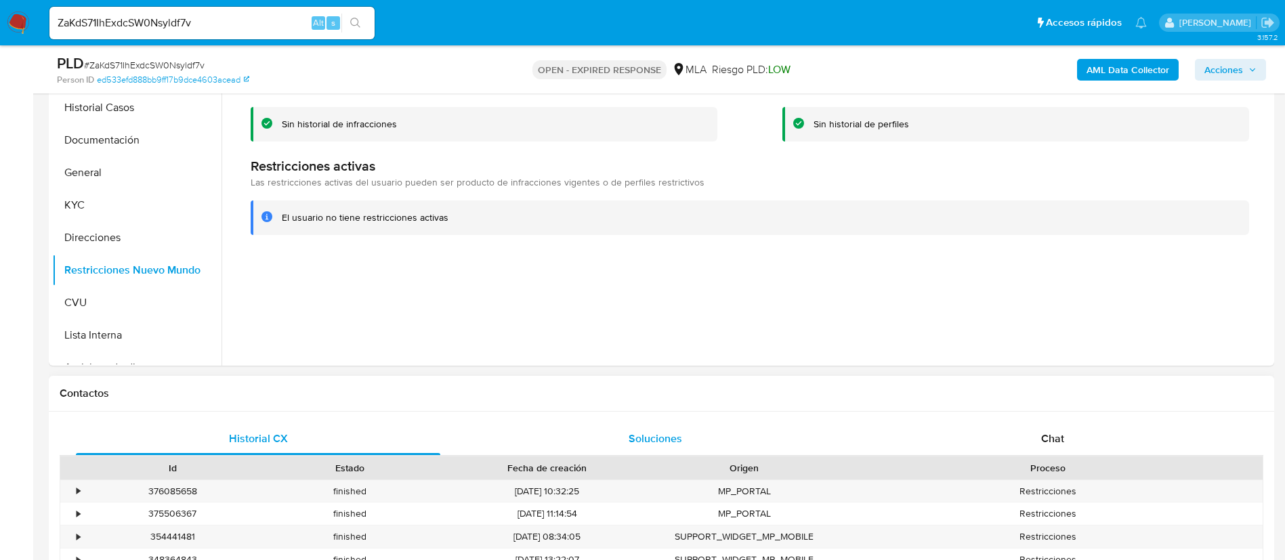
scroll to position [305, 0]
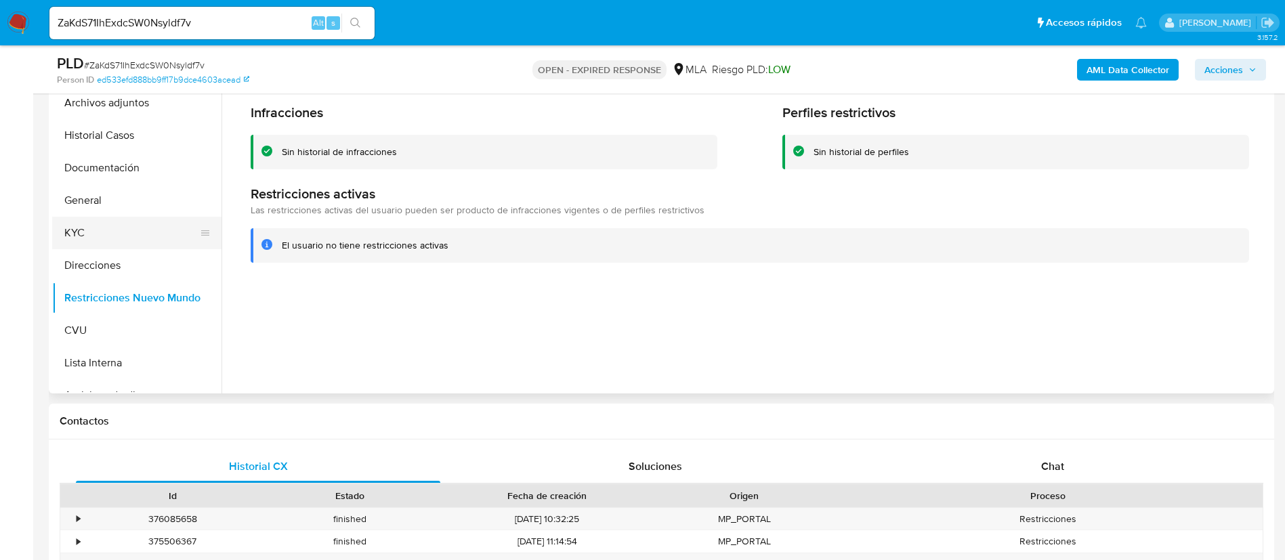
click at [123, 240] on button "KYC" at bounding box center [131, 233] width 159 height 33
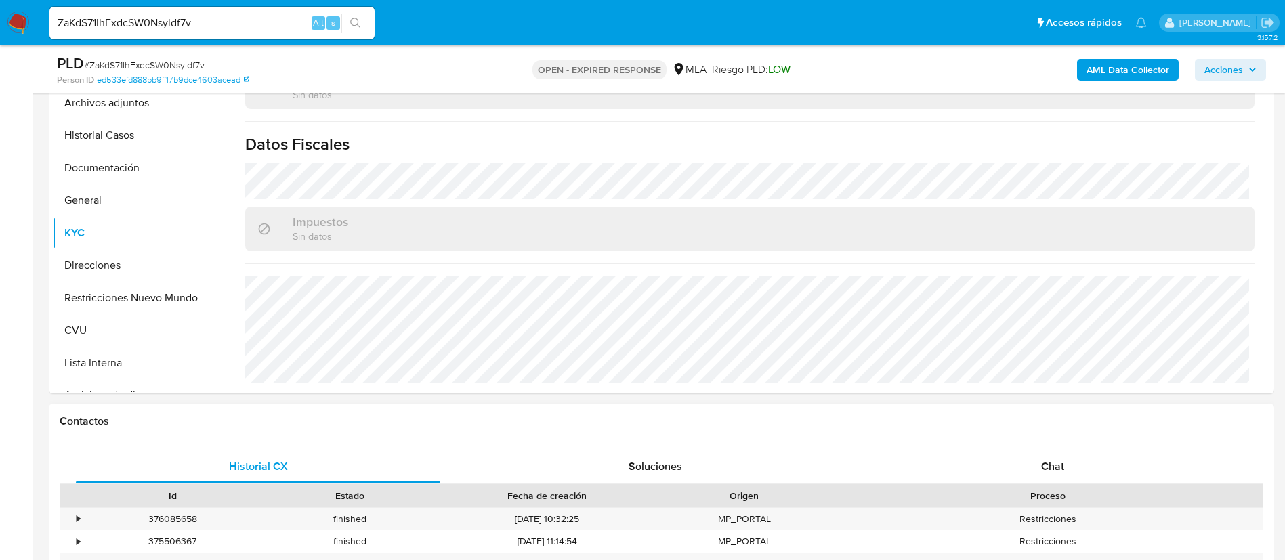
drag, startPoint x: 388, startPoint y: 459, endPoint x: 378, endPoint y: 408, distance: 51.1
click at [110, 261] on button "Direcciones" at bounding box center [131, 265] width 159 height 33
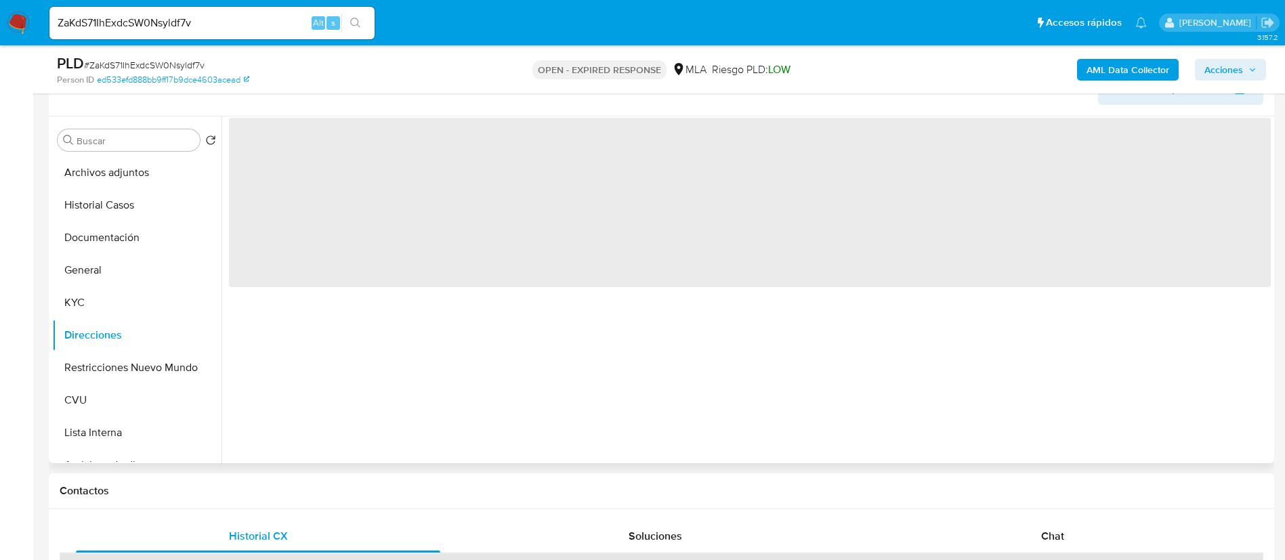
scroll to position [203, 0]
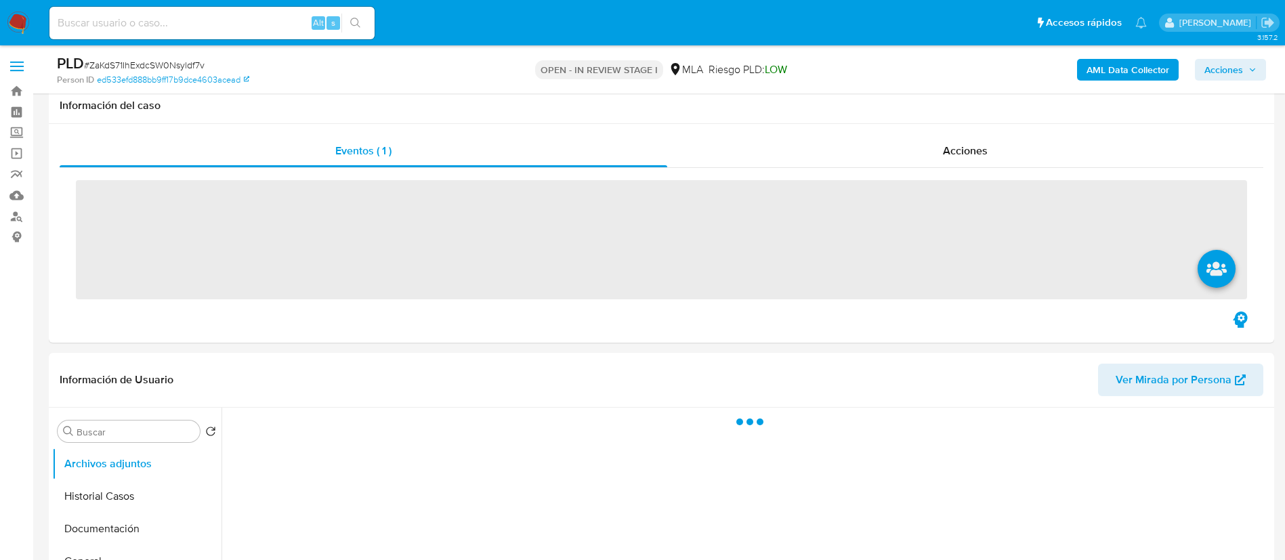
scroll to position [203, 0]
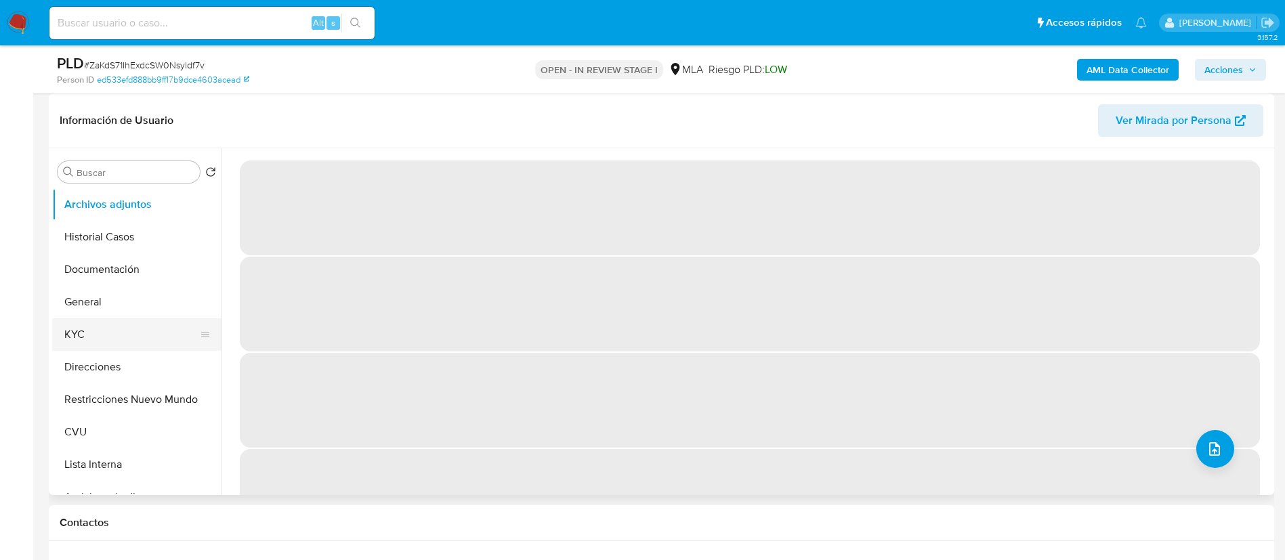
click at [126, 324] on button "KYC" at bounding box center [131, 334] width 159 height 33
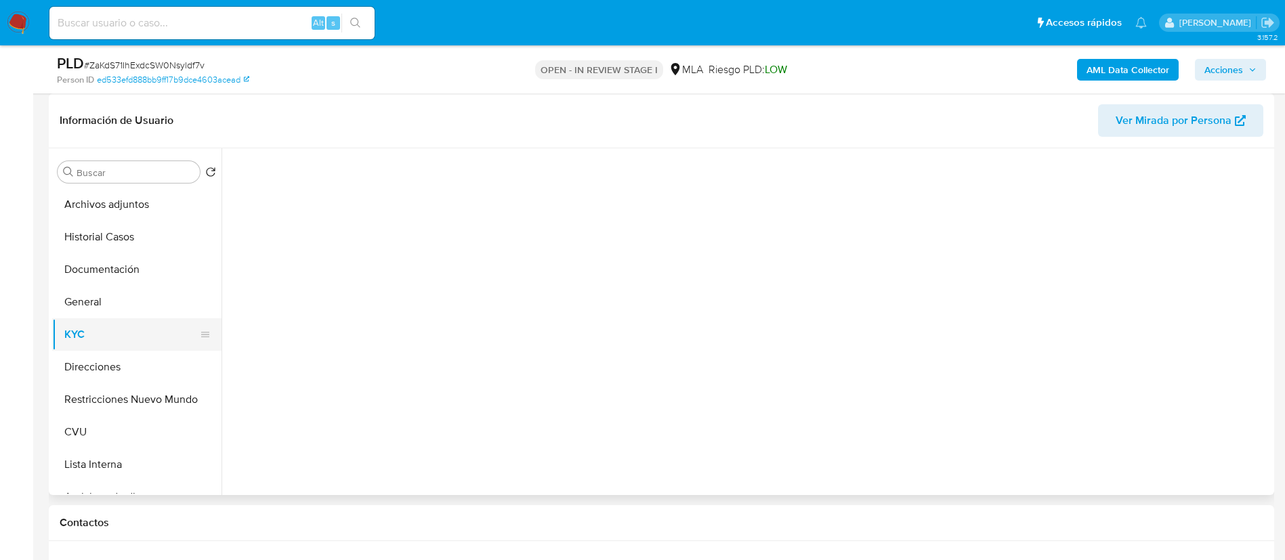
select select "10"
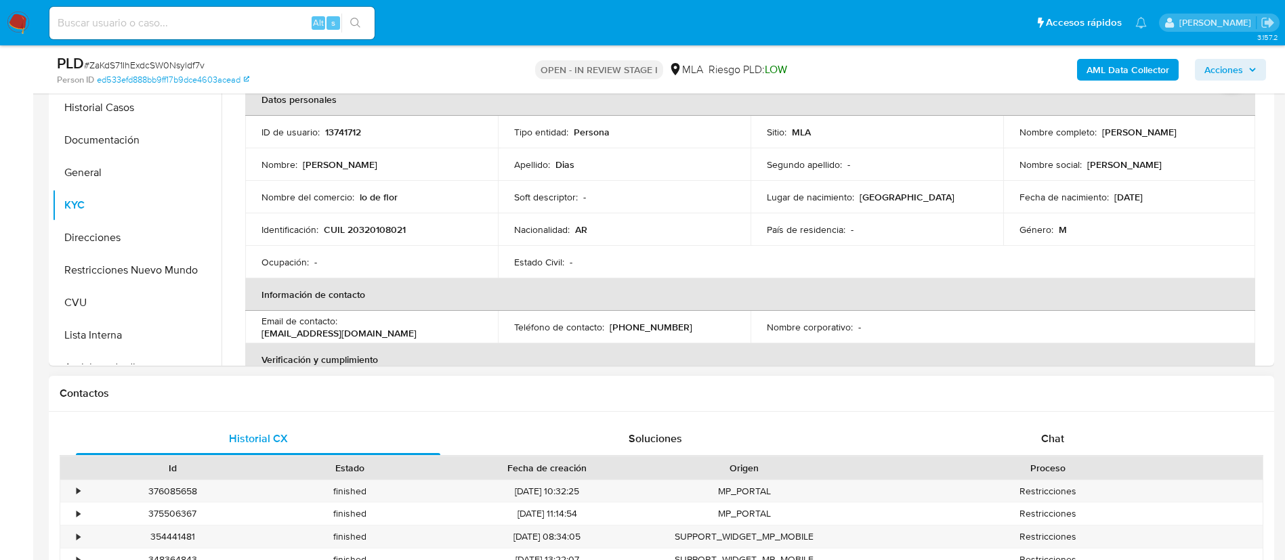
scroll to position [508, 0]
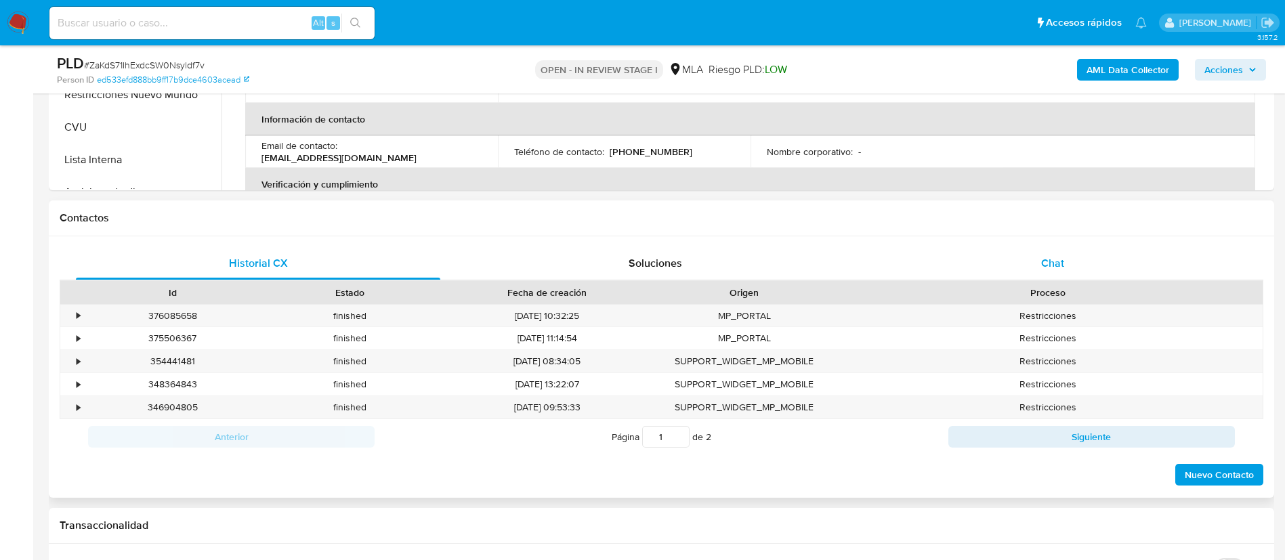
click at [1022, 266] on div "Chat" at bounding box center [1052, 263] width 364 height 33
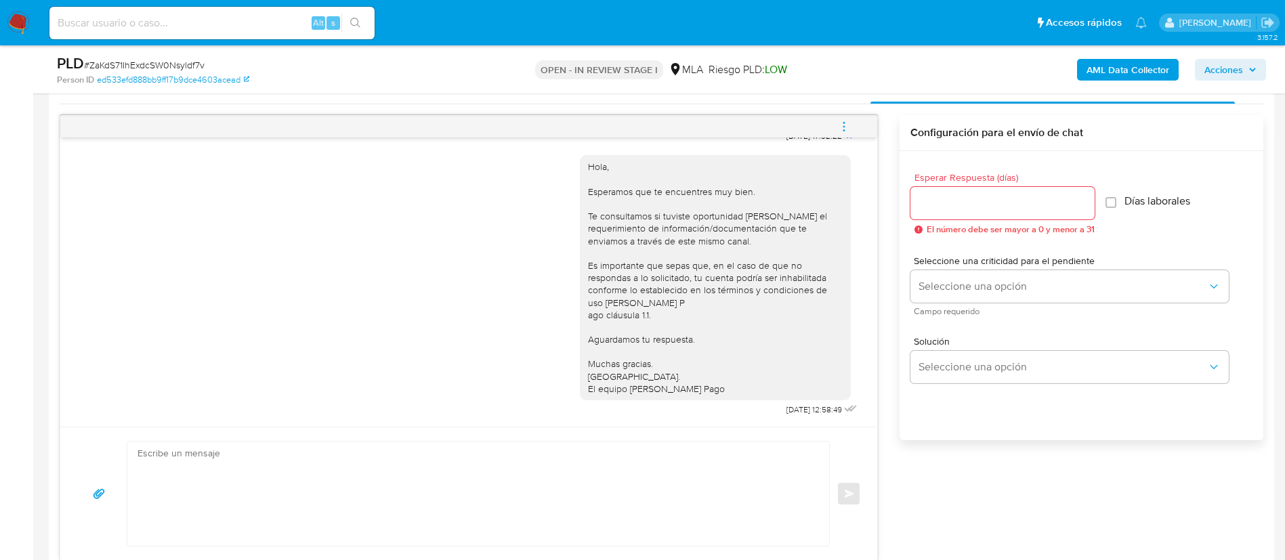
scroll to position [711, 0]
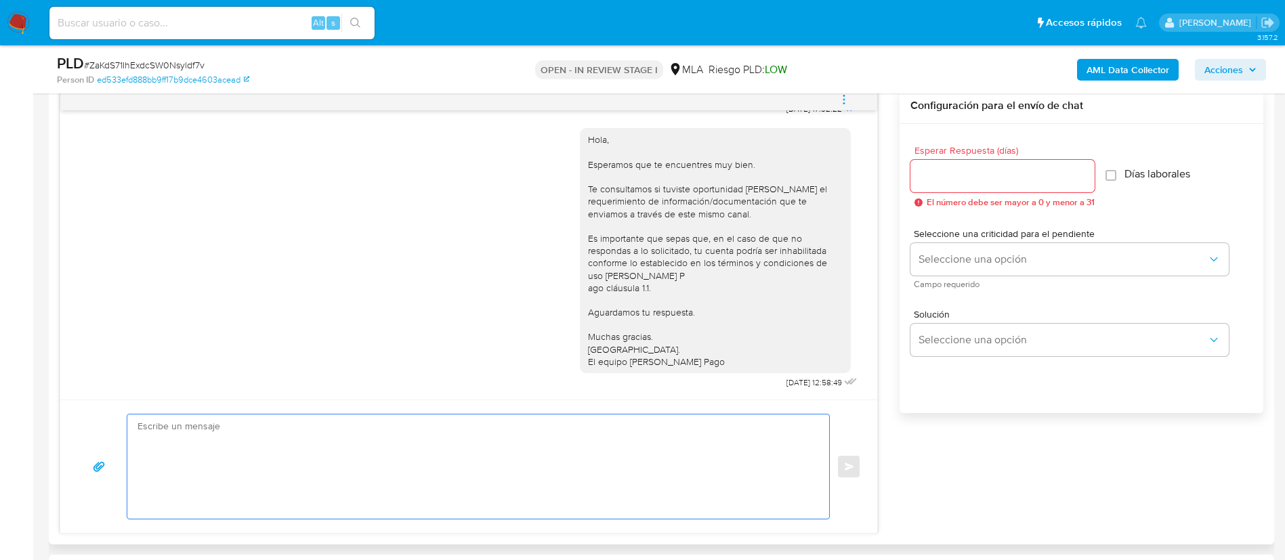
click at [487, 480] on textarea at bounding box center [475, 467] width 675 height 104
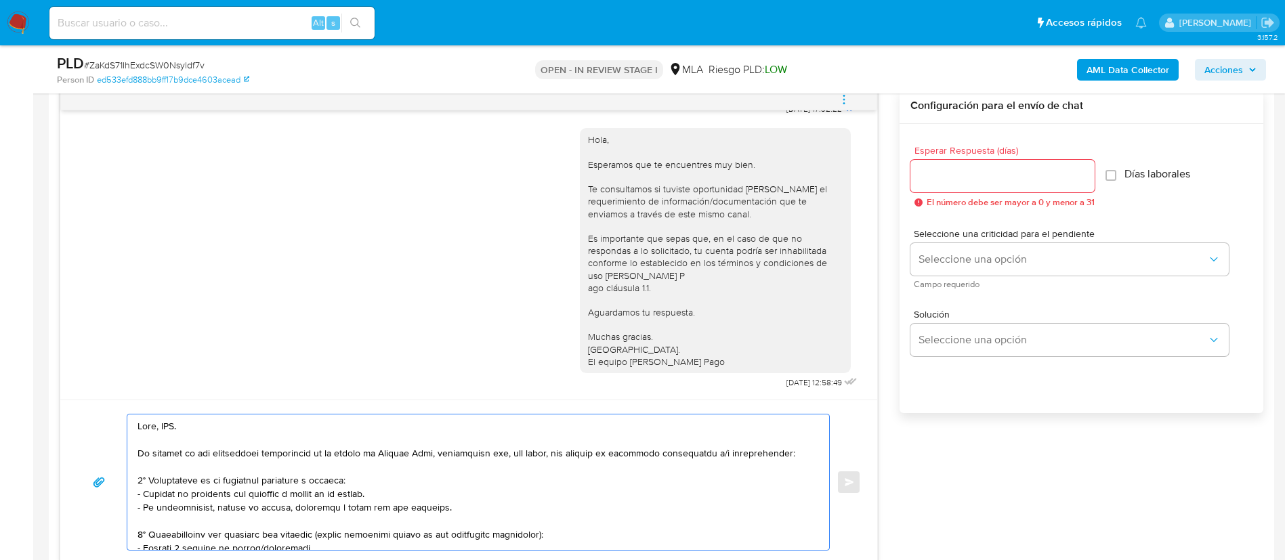
click at [164, 419] on textarea at bounding box center [475, 482] width 675 height 135
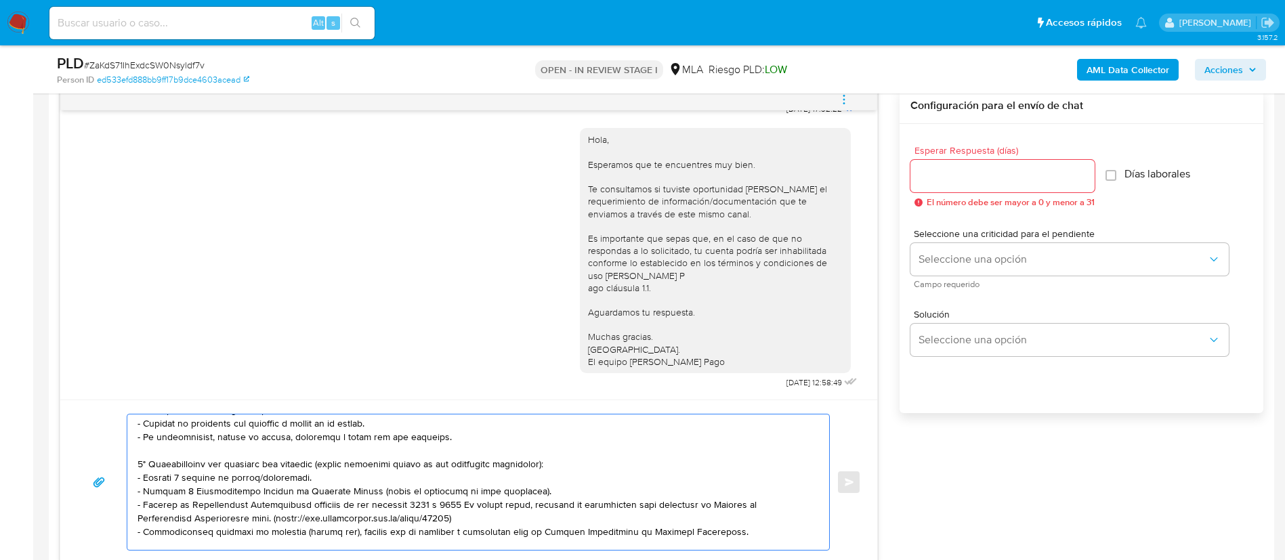
scroll to position [102, 0]
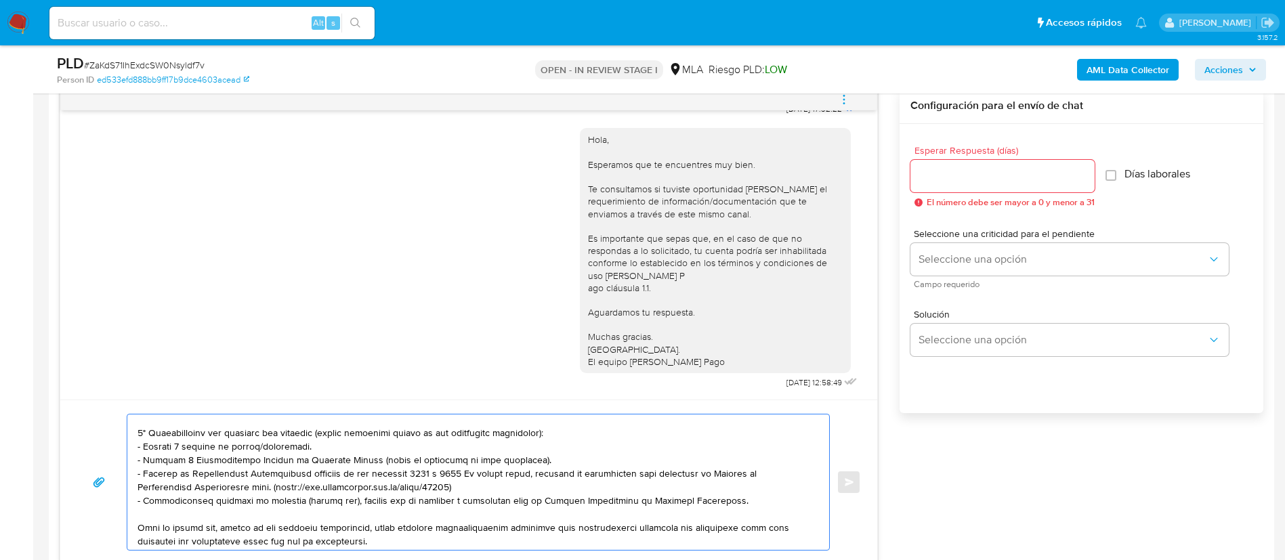
click at [280, 448] on textarea at bounding box center [475, 482] width 675 height 135
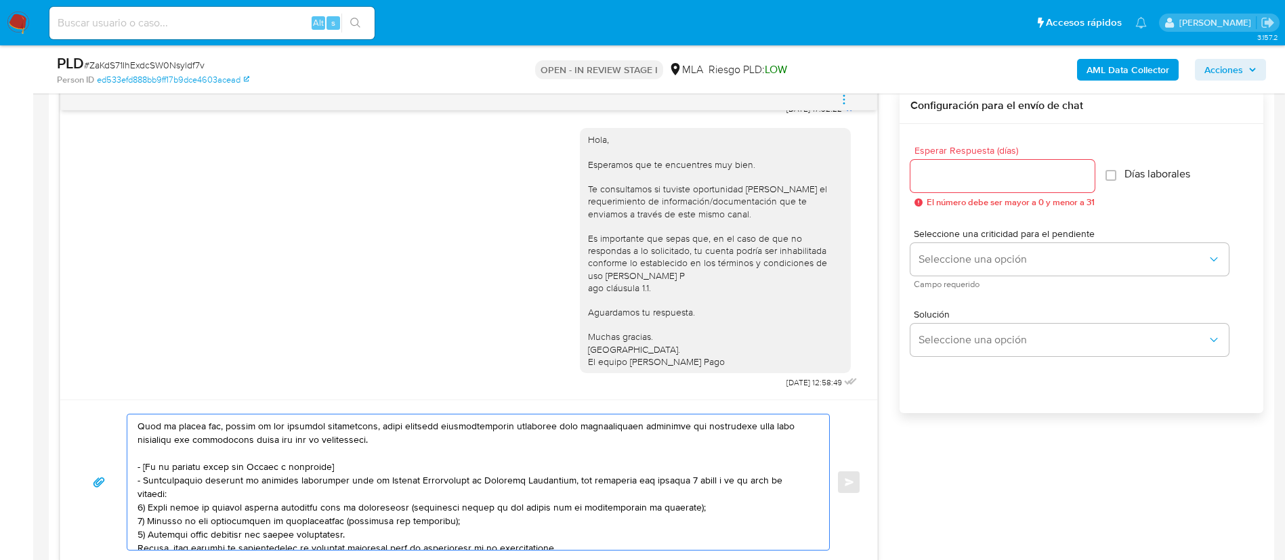
drag, startPoint x: 562, startPoint y: 533, endPoint x: 135, endPoint y: 467, distance: 431.2
click at [135, 467] on div at bounding box center [474, 482] width 695 height 135
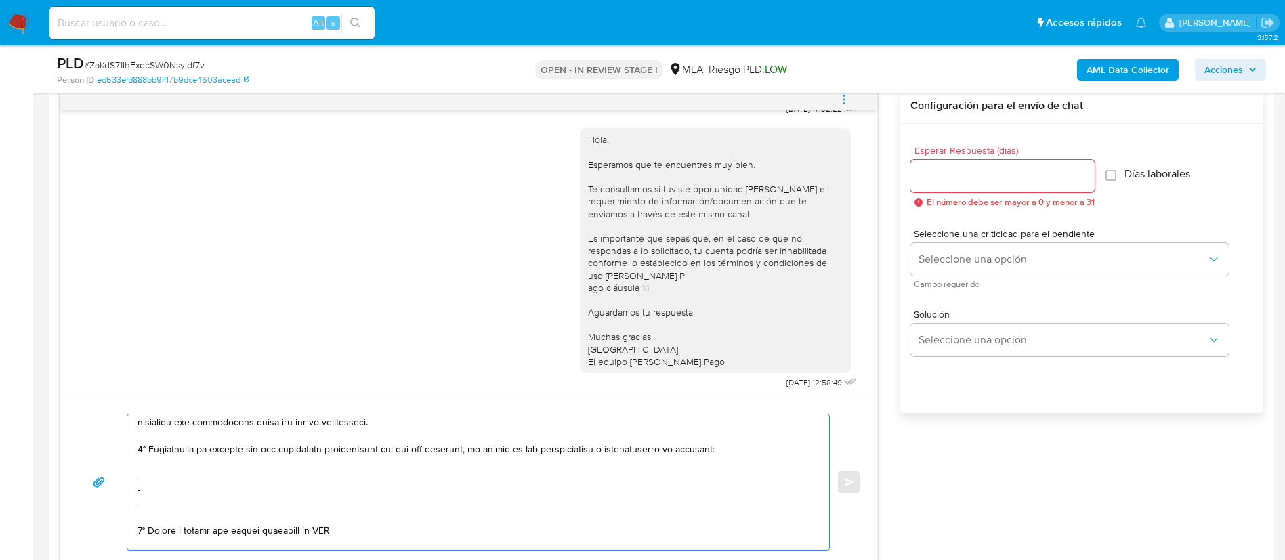
scroll to position [190, 0]
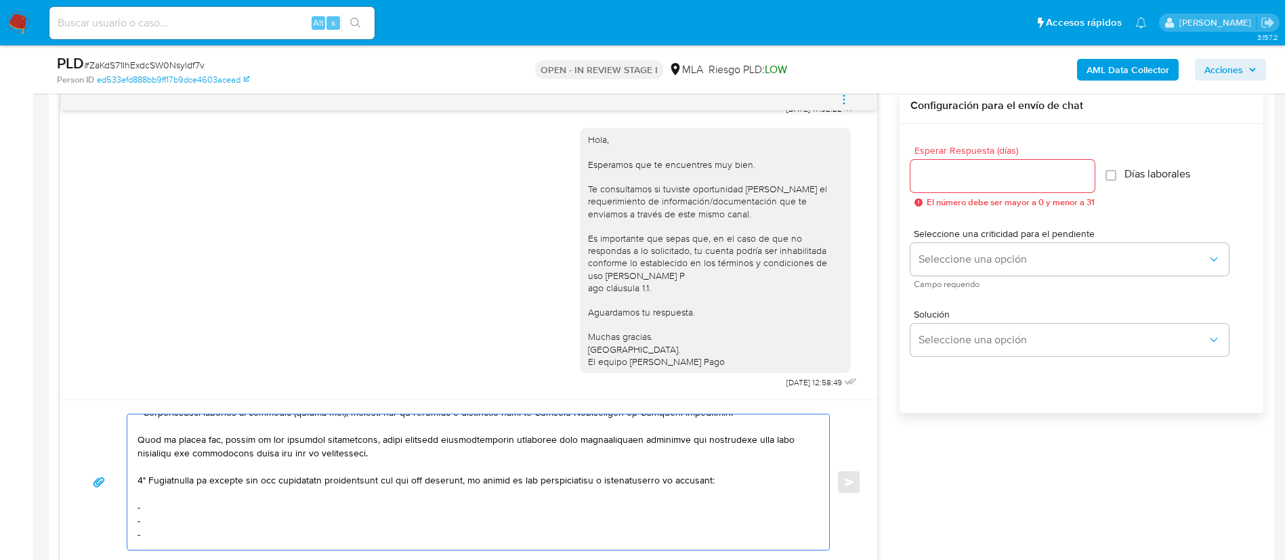
drag, startPoint x: 148, startPoint y: 459, endPoint x: 149, endPoint y: 481, distance: 22.4
click at [149, 481] on textarea at bounding box center [475, 482] width 675 height 135
drag, startPoint x: 201, startPoint y: 497, endPoint x: 198, endPoint y: 506, distance: 9.7
click at [201, 497] on textarea at bounding box center [475, 482] width 675 height 135
click at [198, 511] on textarea at bounding box center [475, 482] width 675 height 135
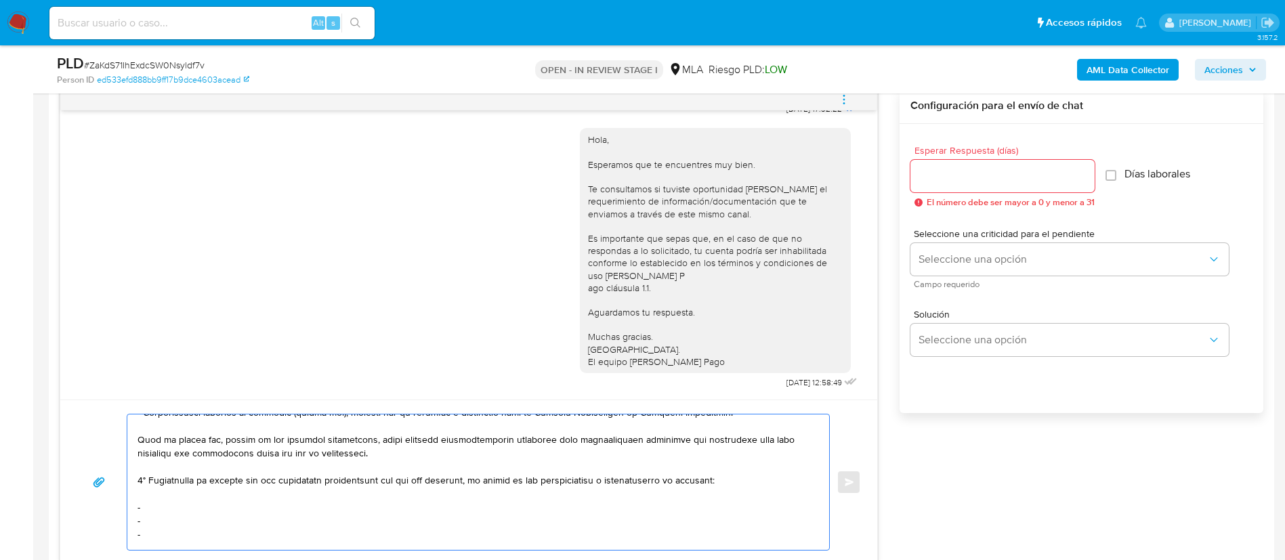
paste textarea "Jiafeng Liu - CUIT 20959756741"
click at [199, 517] on textarea at bounding box center [475, 482] width 675 height 135
paste textarea "Distribuidora Ruta 5 Sa - CUIL 33708284349"
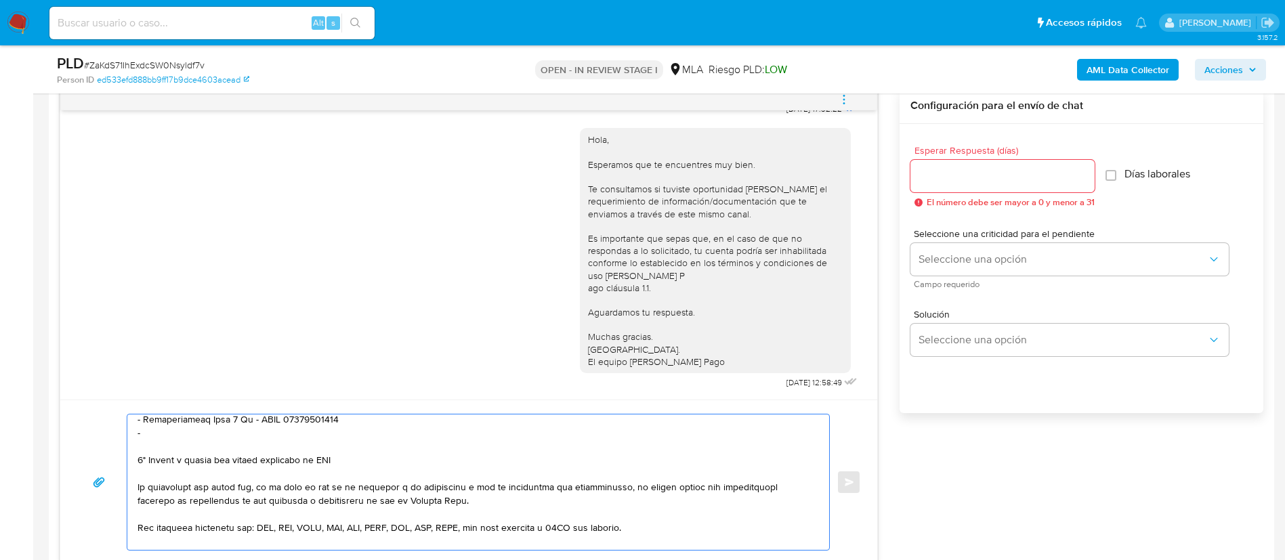
click at [208, 433] on textarea at bounding box center [475, 482] width 675 height 135
paste textarea "Molino Cauelas Sacifia - CUIL 30507950848"
click at [184, 430] on textarea at bounding box center [475, 482] width 675 height 135
click at [296, 455] on textarea at bounding box center [475, 482] width 675 height 135
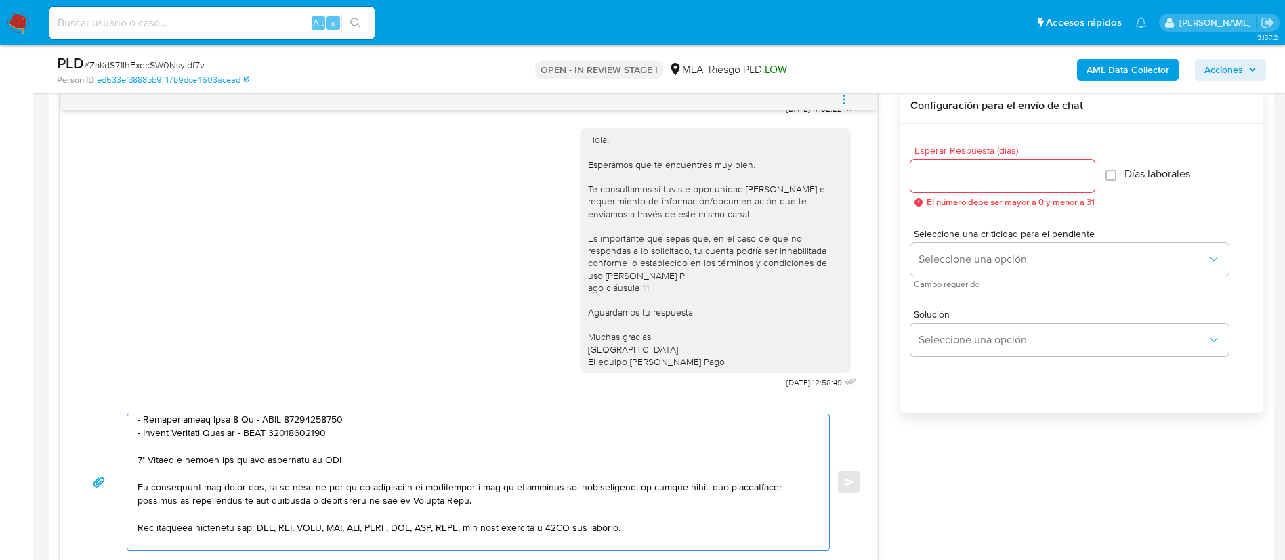
click at [296, 455] on textarea at bounding box center [475, 482] width 675 height 135
click at [289, 477] on textarea at bounding box center [475, 482] width 675 height 135
drag, startPoint x: 167, startPoint y: 455, endPoint x: 347, endPoint y: 457, distance: 180.2
click at [347, 457] on textarea at bounding box center [475, 482] width 675 height 135
paste textarea "Queremos informarte que el uso de la cuenta es personal y no se deben canalizar…"
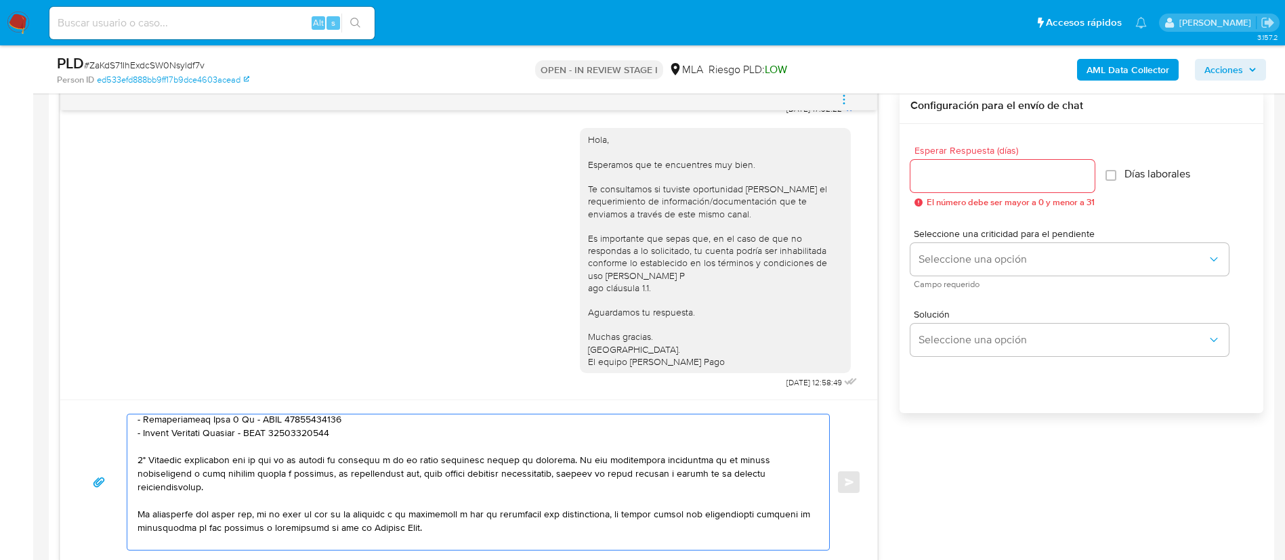
scroll to position [393, 0]
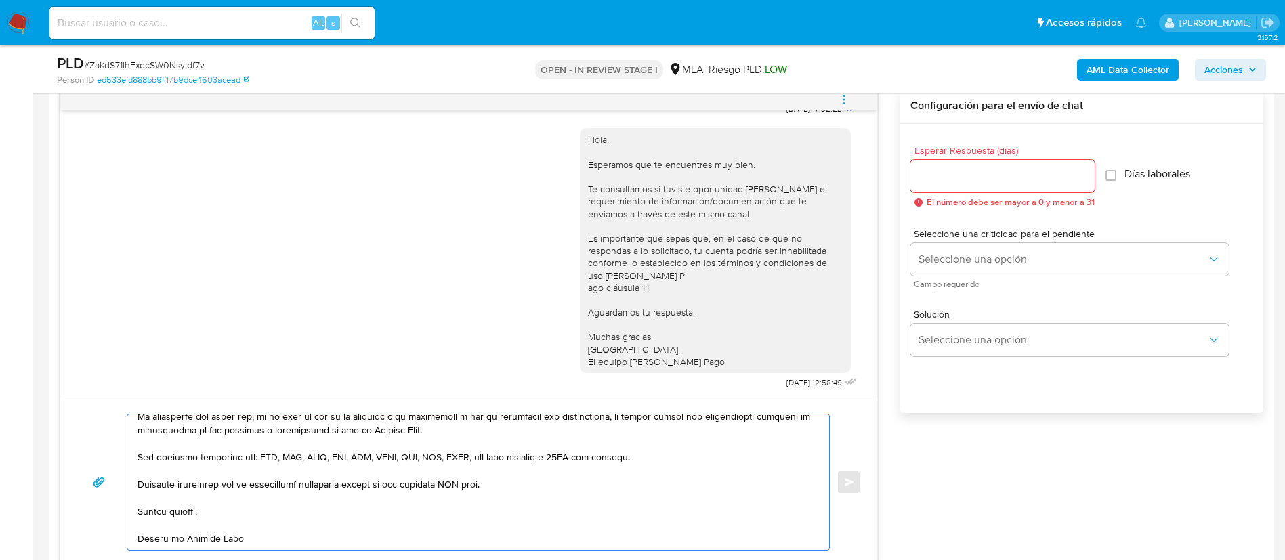
click at [465, 475] on textarea at bounding box center [475, 482] width 675 height 135
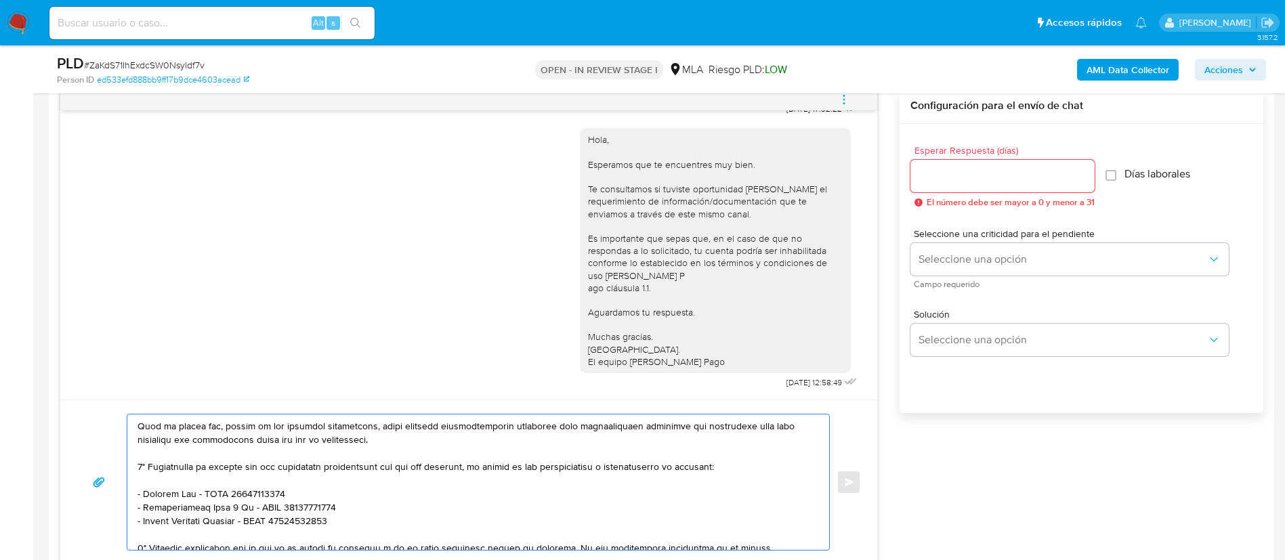
scroll to position [305, 0]
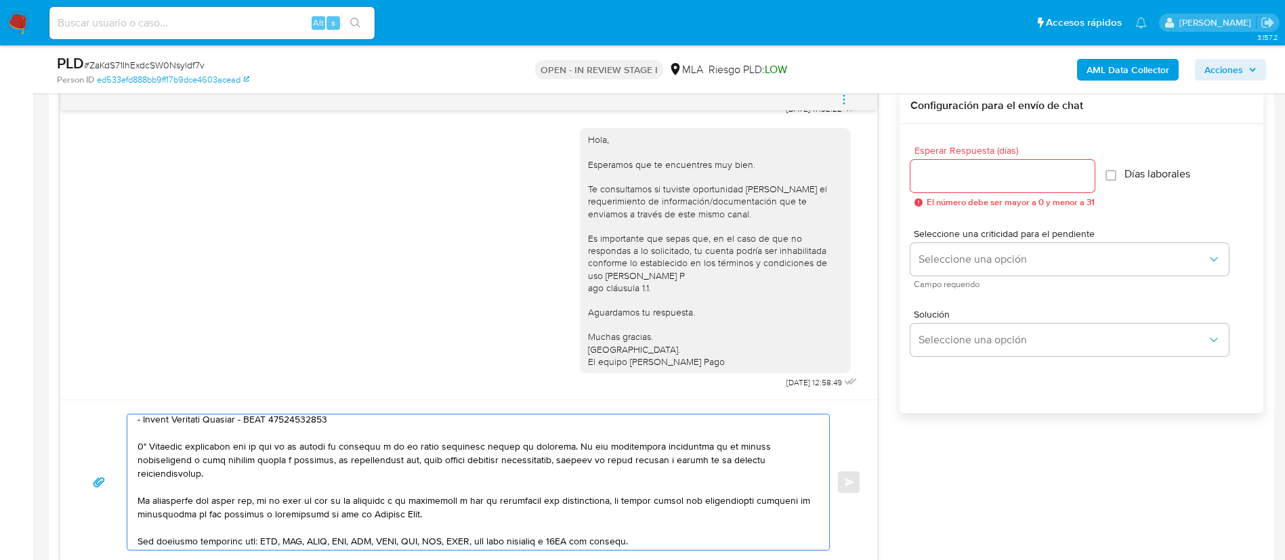
type textarea "Hola, Ezequiel. En función de las operaciones registradas en tu cuenta de Merca…"
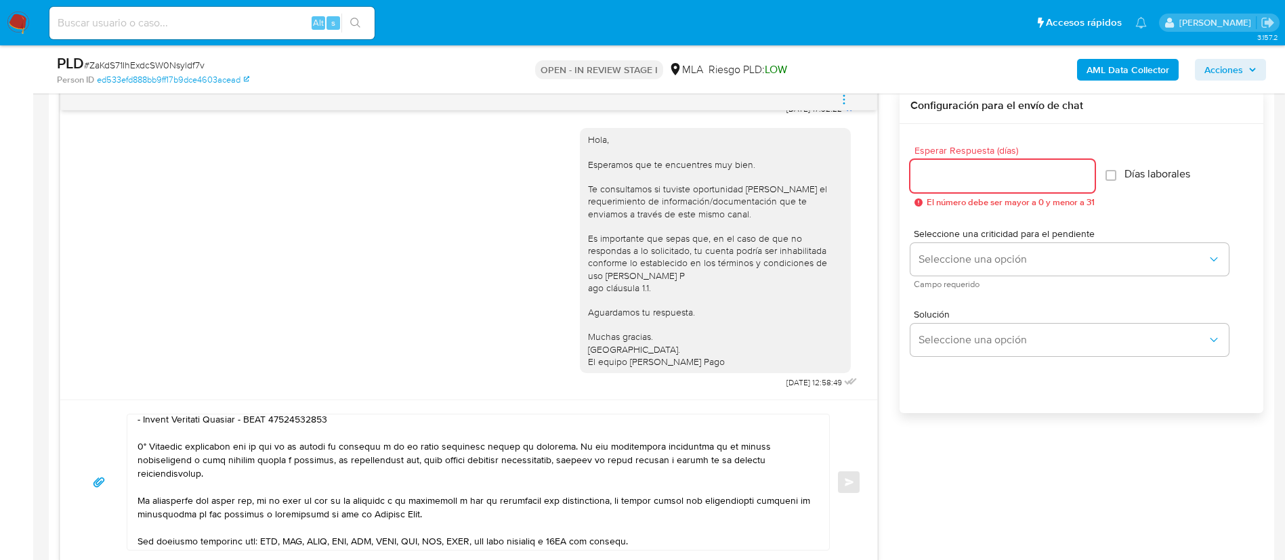
click at [946, 172] on input "Esperar Respuesta (días)" at bounding box center [1002, 176] width 184 height 18
type input "3"
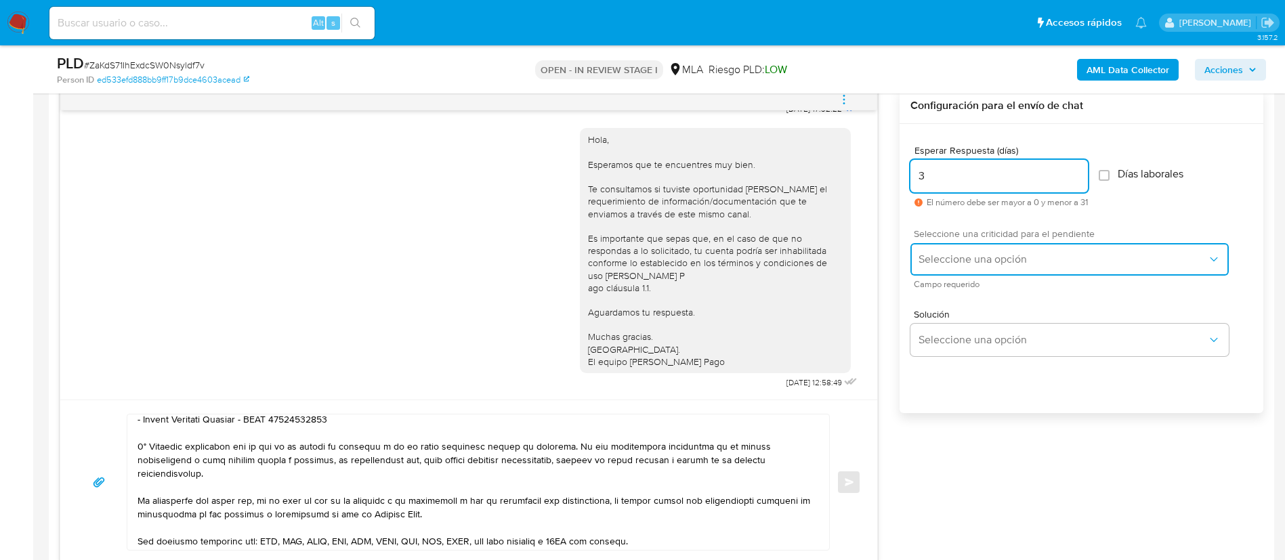
click at [957, 253] on span "Seleccione una opción" at bounding box center [1063, 260] width 289 height 14
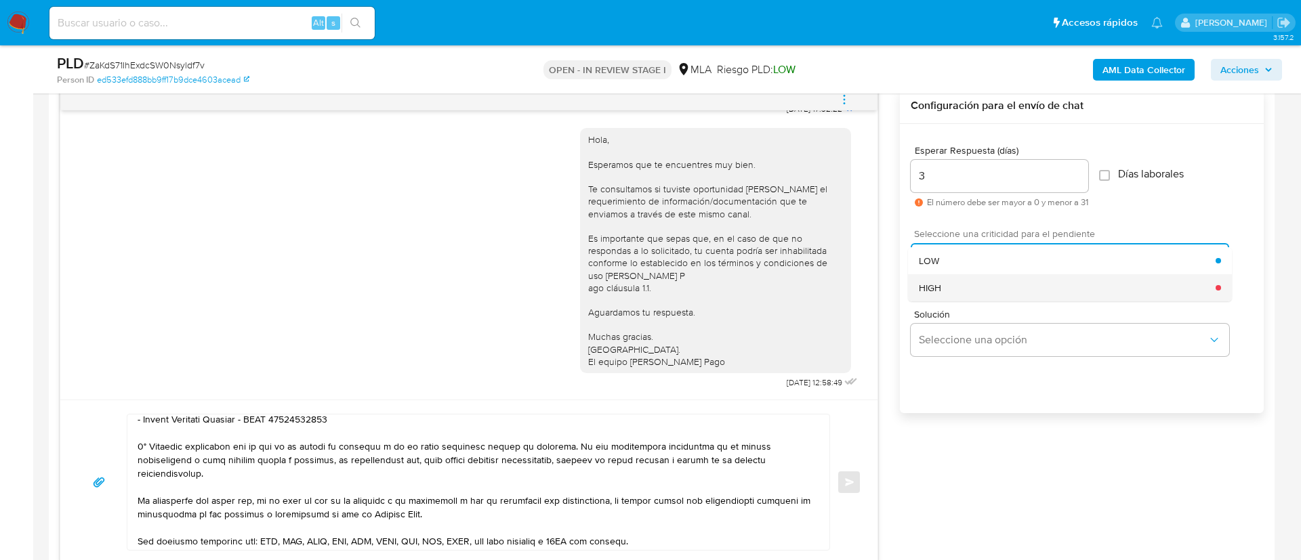
click at [961, 287] on div "HIGH" at bounding box center [1067, 287] width 297 height 27
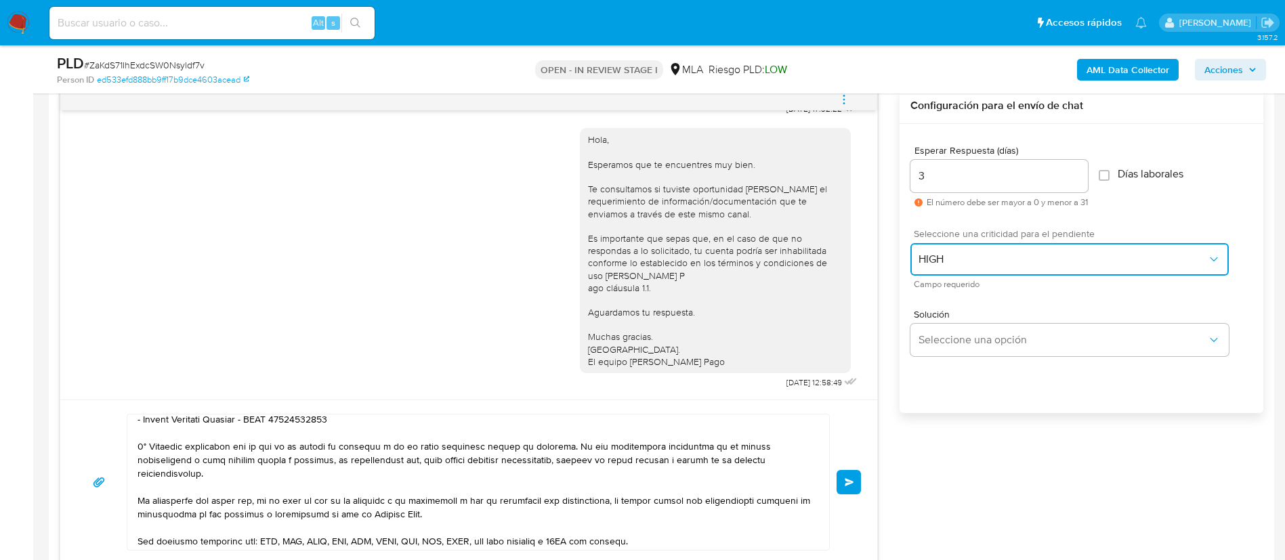
click at [935, 272] on button "HIGH" at bounding box center [1069, 259] width 318 height 33
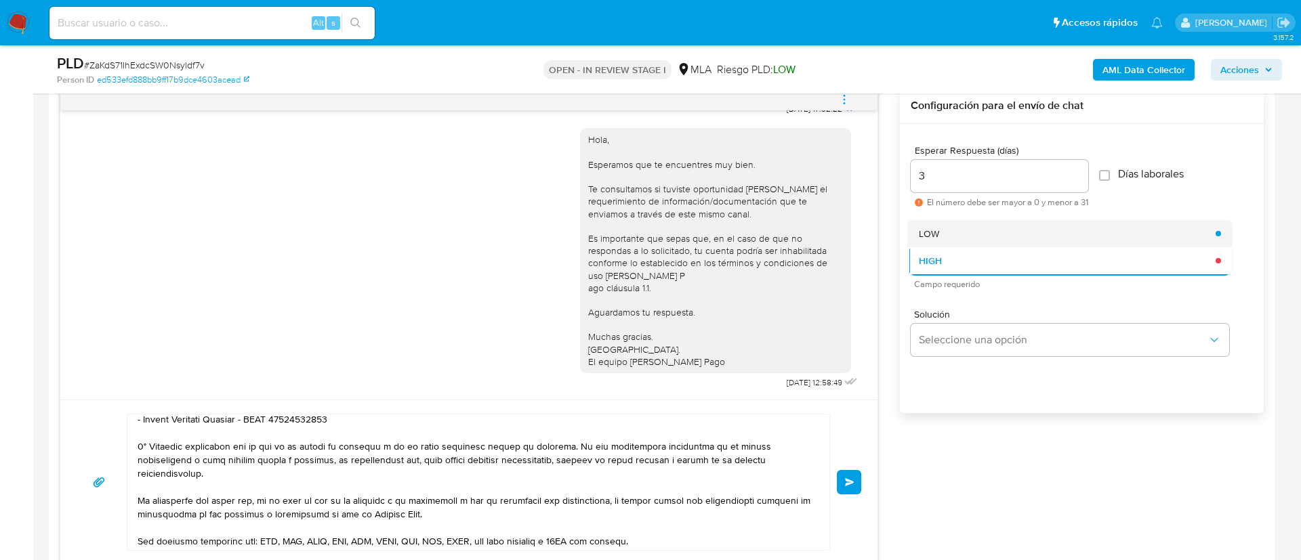
click at [935, 232] on span "LOW" at bounding box center [929, 234] width 20 height 12
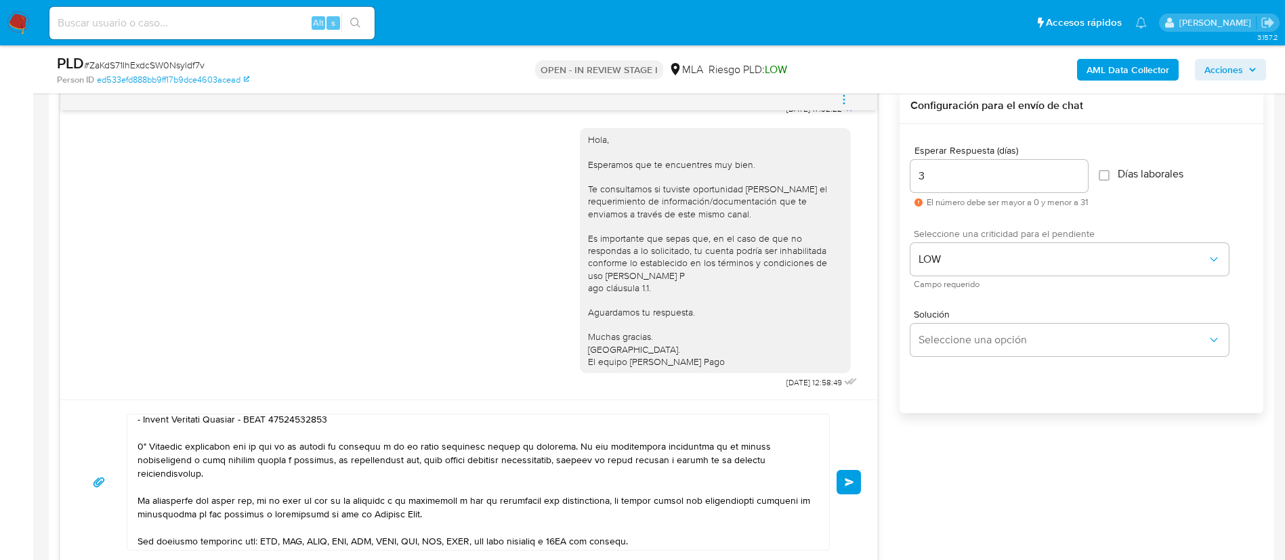
click at [849, 474] on button "Enviar" at bounding box center [849, 482] width 24 height 24
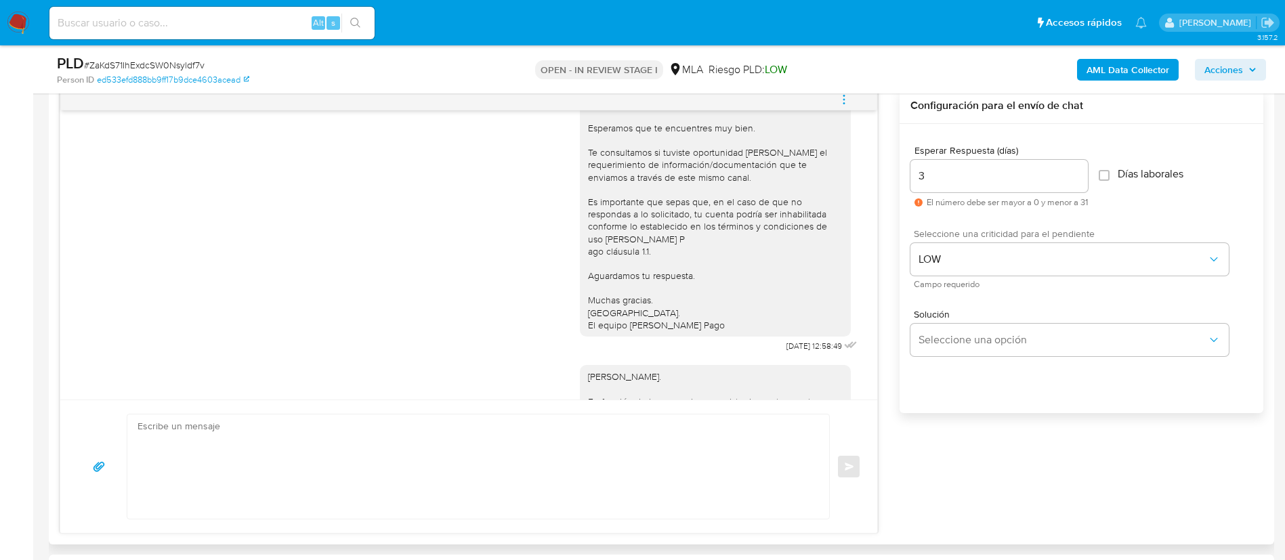
scroll to position [0, 0]
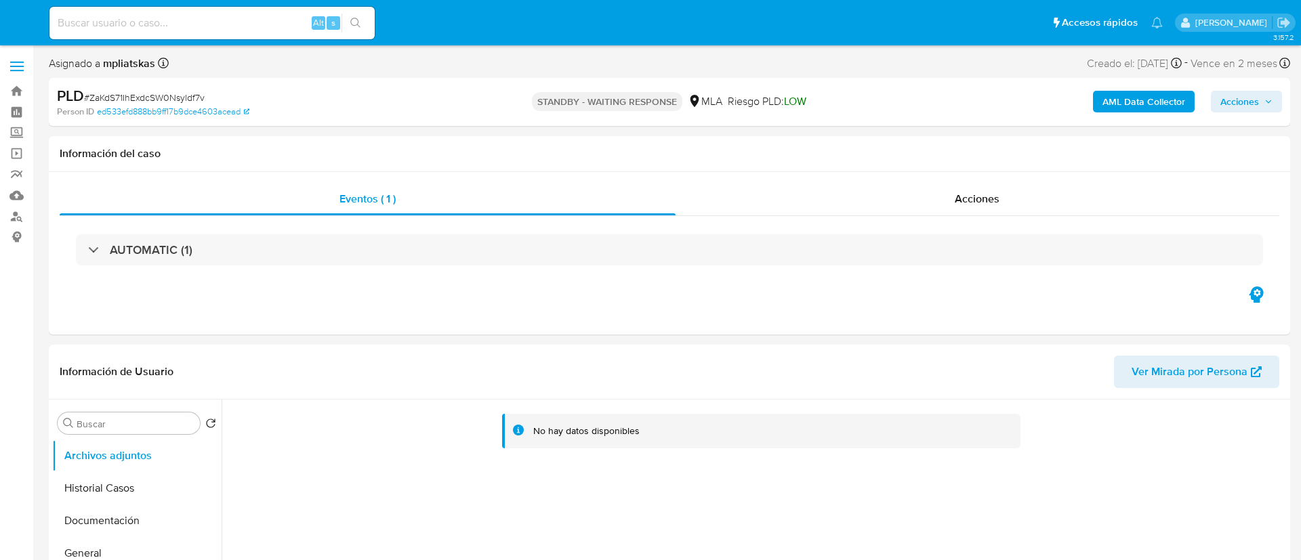
select select "10"
